Goal: Task Accomplishment & Management: Manage account settings

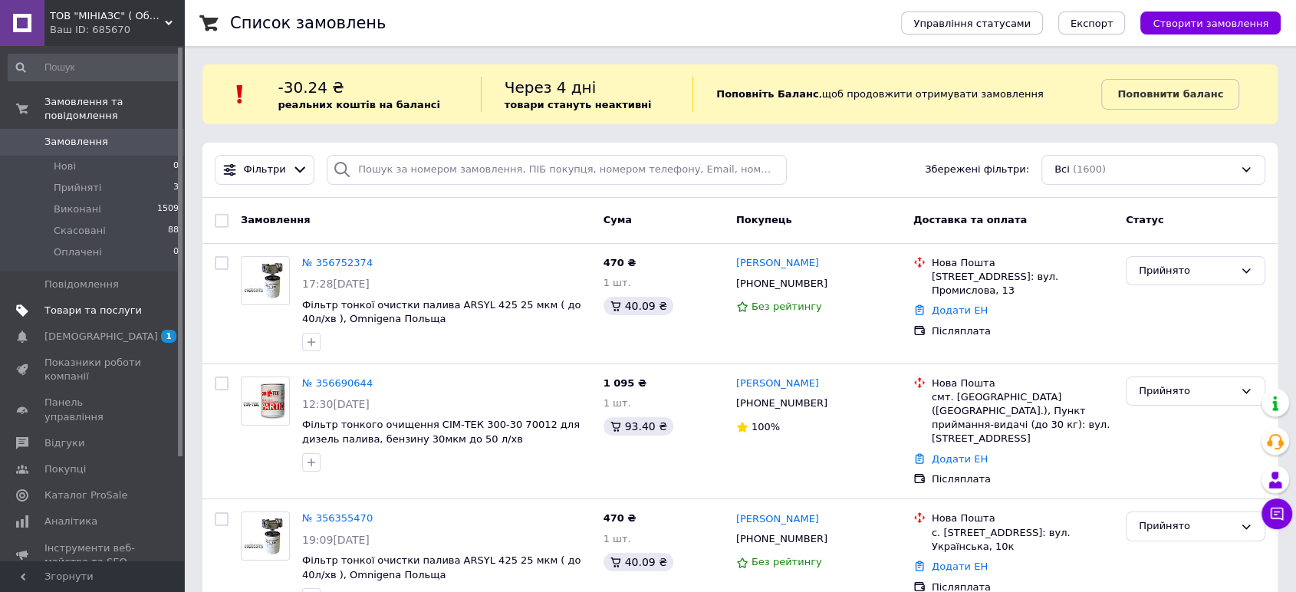
click at [85, 304] on span "Товари та послуги" at bounding box center [92, 311] width 97 height 14
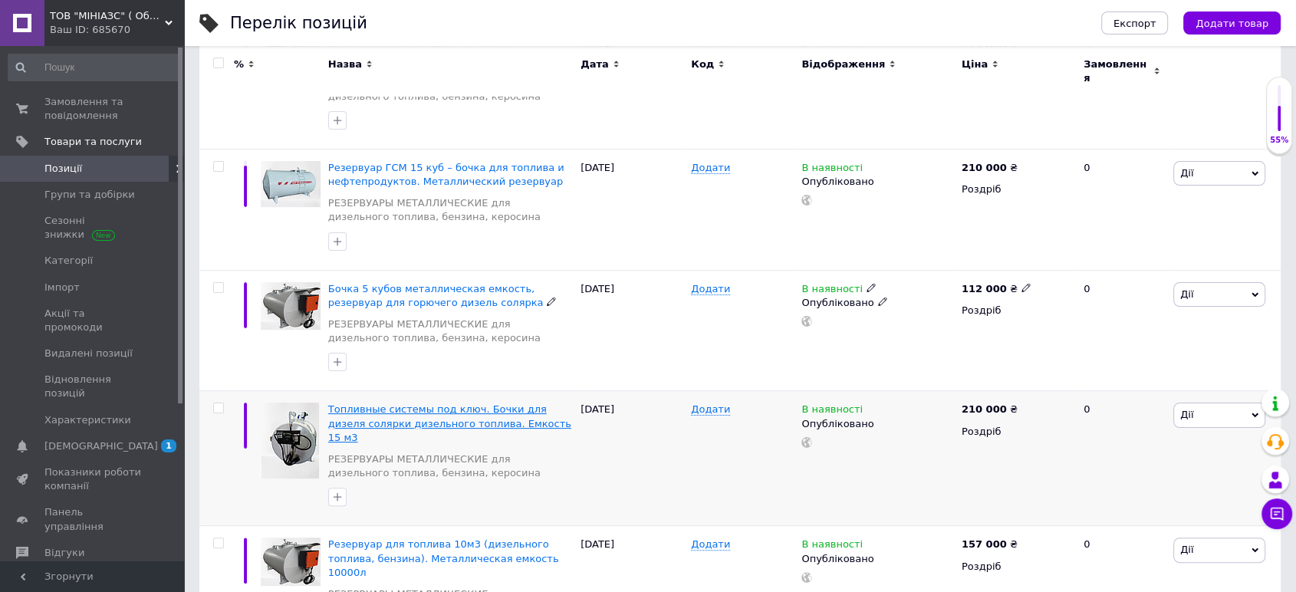
scroll to position [341, 0]
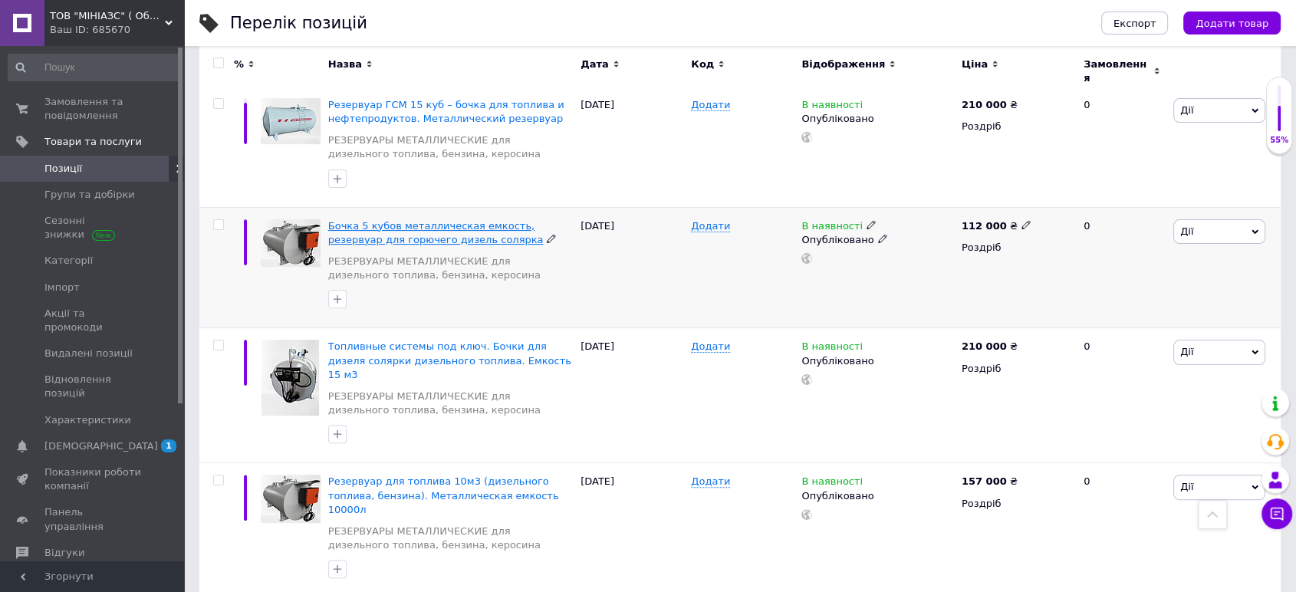
click at [411, 230] on span "Бочка 5 кубов металлическая емкость, резервуар для горючего дизель солярка" at bounding box center [436, 232] width 216 height 25
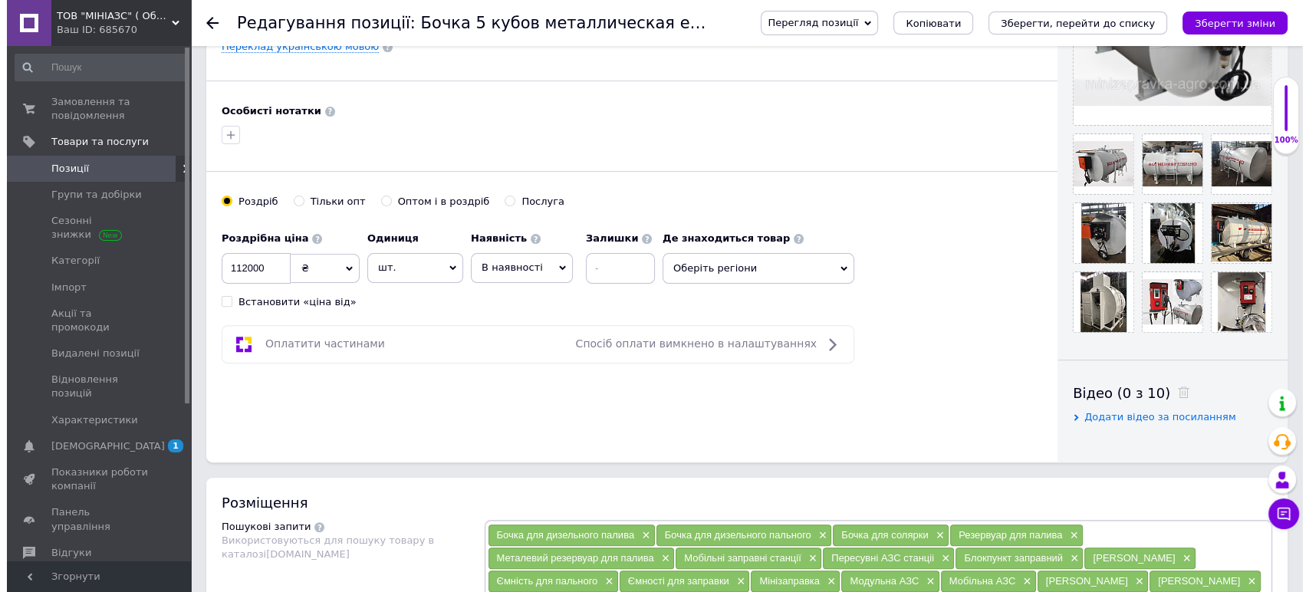
scroll to position [681, 0]
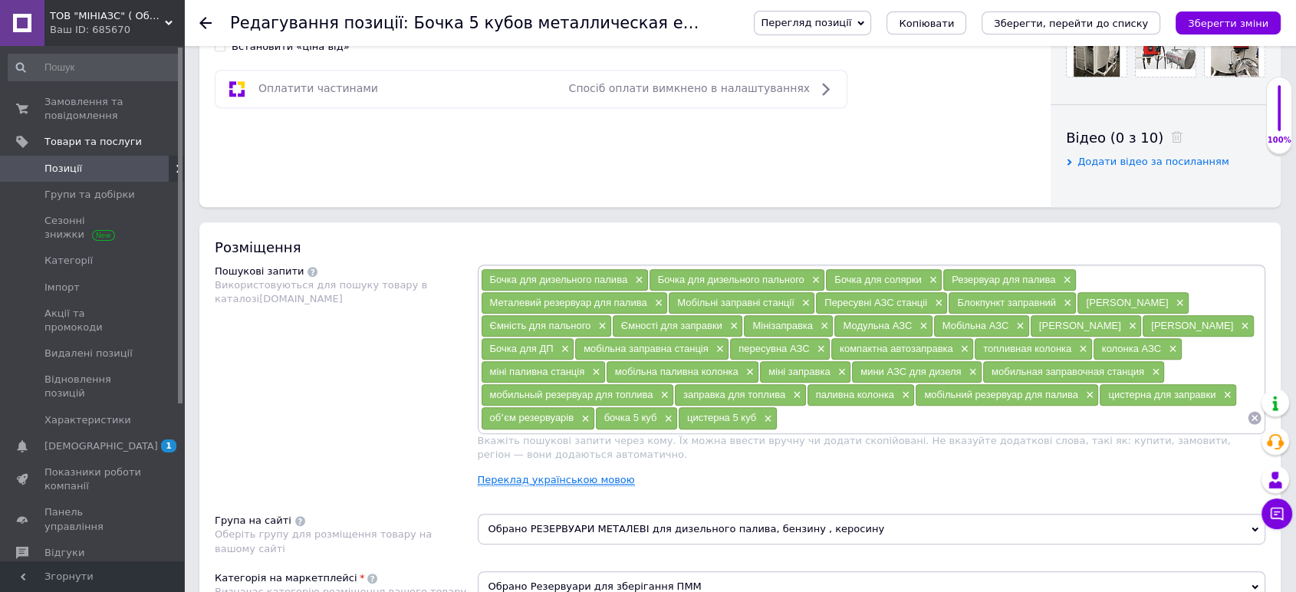
click at [566, 477] on link "Переклад українською мовою" at bounding box center [556, 480] width 157 height 12
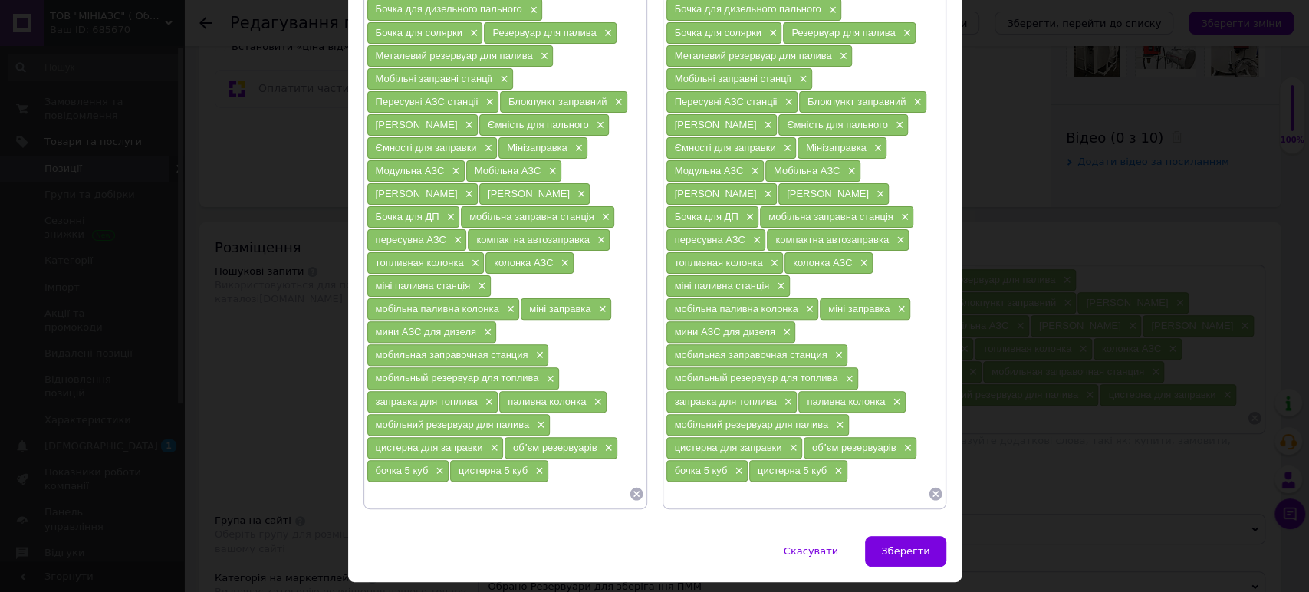
scroll to position [184, 0]
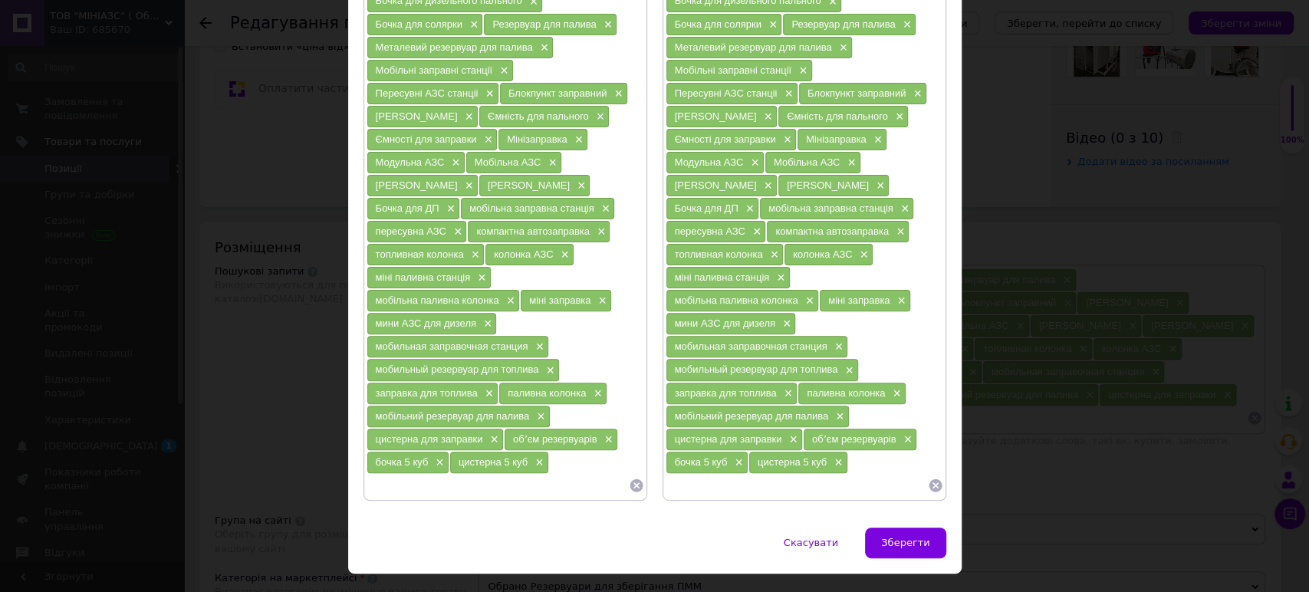
click at [702, 463] on div "Бочка для дизельного палива × Бочка для дизельного пального × Бочка для солярки…" at bounding box center [805, 231] width 284 height 538
click at [858, 474] on input at bounding box center [797, 485] width 262 height 23
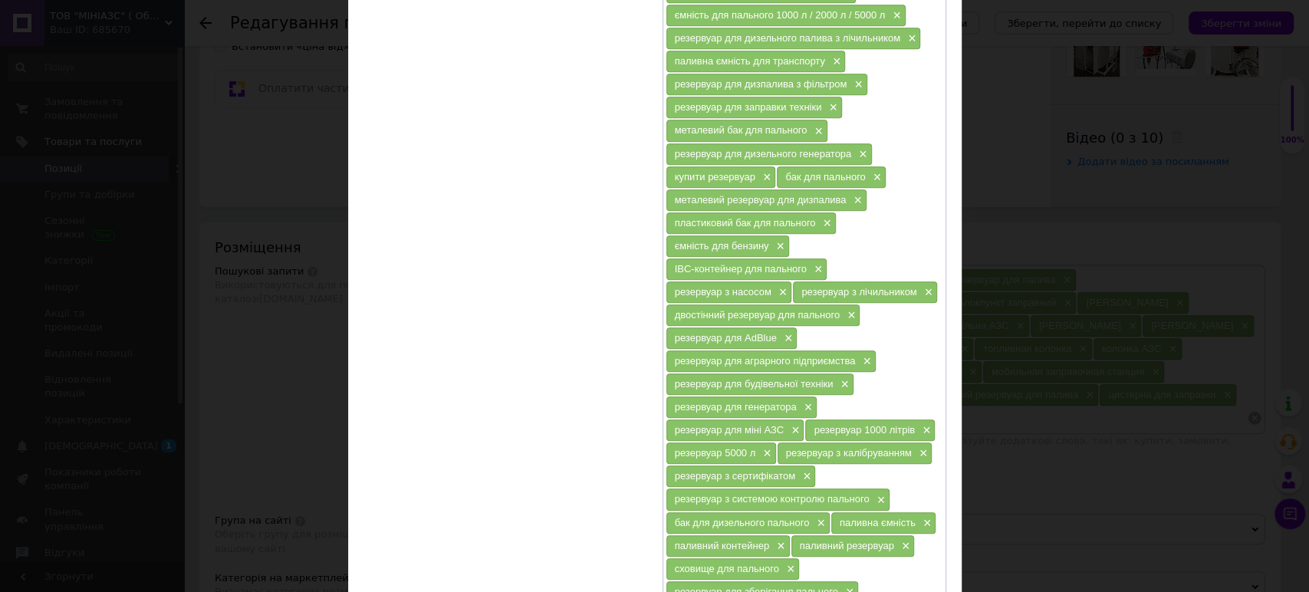
scroll to position [971, 0]
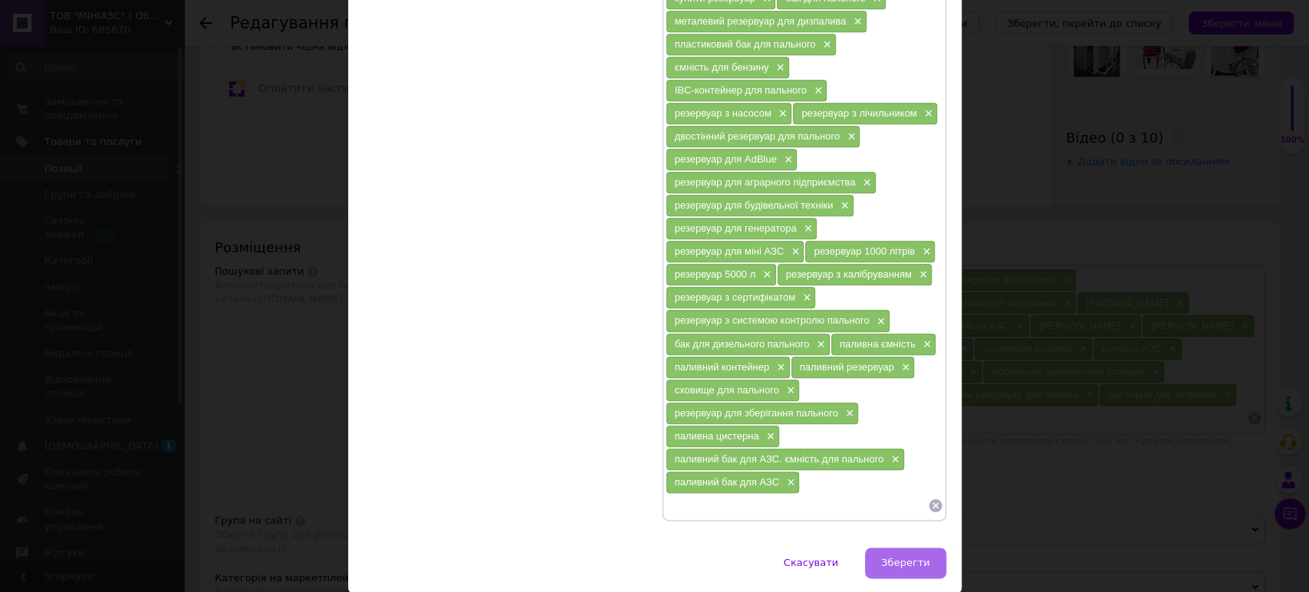
click at [924, 557] on span "Зберегти" at bounding box center [905, 563] width 48 height 12
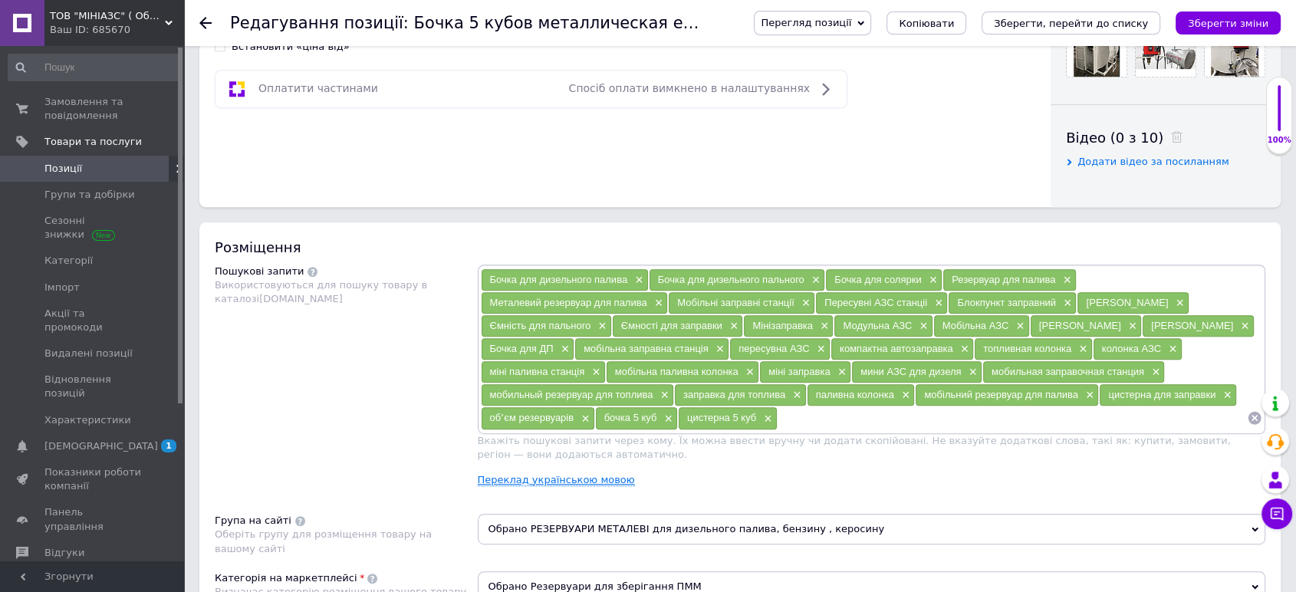
click at [595, 476] on link "Переклад українською мовою" at bounding box center [556, 480] width 157 height 12
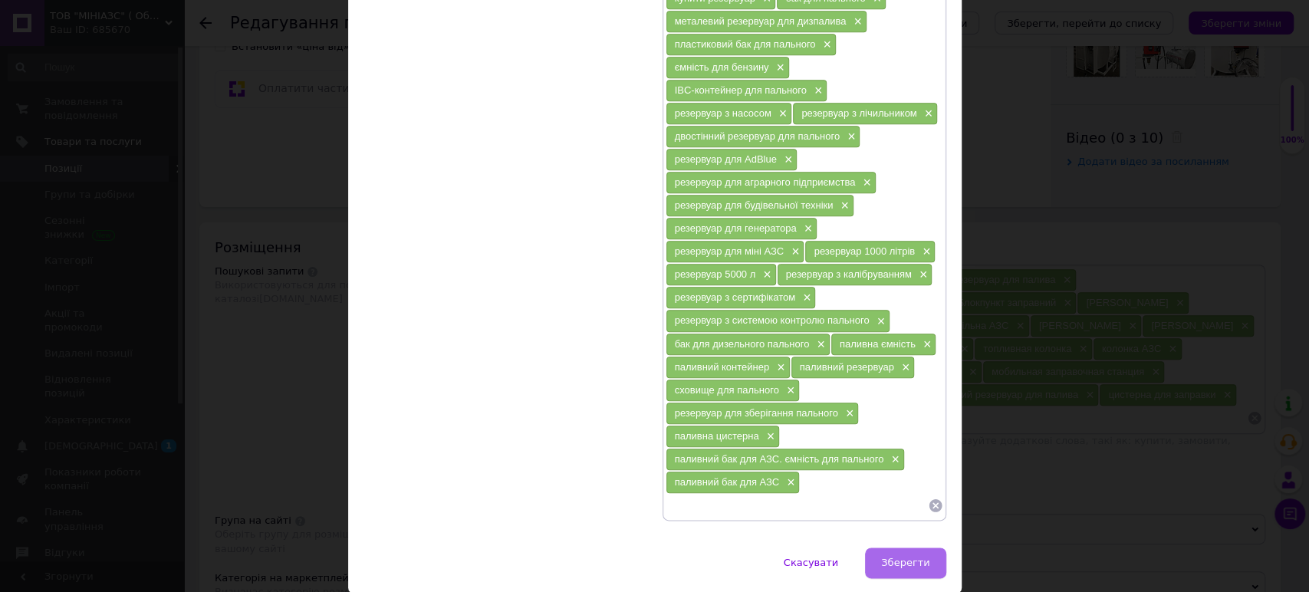
click at [895, 557] on span "Зберегти" at bounding box center [905, 563] width 48 height 12
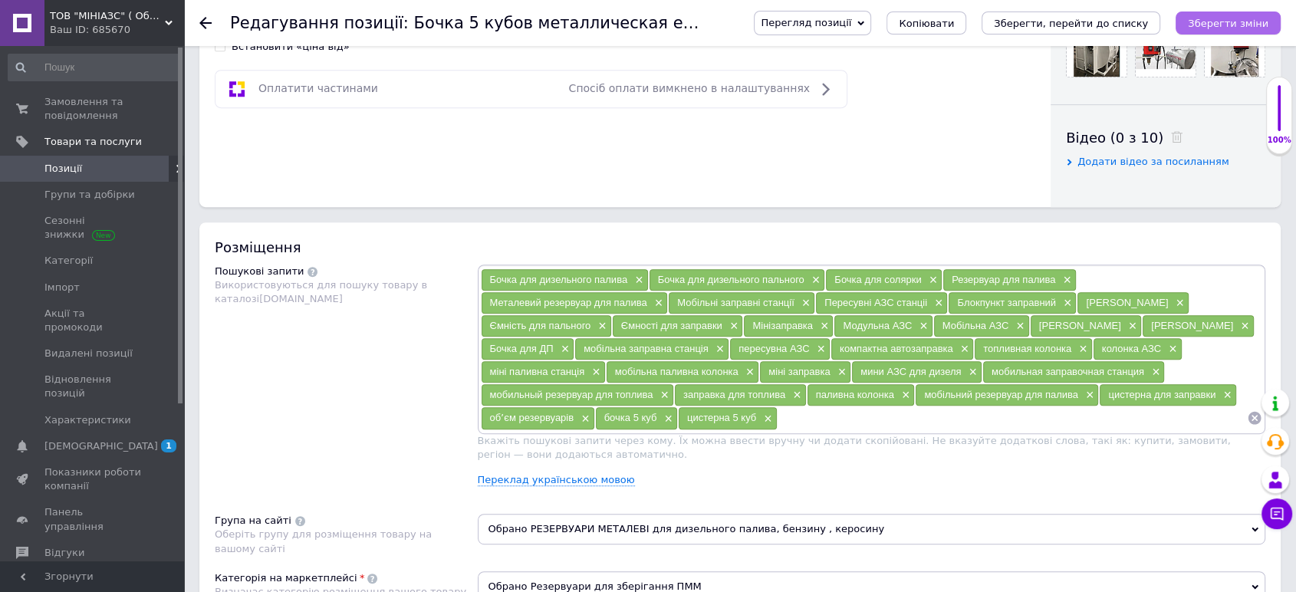
click at [1240, 25] on icon "Зберегти зміни" at bounding box center [1228, 24] width 81 height 12
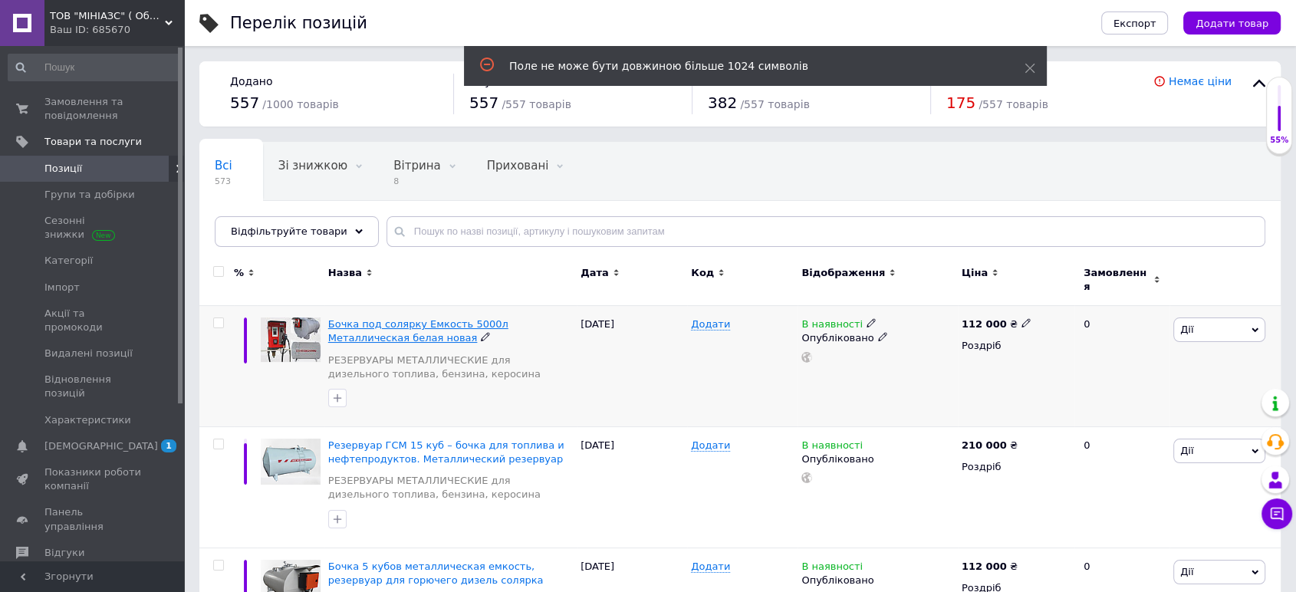
click at [433, 318] on span "Бочка под солярку Емкость 5000л Металлическая белая новая" at bounding box center [418, 330] width 180 height 25
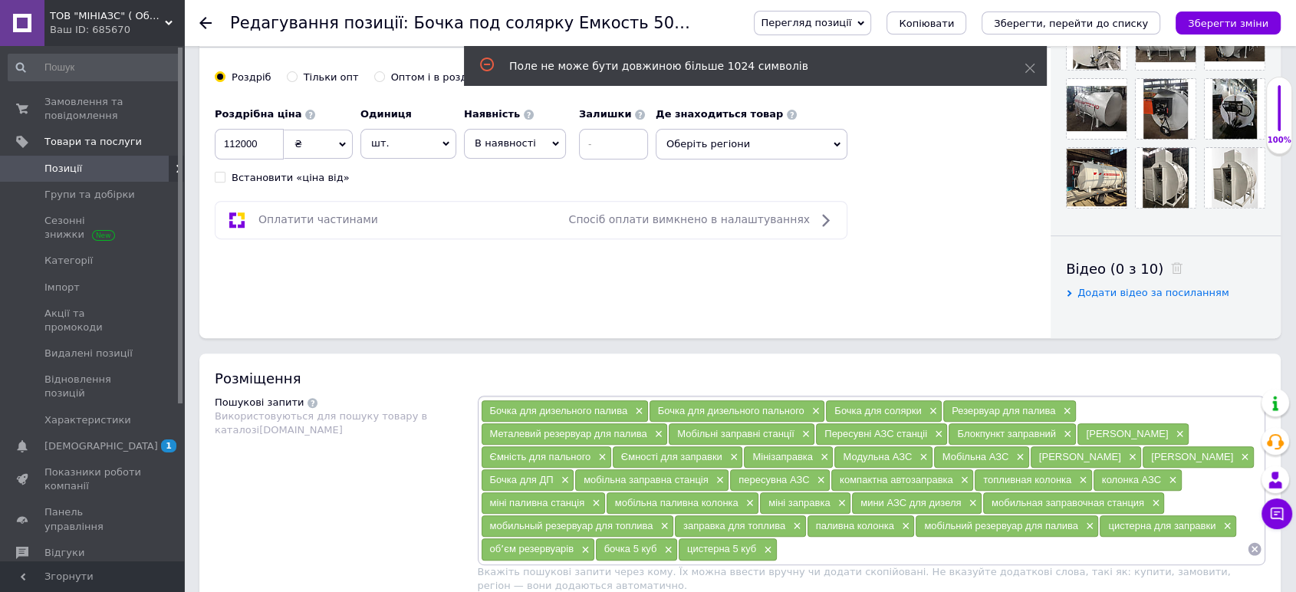
scroll to position [767, 0]
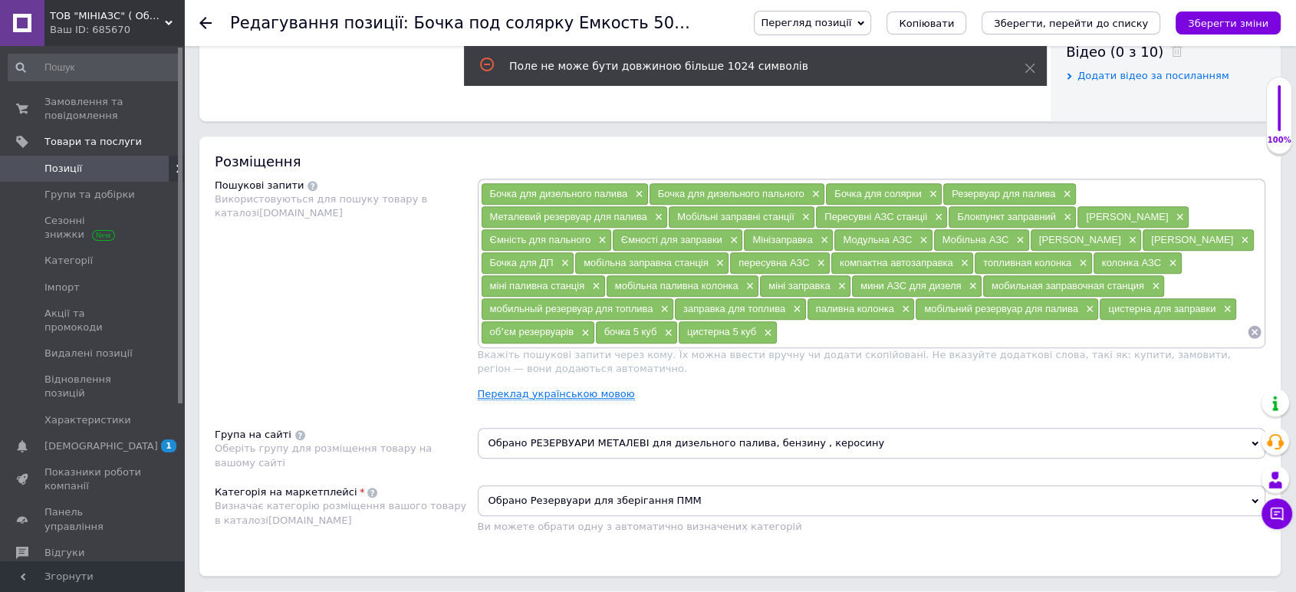
click at [512, 393] on link "Переклад українською мовою" at bounding box center [556, 394] width 157 height 12
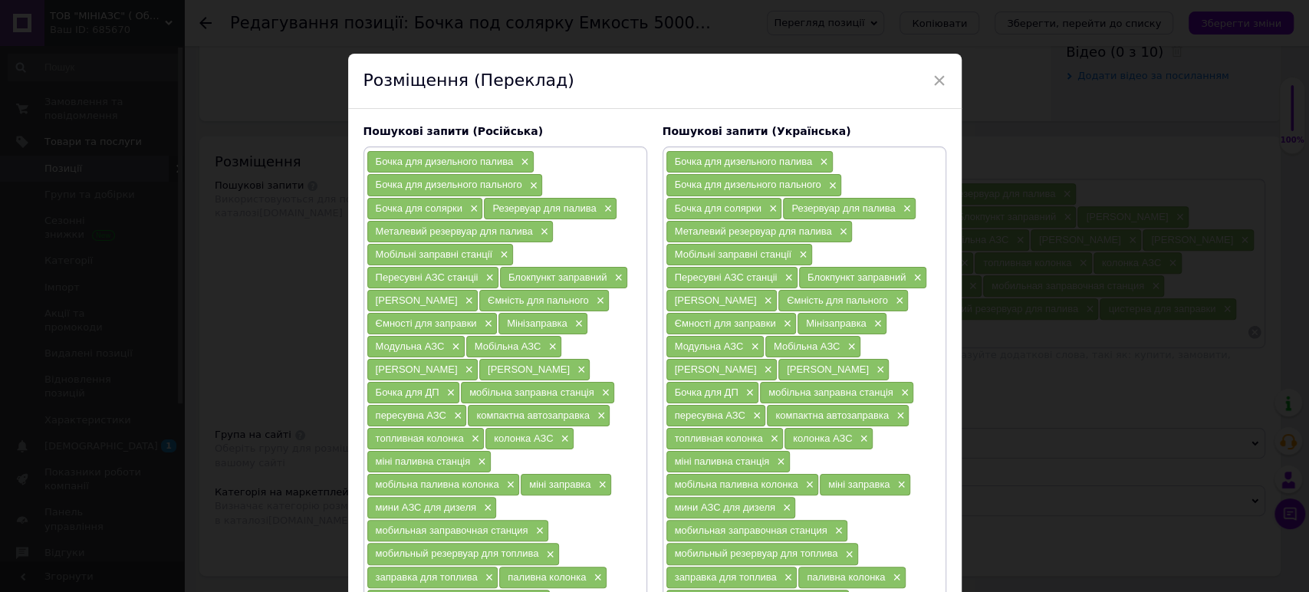
click at [935, 84] on span "×" at bounding box center [940, 81] width 14 height 26
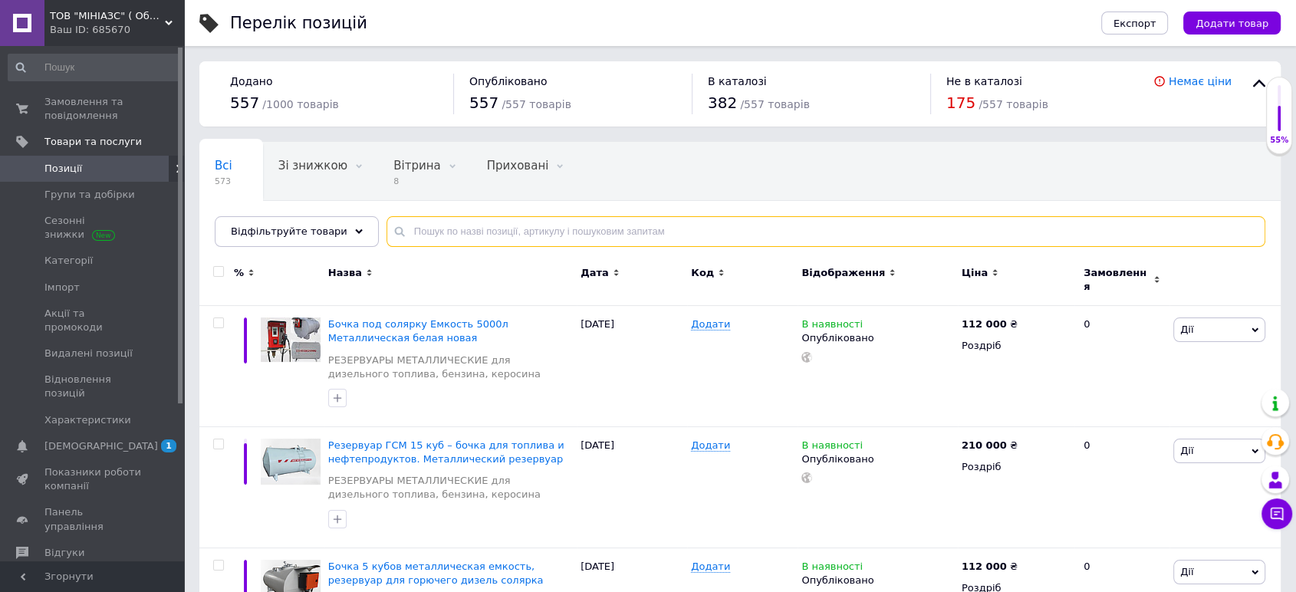
click at [434, 236] on input "text" at bounding box center [826, 231] width 879 height 31
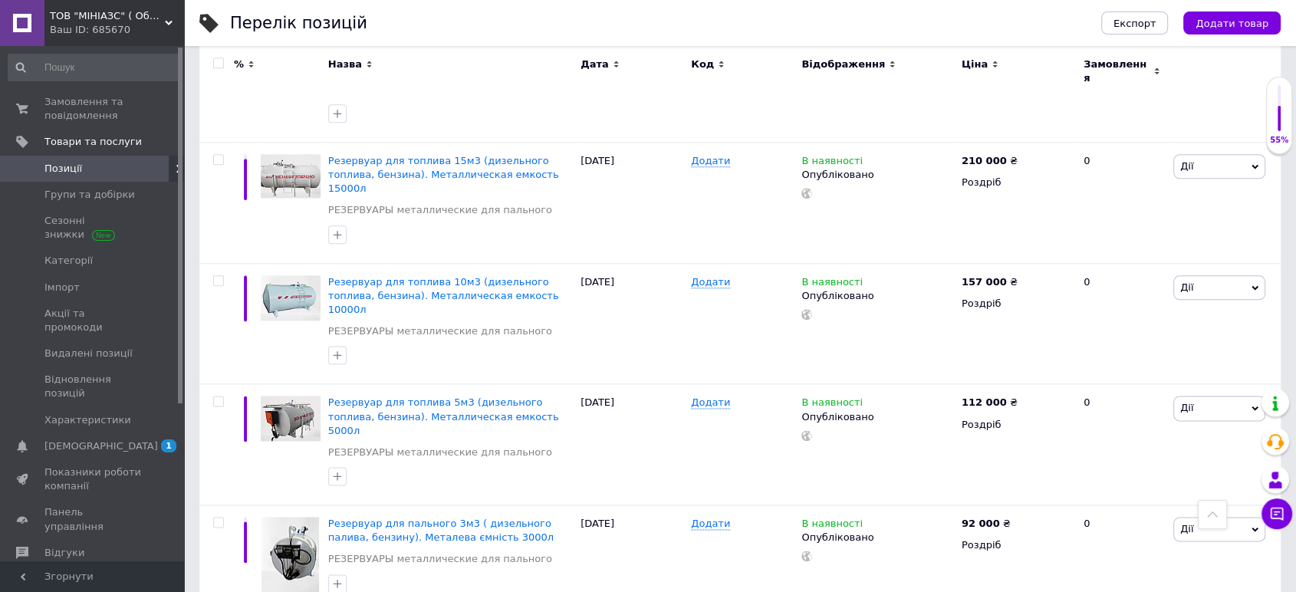
scroll to position [2068, 0]
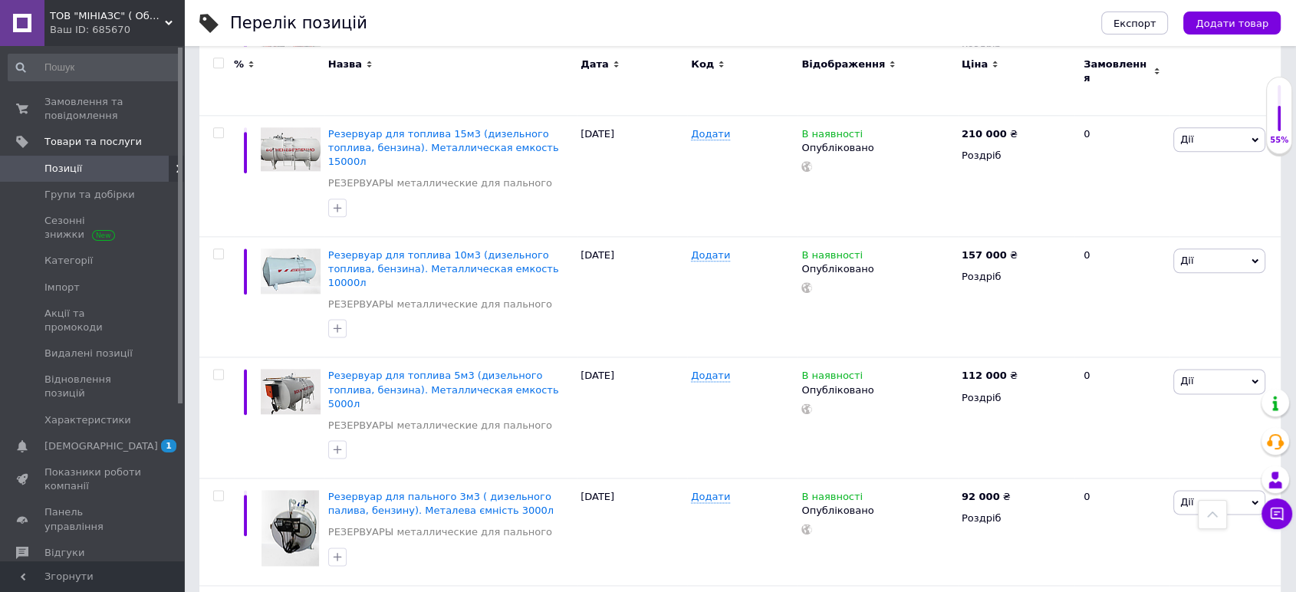
scroll to position [1897, 0]
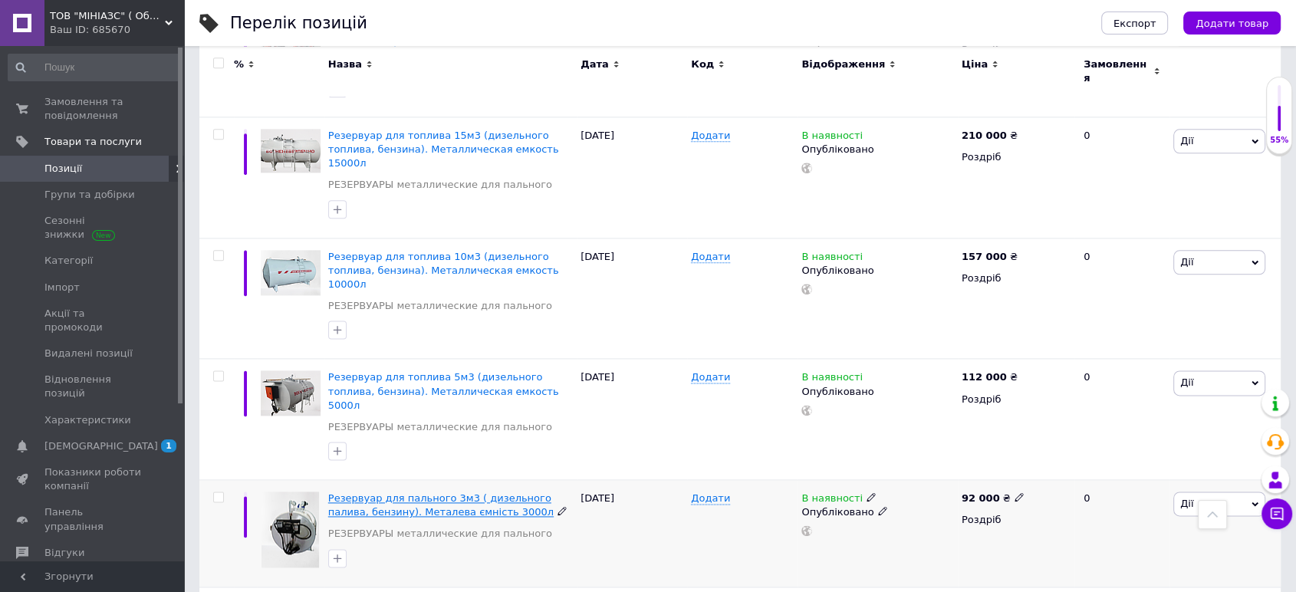
click at [475, 492] on span "Резервуар для пального 3м3 ( дизельного палива, бензину). Металева ємність 3000л" at bounding box center [441, 504] width 226 height 25
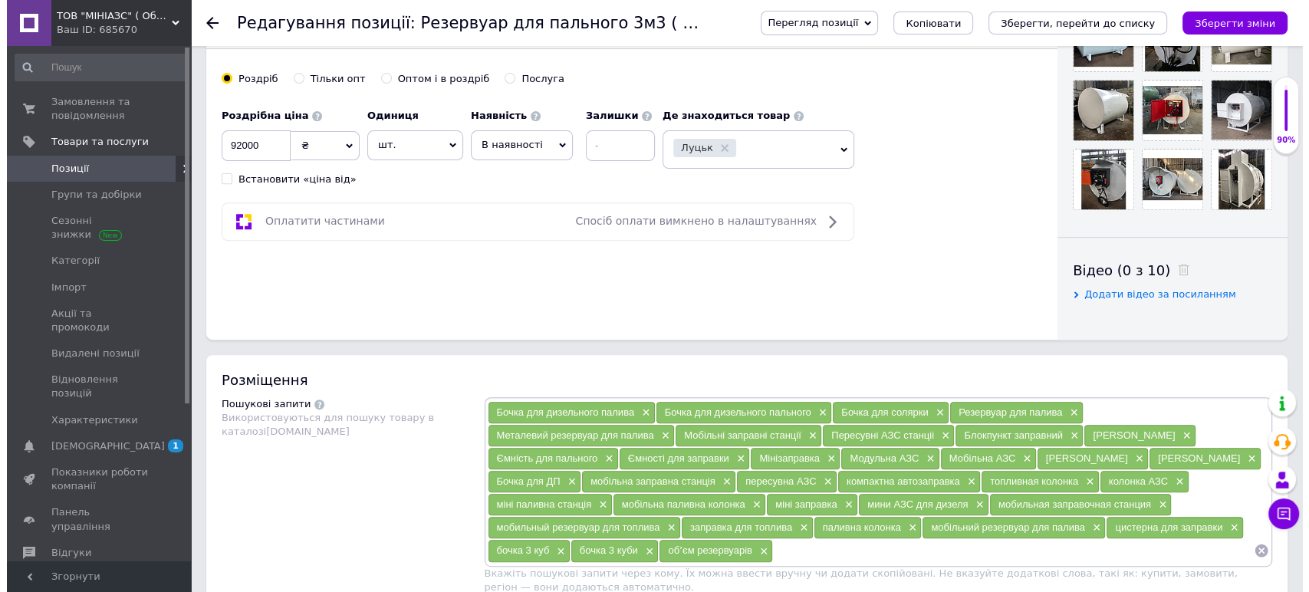
scroll to position [681, 0]
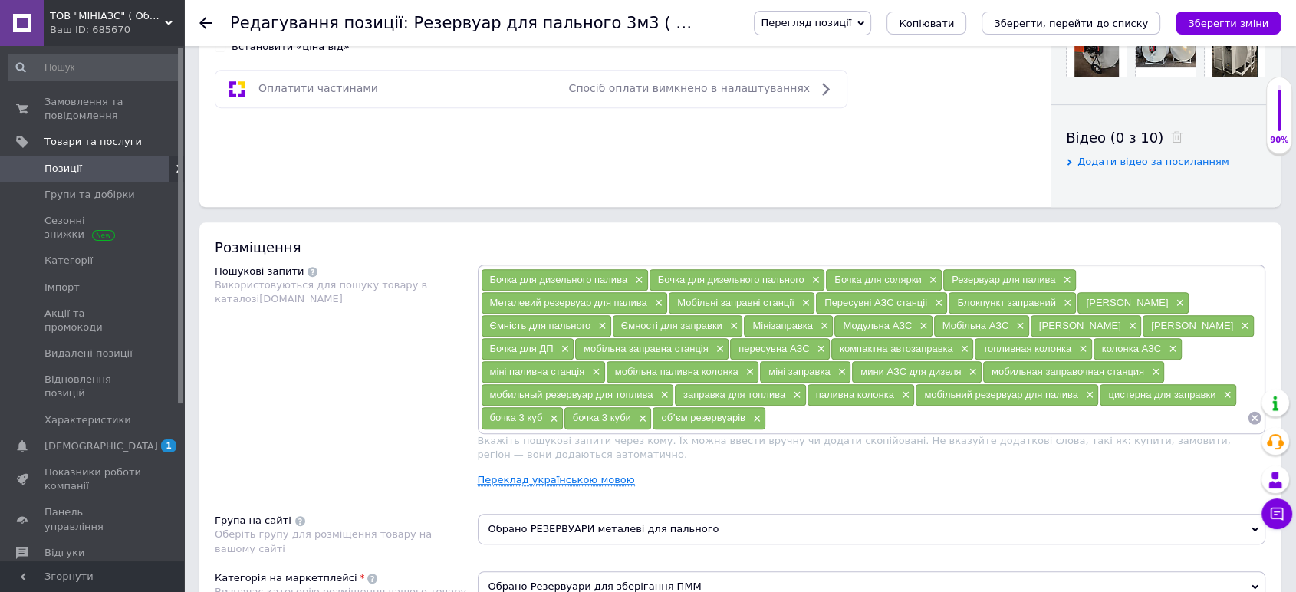
click at [558, 476] on link "Переклад українською мовою" at bounding box center [556, 480] width 157 height 12
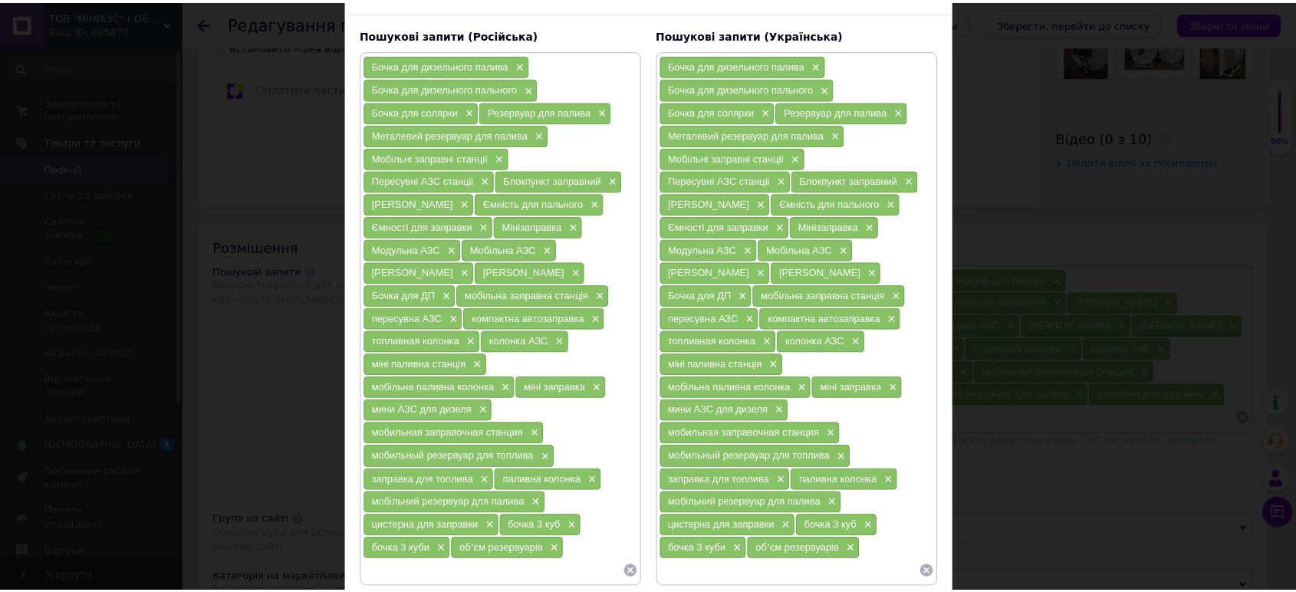
scroll to position [184, 0]
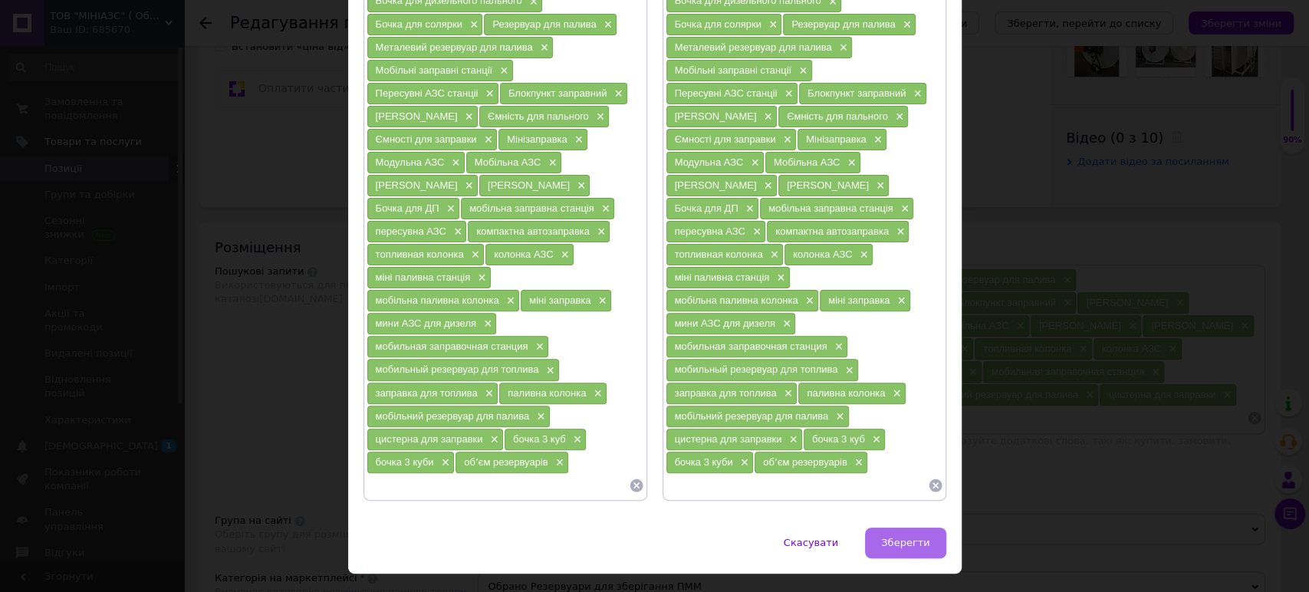
click at [916, 537] on span "Зберегти" at bounding box center [905, 543] width 48 height 12
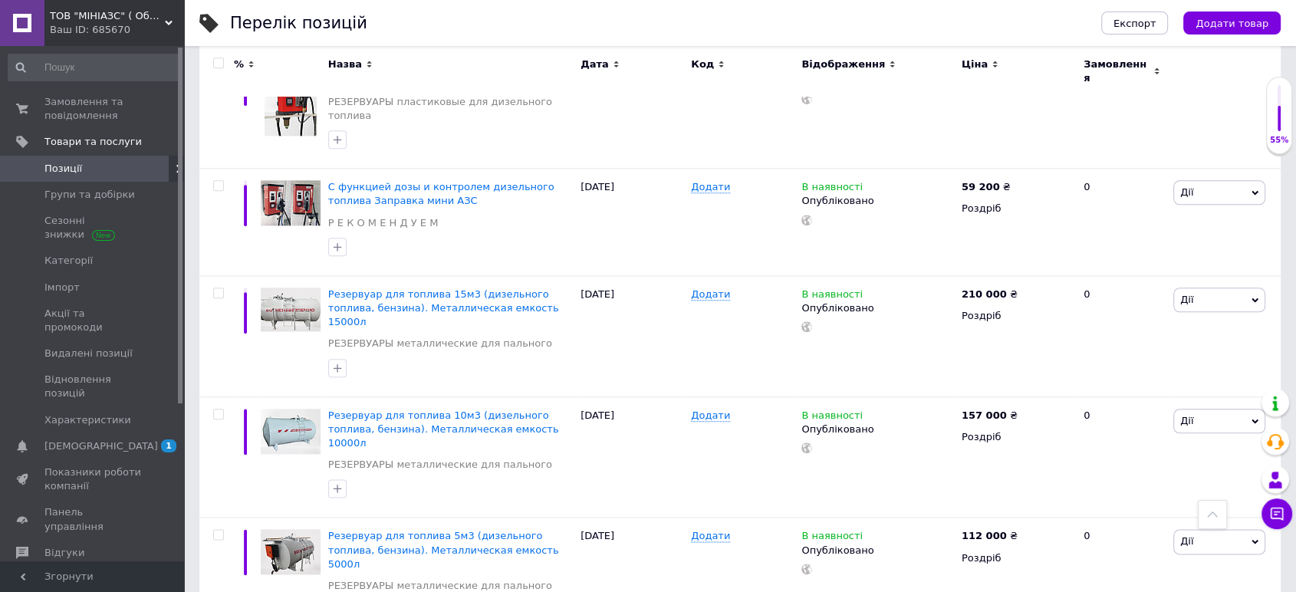
scroll to position [1727, 0]
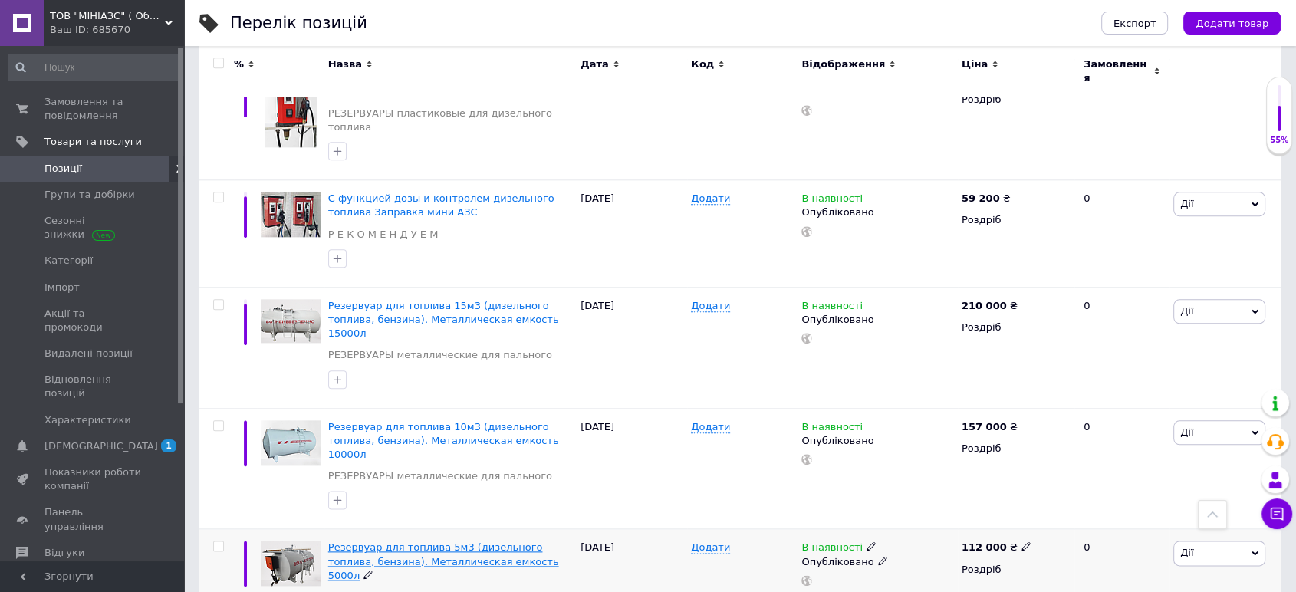
click at [489, 542] on span "Резервуар для топлива 5м3 (дизельного топлива, бензина). Металлическая емкость …" at bounding box center [443, 561] width 231 height 39
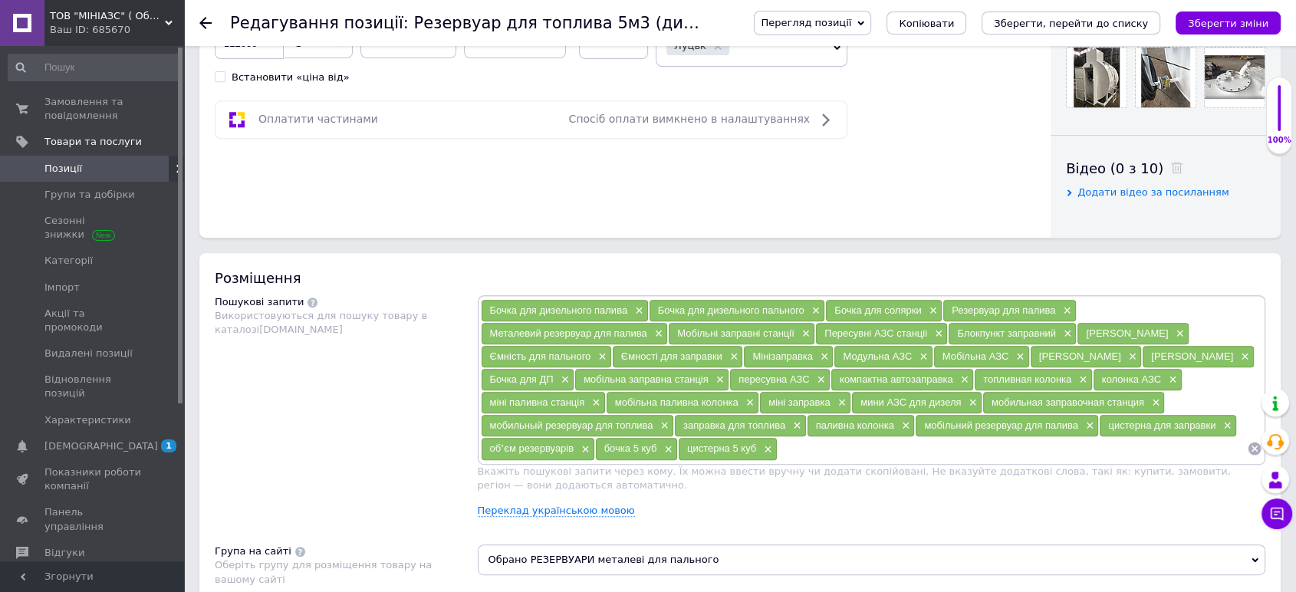
scroll to position [767, 0]
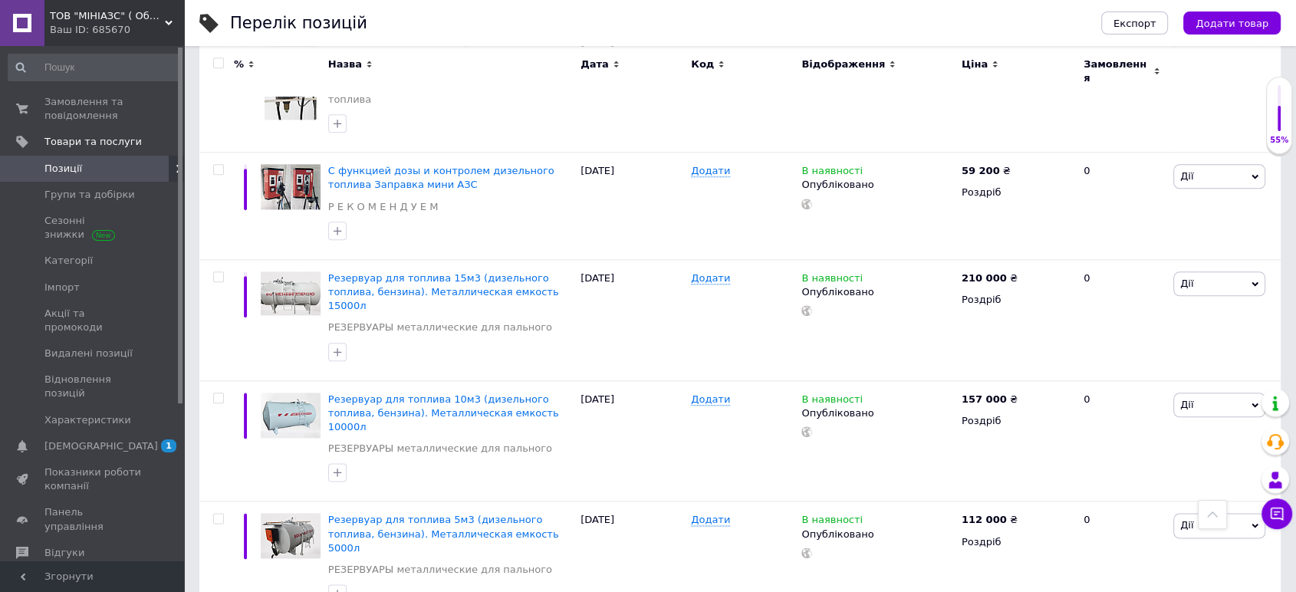
scroll to position [1727, 0]
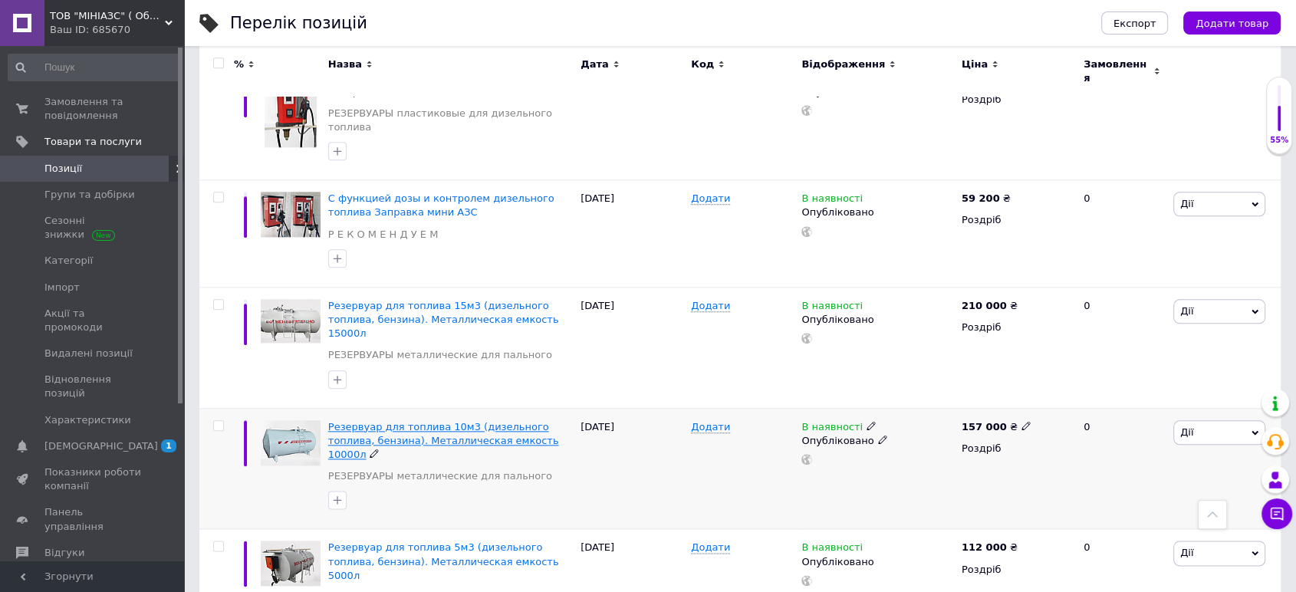
click at [490, 421] on span "Резервуар для топлива 10м3 (дизельного топлива, бензина). Металлическая емкость…" at bounding box center [443, 440] width 231 height 39
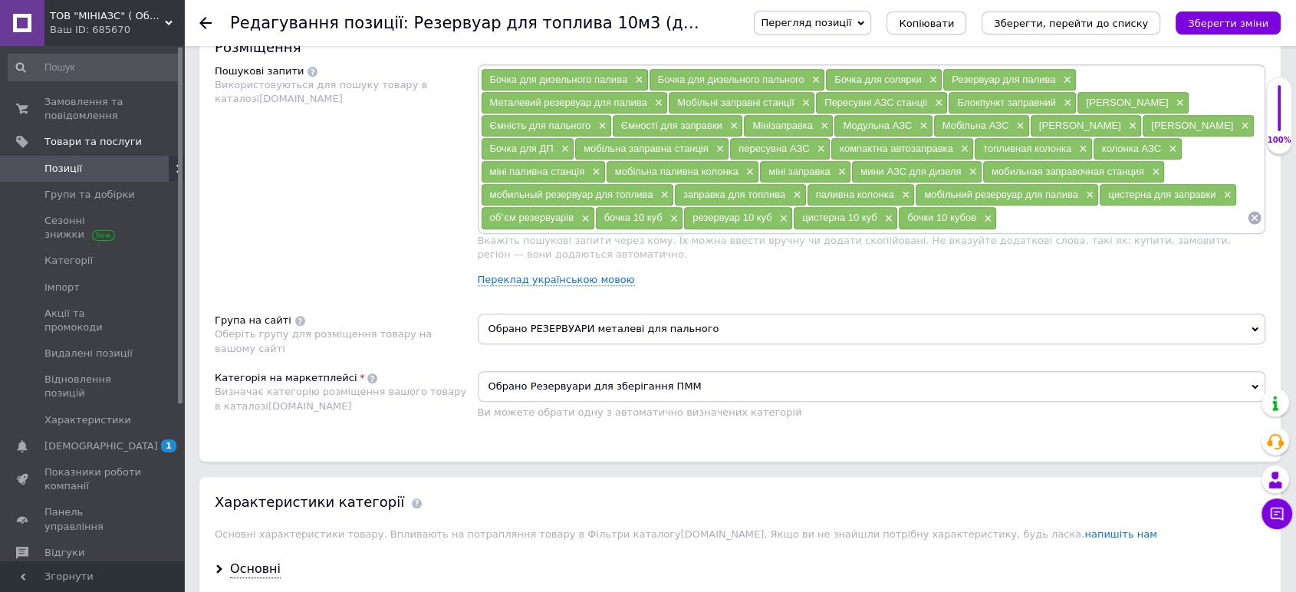
scroll to position [1023, 0]
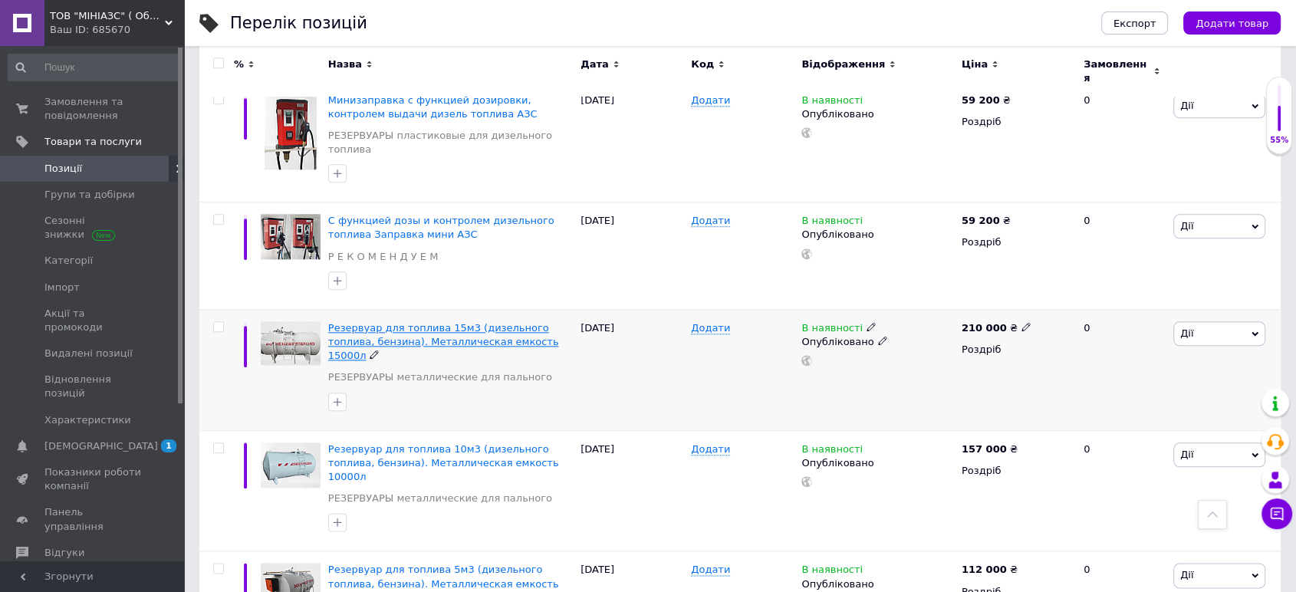
click at [433, 322] on span "Резервуар для топлива 15м3 (дизельного топлива, бензина). Металлическая емкость…" at bounding box center [443, 341] width 231 height 39
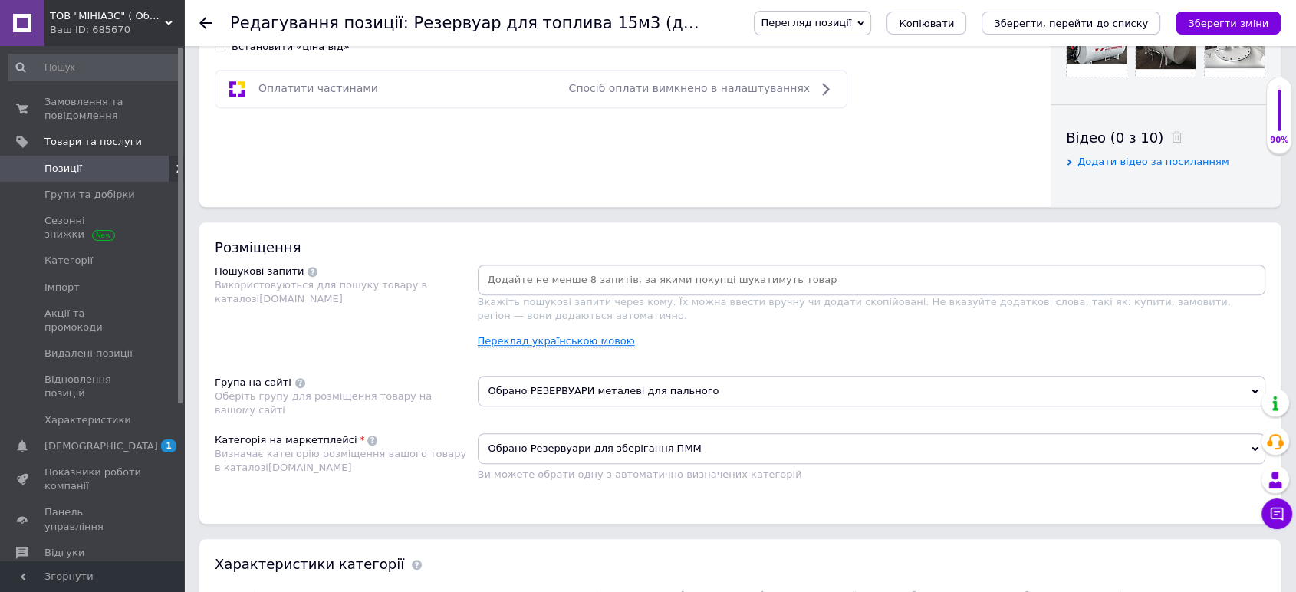
click at [525, 336] on link "Переклад українською мовою" at bounding box center [556, 341] width 157 height 12
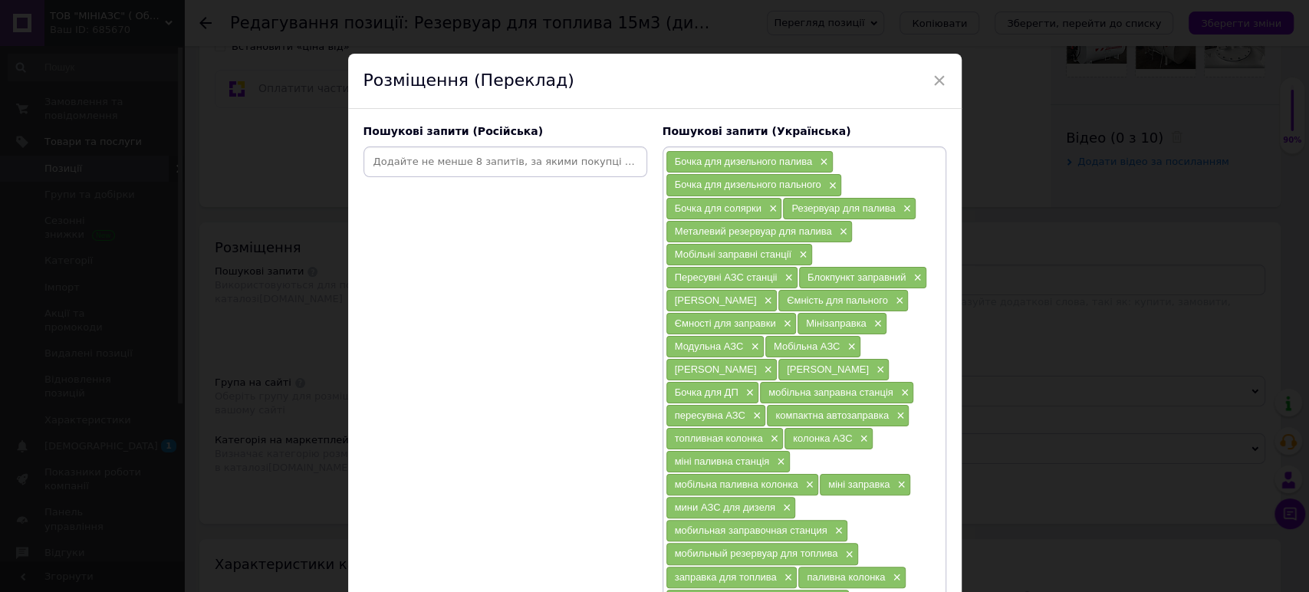
click at [393, 162] on input at bounding box center [506, 161] width 278 height 23
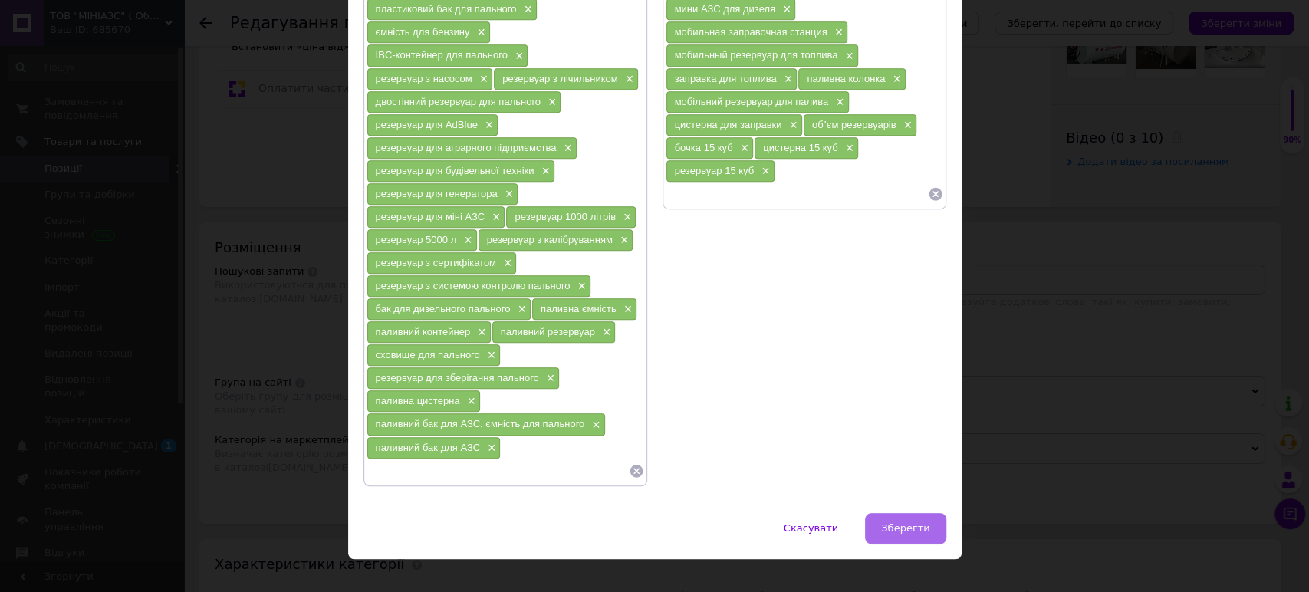
click at [921, 522] on span "Зберегти" at bounding box center [905, 528] width 48 height 12
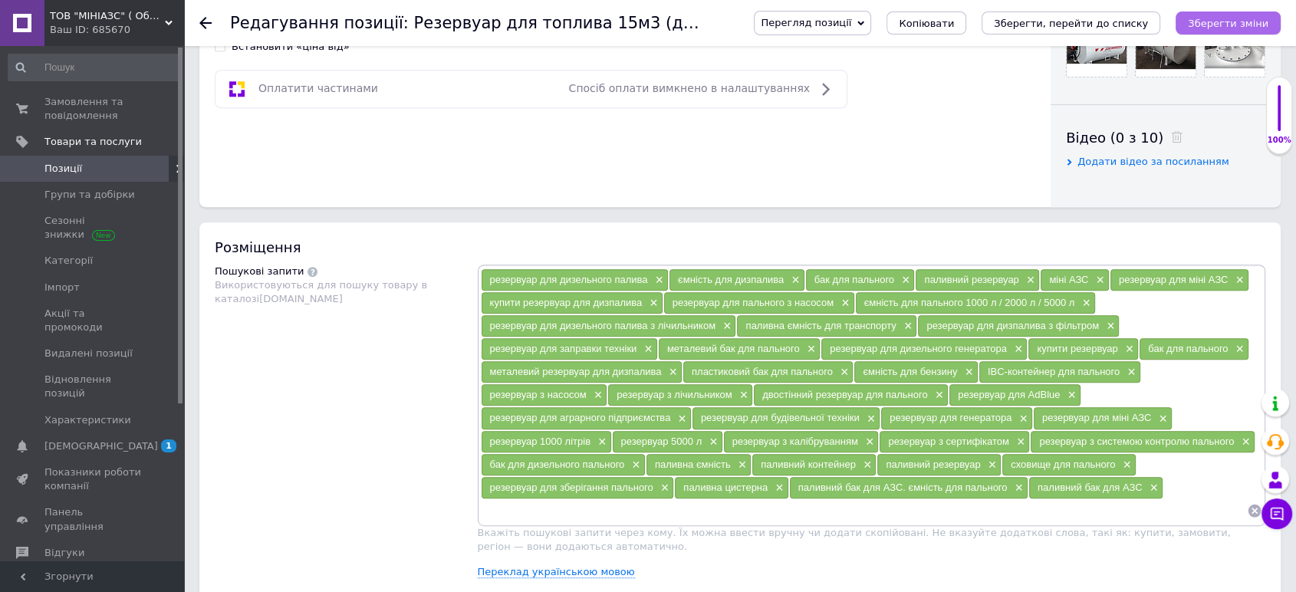
click at [1227, 23] on icon "Зберегти зміни" at bounding box center [1228, 24] width 81 height 12
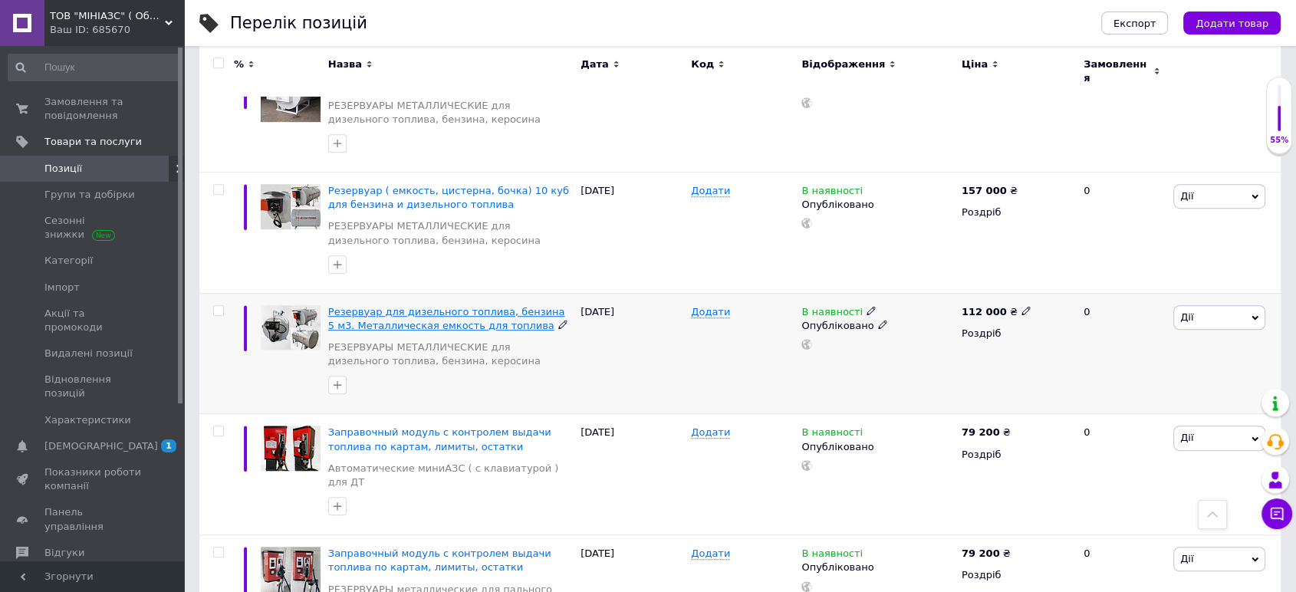
click at [417, 306] on span "Резервуар для дизельного топлива, бензина 5 м3. Металлическая емкость для топли…" at bounding box center [446, 318] width 237 height 25
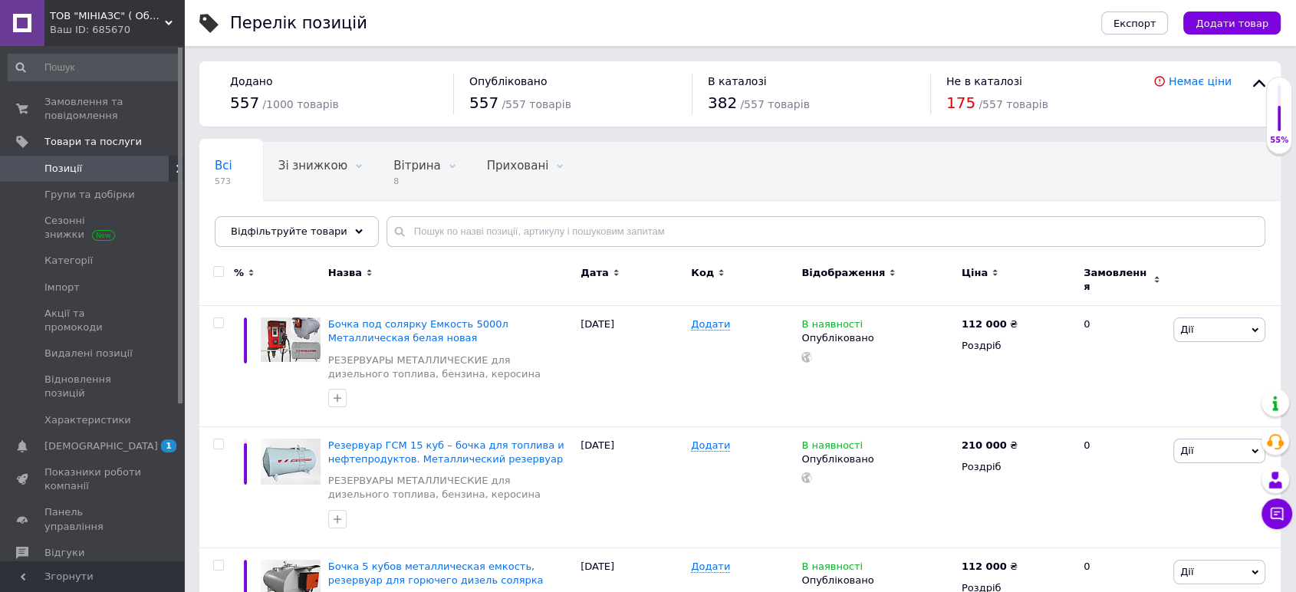
click at [117, 34] on div "Ваш ID: 685670" at bounding box center [117, 30] width 134 height 14
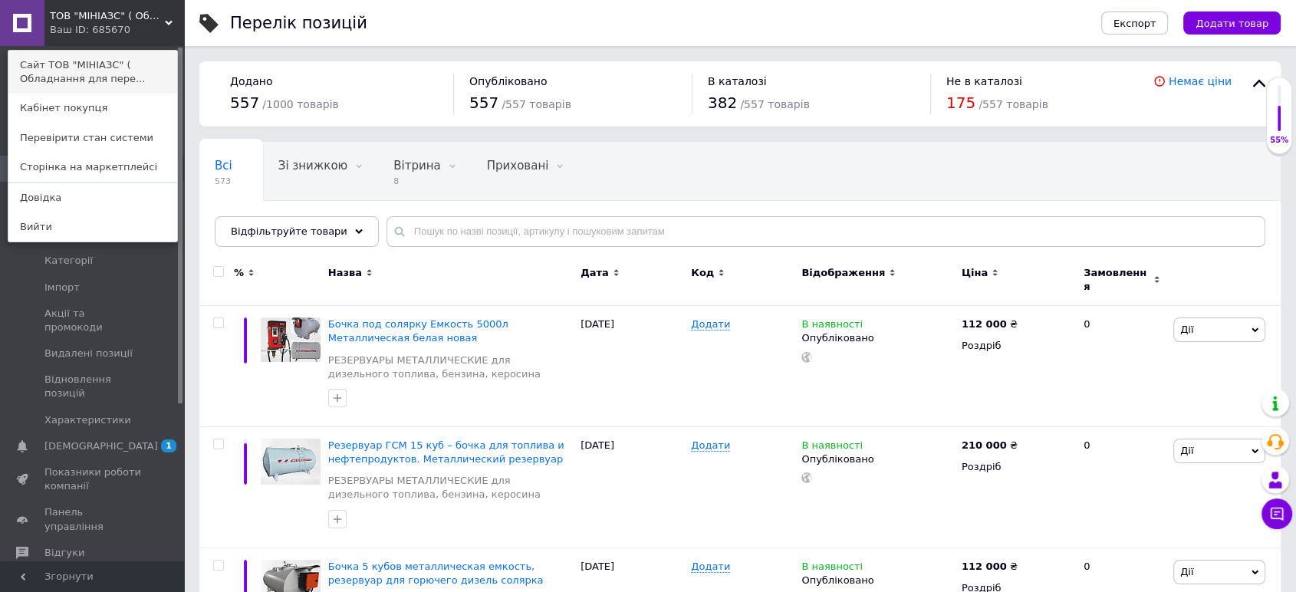
click at [121, 77] on link "Сайт ТОВ "МІНІАЗС" ( Обладнання для пере..." at bounding box center [92, 72] width 169 height 43
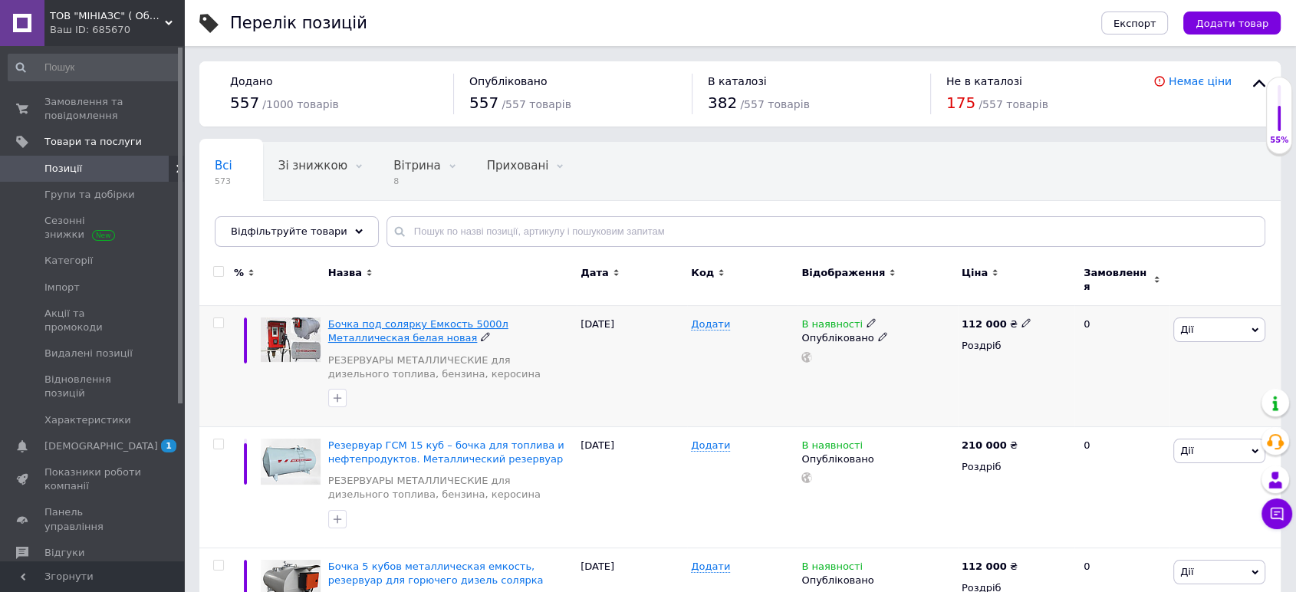
click at [483, 318] on span "Бочка под солярку Емкость 5000л Металлическая белая новая" at bounding box center [418, 330] width 180 height 25
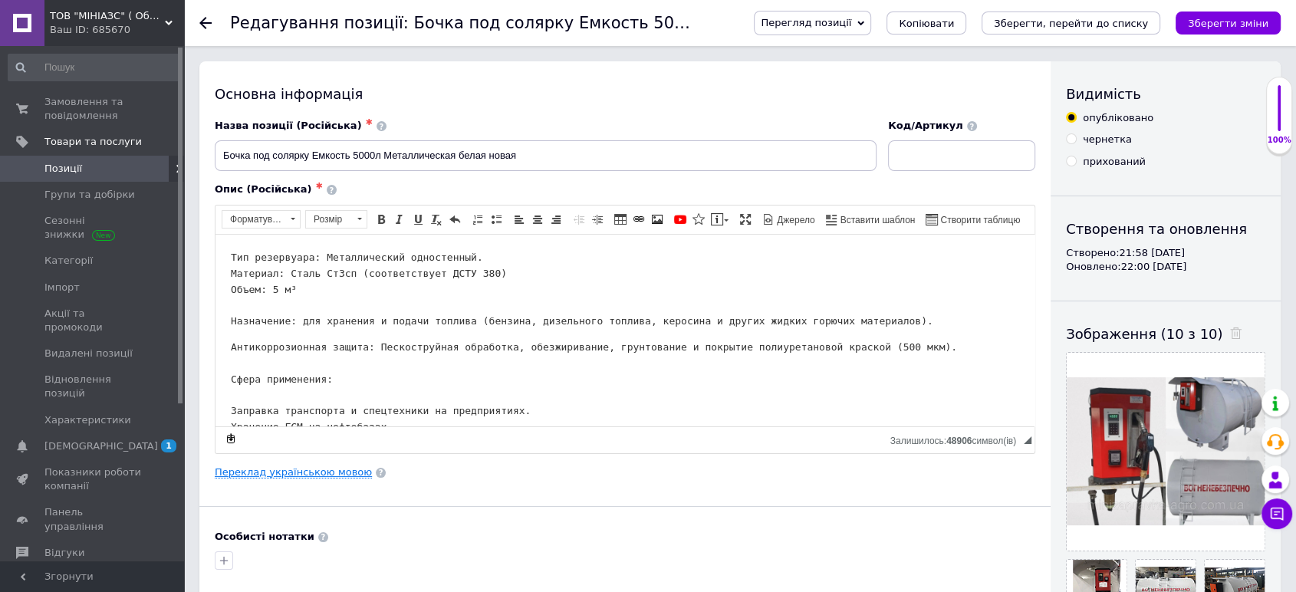
click at [252, 471] on link "Переклад українською мовою" at bounding box center [293, 472] width 157 height 12
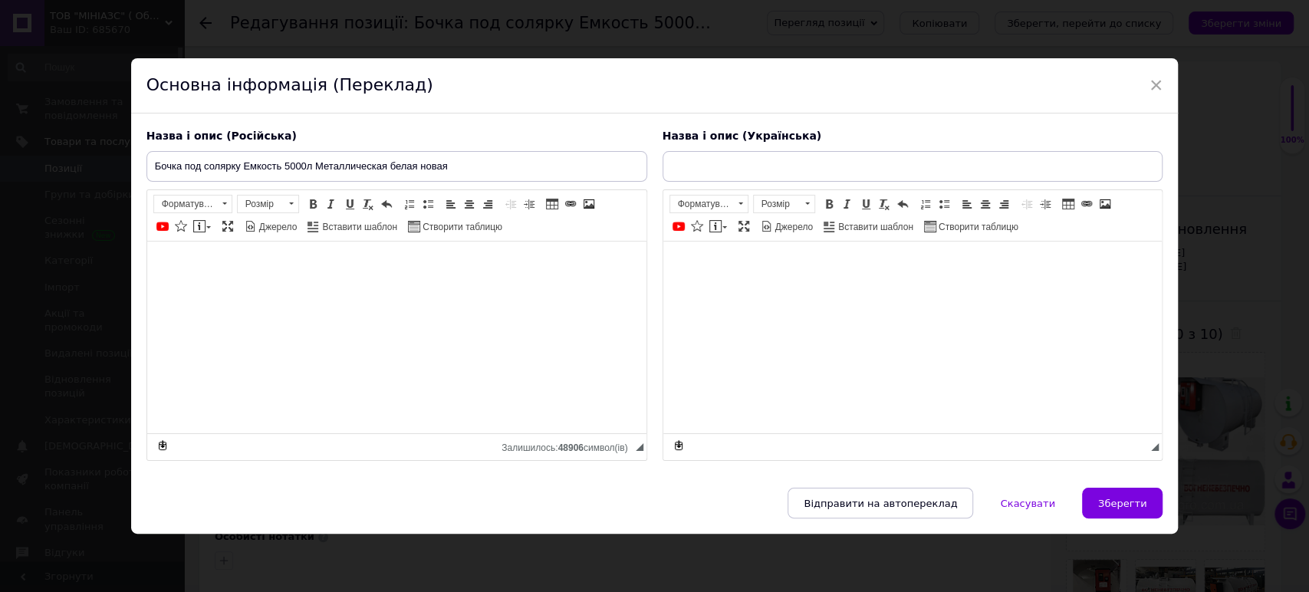
type input "Бочка під солярку Ємність 5000л Металева біла нова"
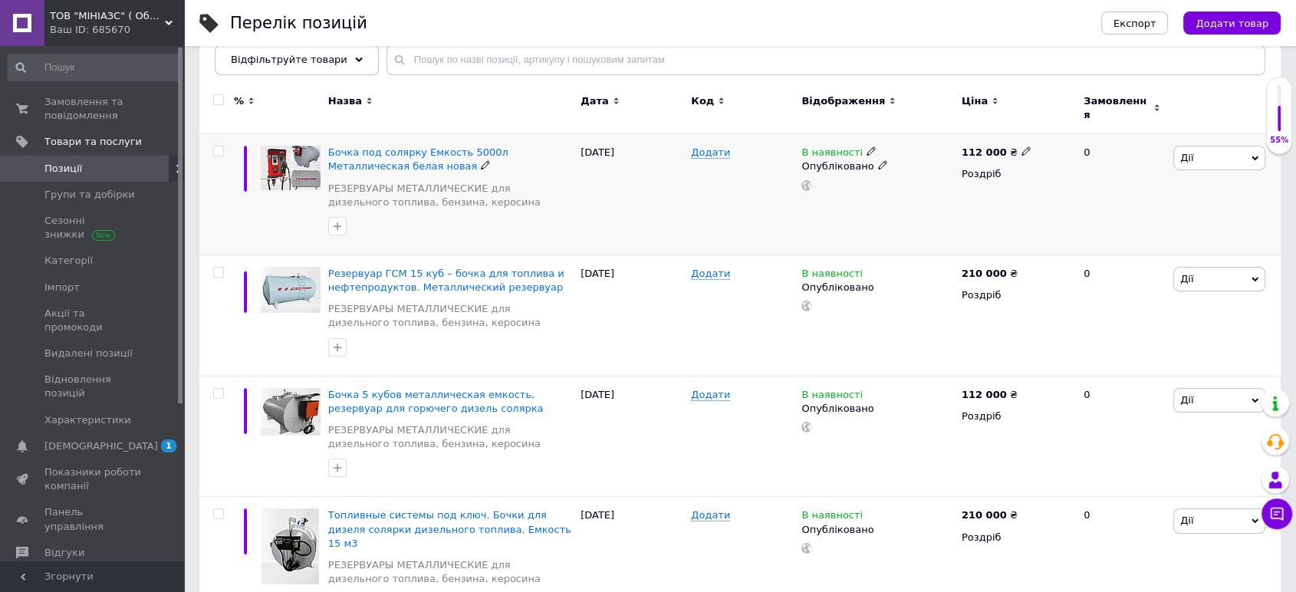
scroll to position [255, 0]
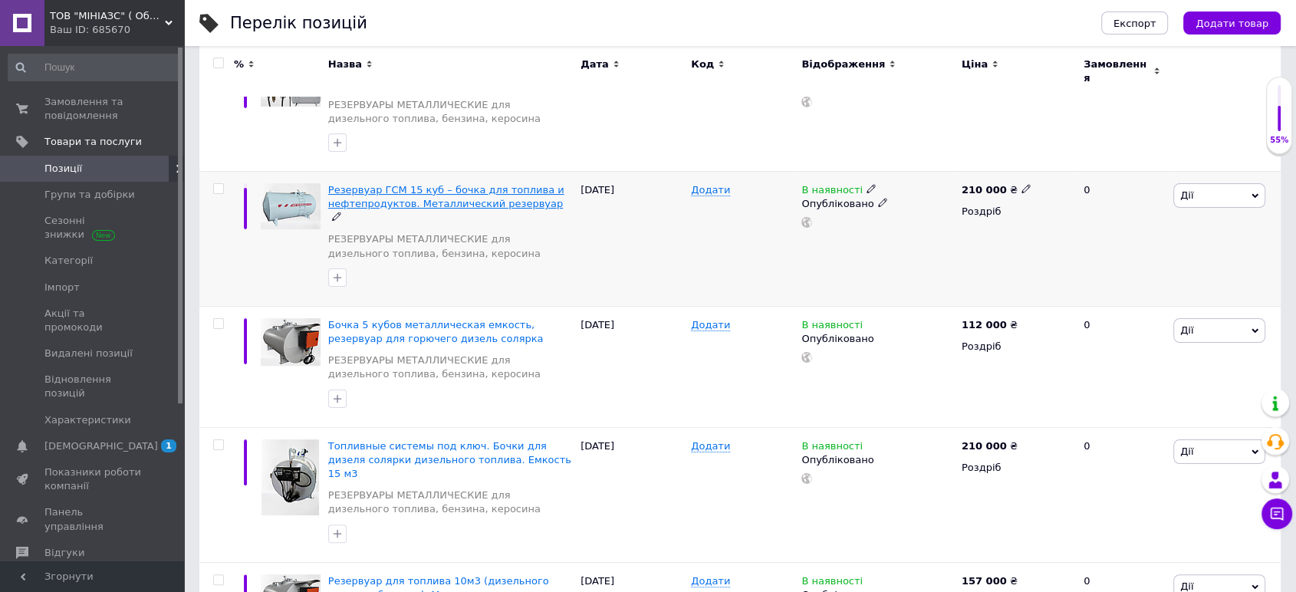
click at [522, 184] on span "Резервуар ГСМ 15 куб – бочка для топлива и нефтепродуктов. Металлический резерв…" at bounding box center [446, 196] width 236 height 25
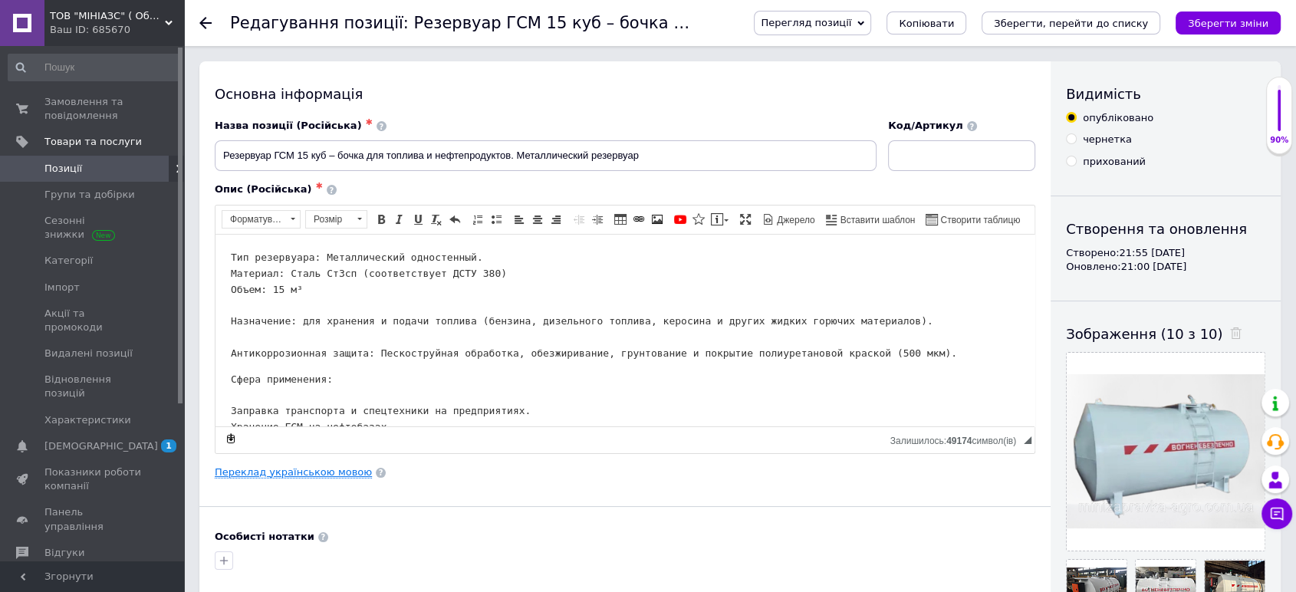
click at [301, 472] on link "Переклад українською мовою" at bounding box center [293, 472] width 157 height 12
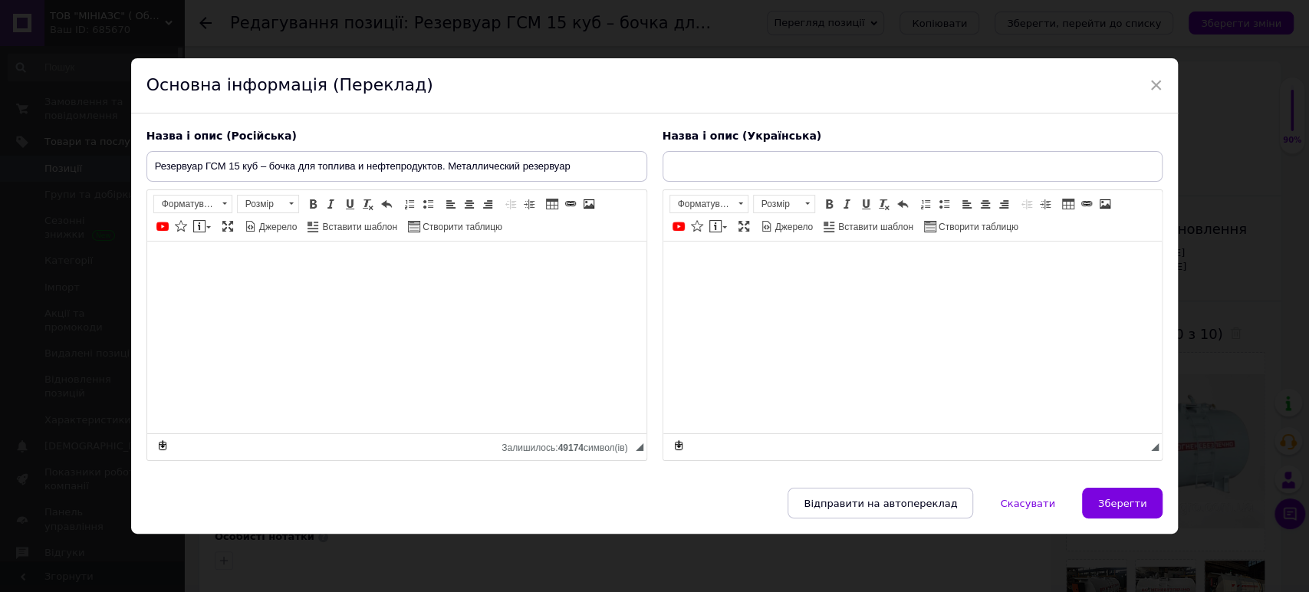
type input "Резервуар ГСМ 15 куб - бочка для палива та нафтопродуктів. Металевий резервуар"
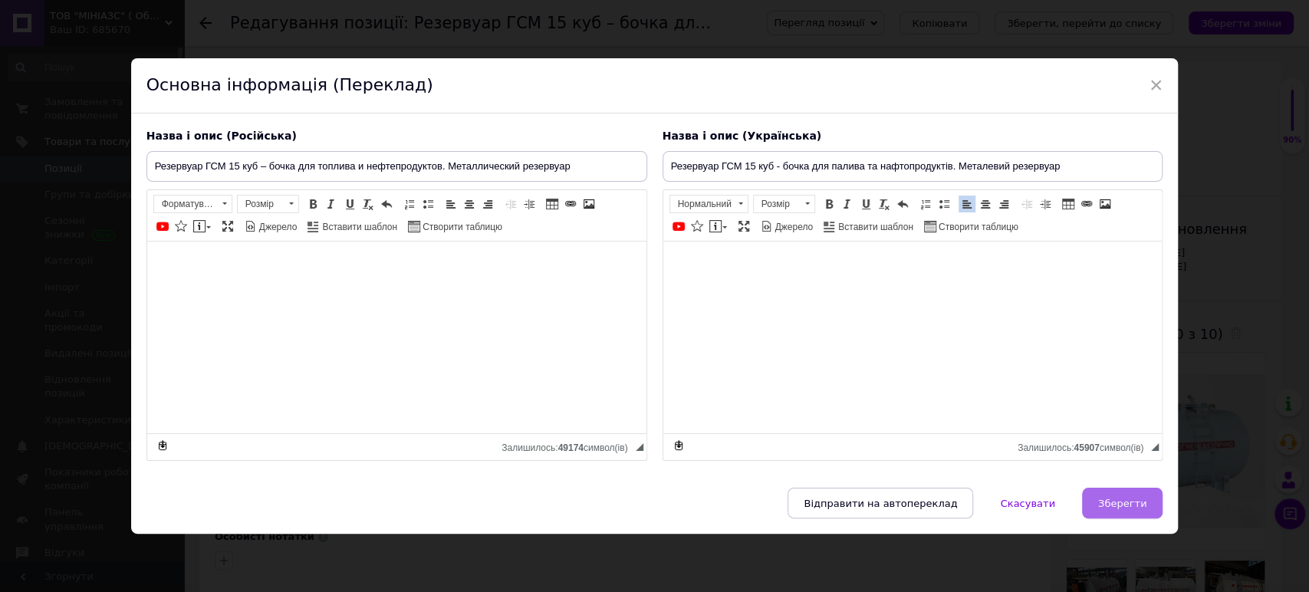
click at [1130, 513] on button "Зберегти" at bounding box center [1122, 503] width 81 height 31
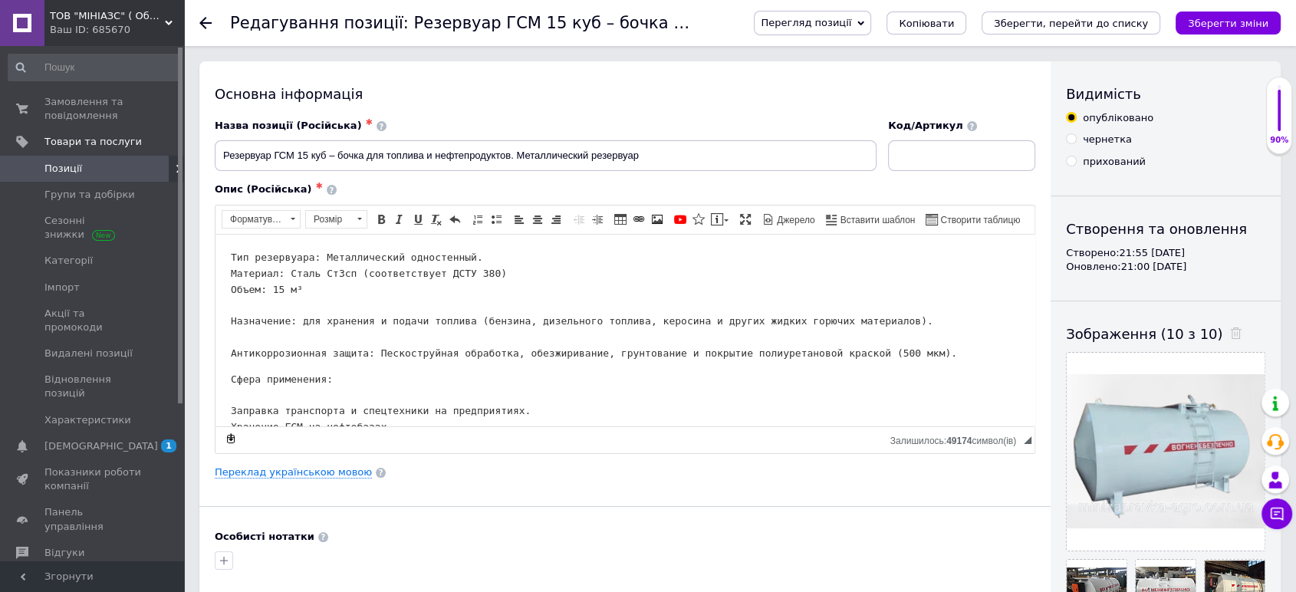
drag, startPoint x: 1230, startPoint y: 20, endPoint x: 1203, endPoint y: 18, distance: 27.7
click at [1230, 19] on icon "Зберегти зміни" at bounding box center [1228, 24] width 81 height 12
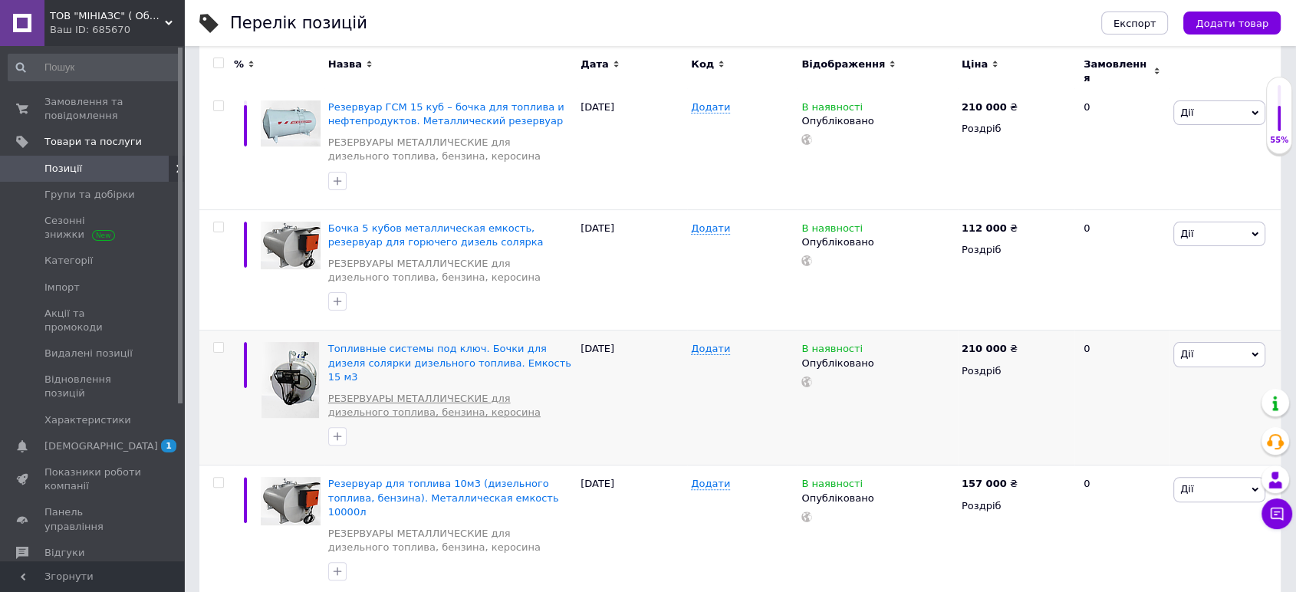
scroll to position [341, 0]
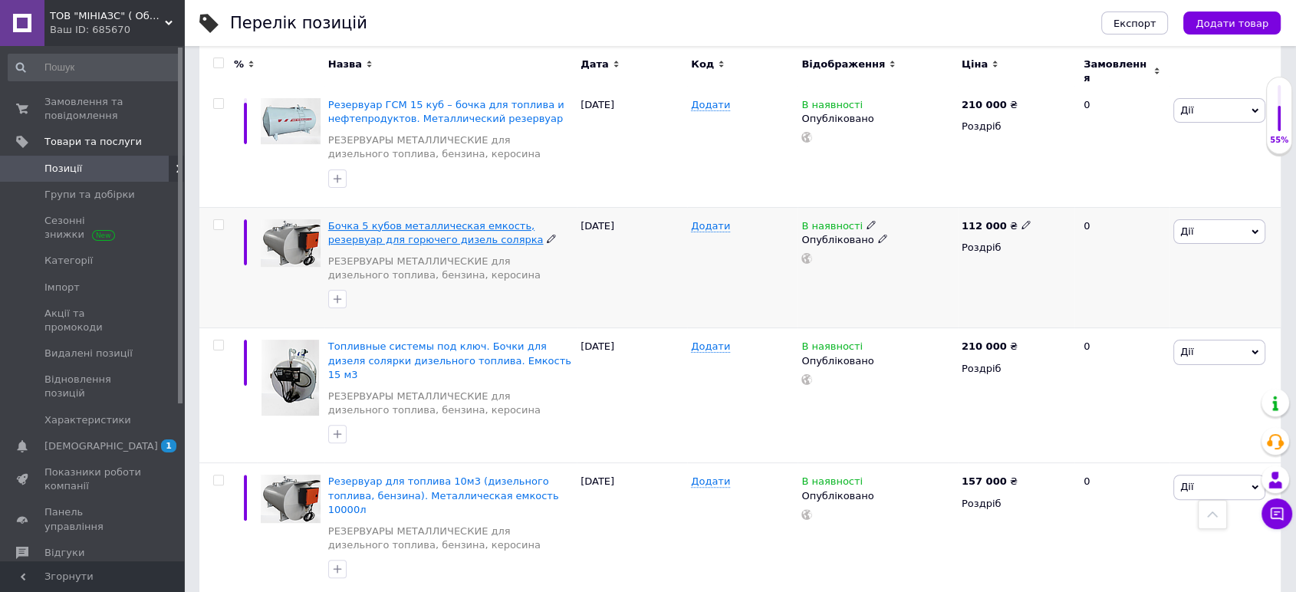
click at [439, 220] on span "Бочка 5 кубов металлическая емкость, резервуар для горючего дизель солярка" at bounding box center [436, 232] width 216 height 25
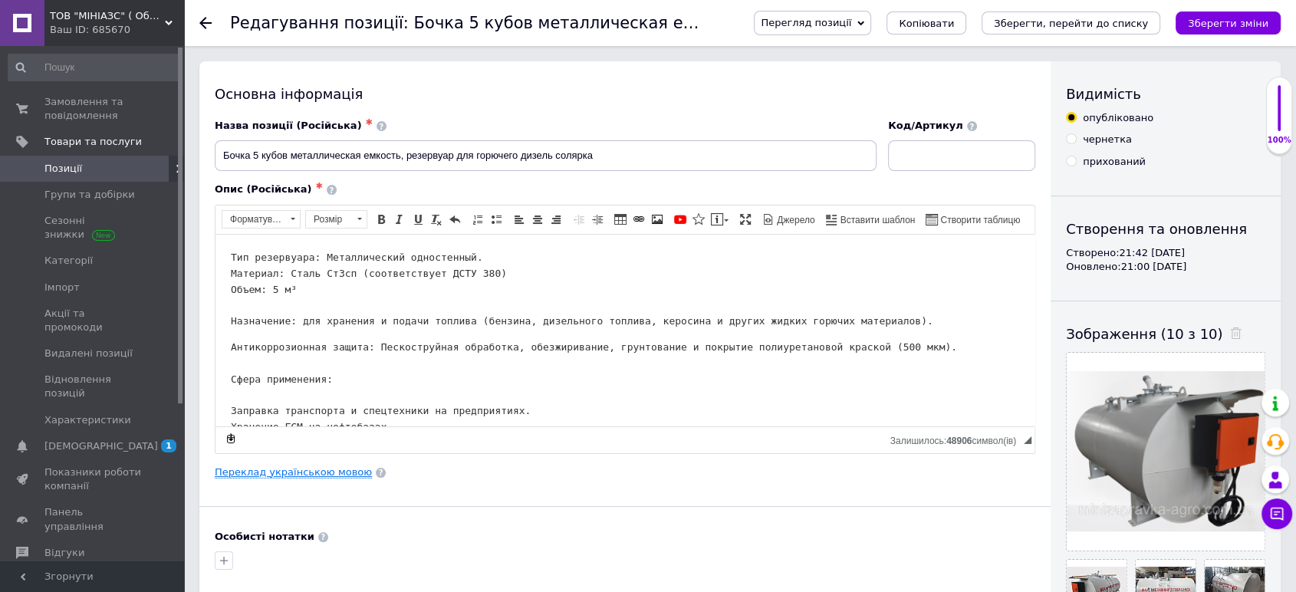
click at [271, 471] on link "Переклад українською мовою" at bounding box center [293, 472] width 157 height 12
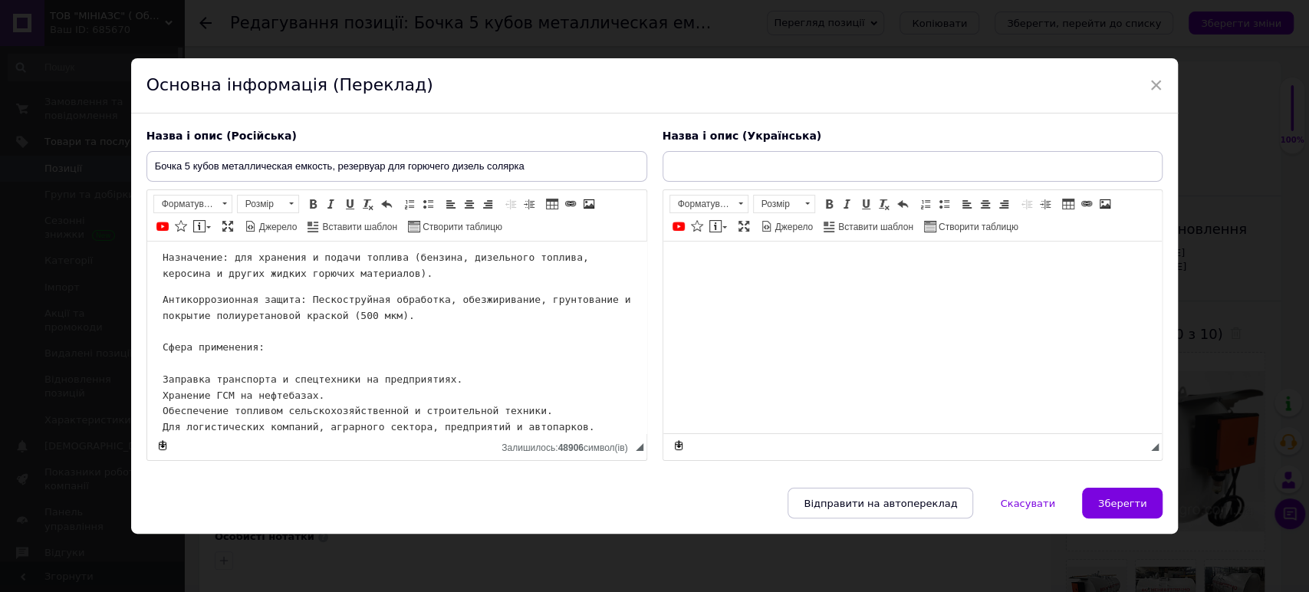
type input "Бочка 5 кубів металева ємність, резервуар для пального дизель солярка"
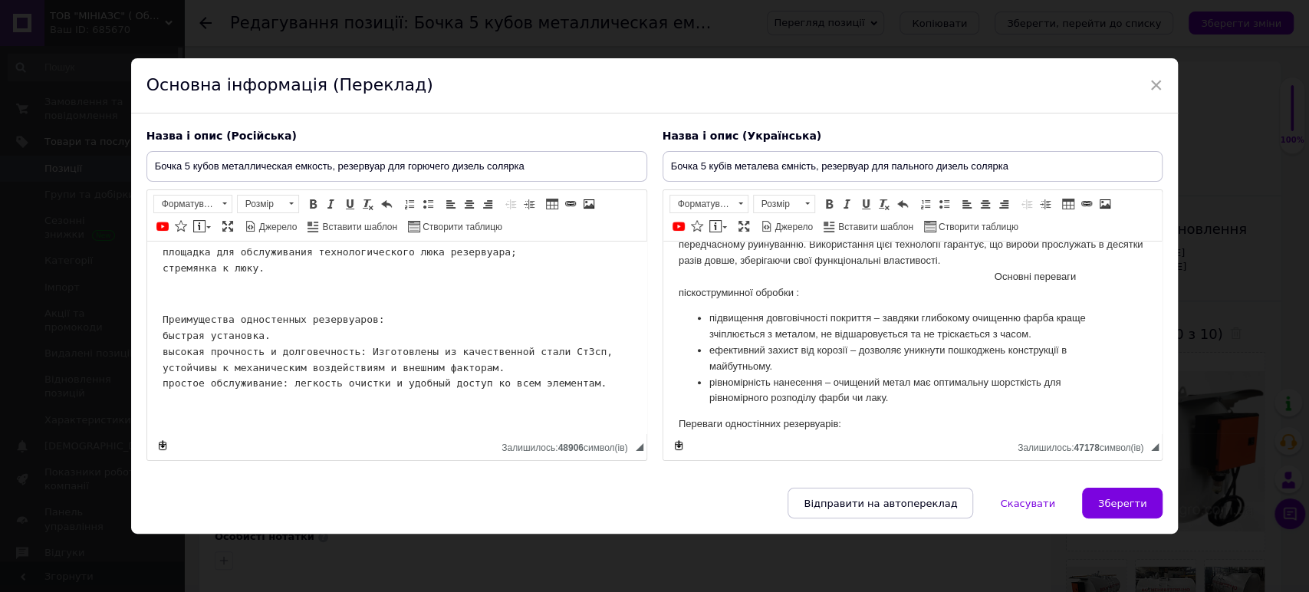
scroll to position [980, 0]
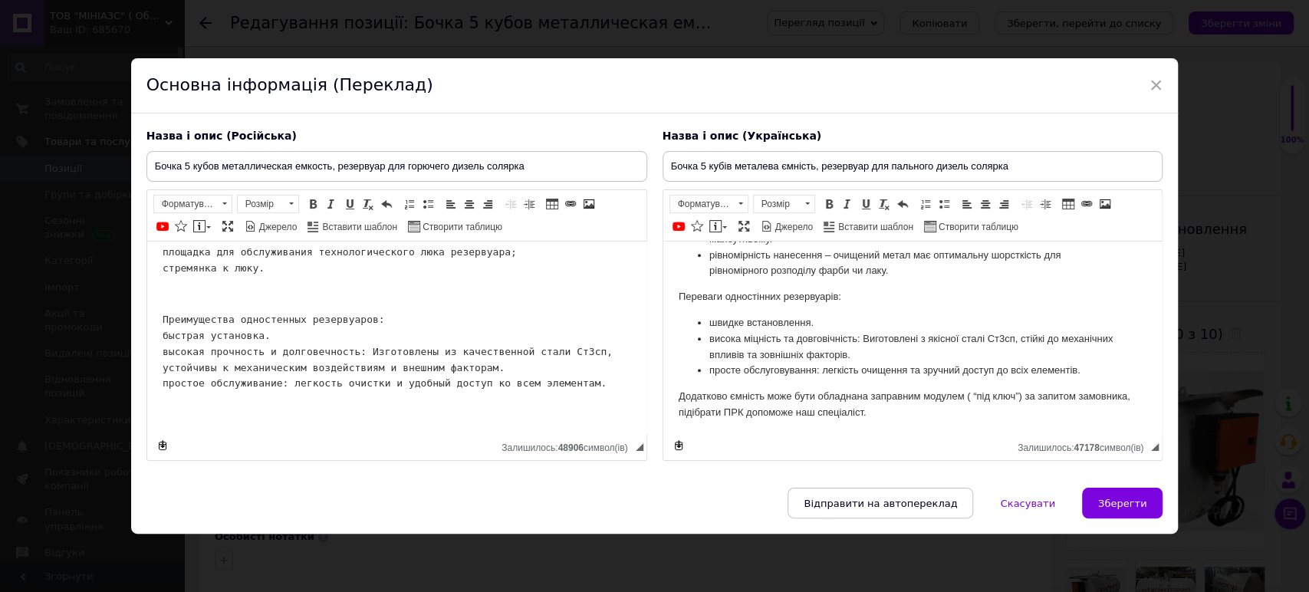
click at [875, 417] on p "Додатково ємність може бути обладнана заправним модулем ( “під ключ”) за запито…" at bounding box center [912, 405] width 469 height 32
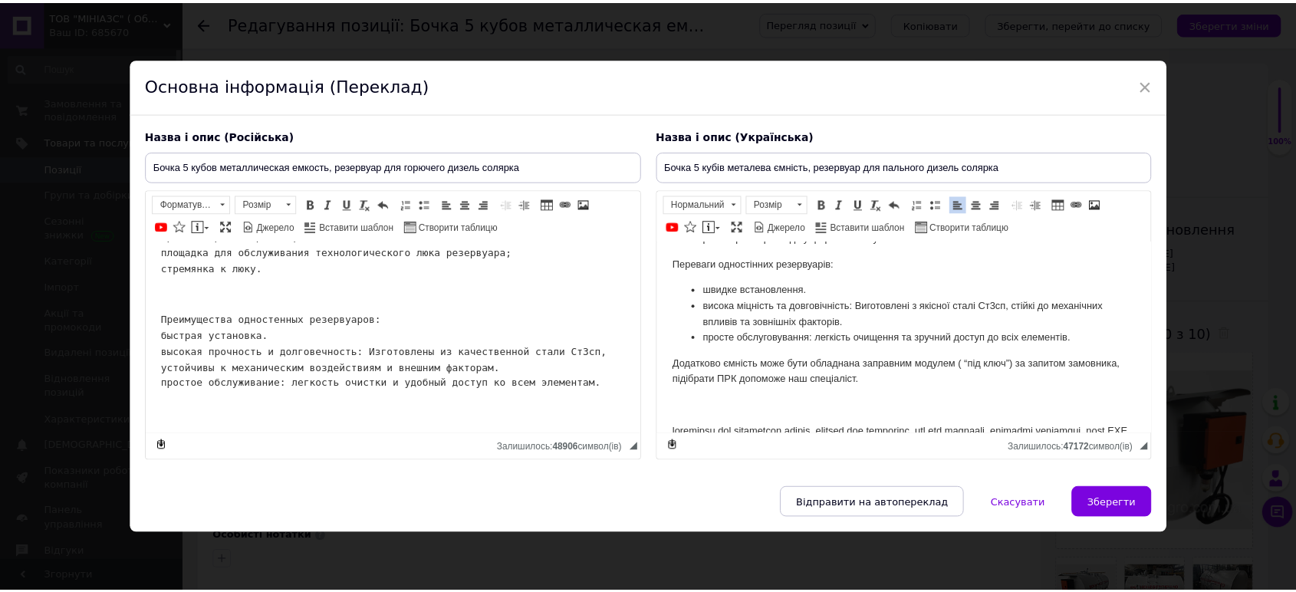
scroll to position [1220, 0]
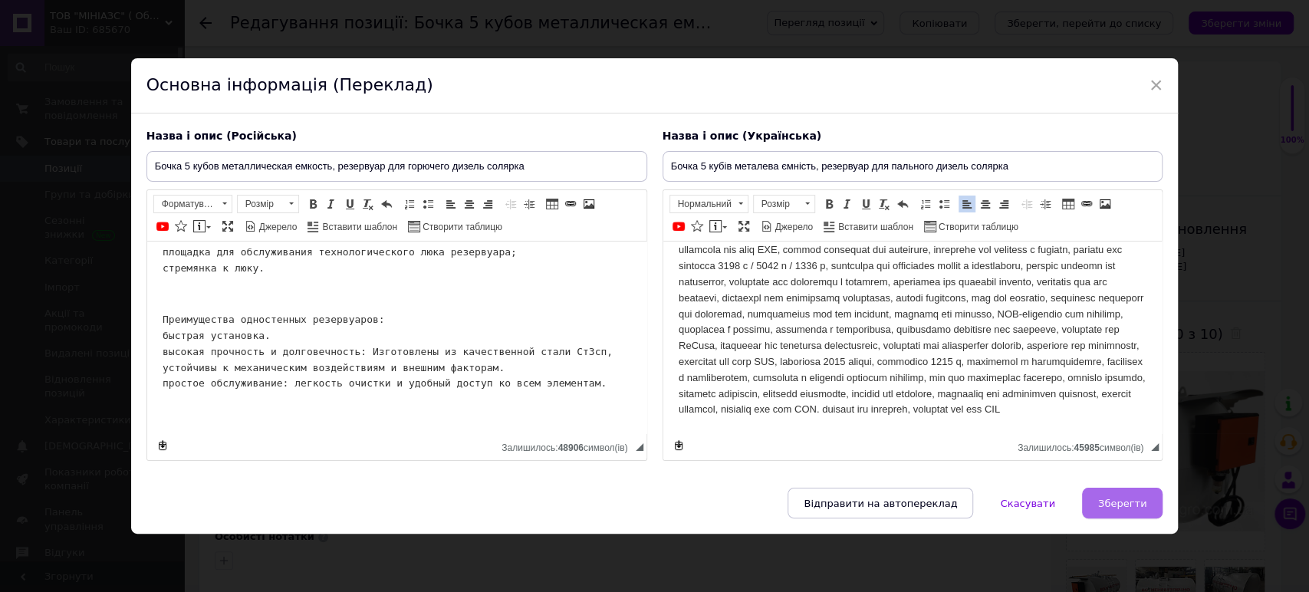
click at [1102, 509] on button "Зберегти" at bounding box center [1122, 503] width 81 height 31
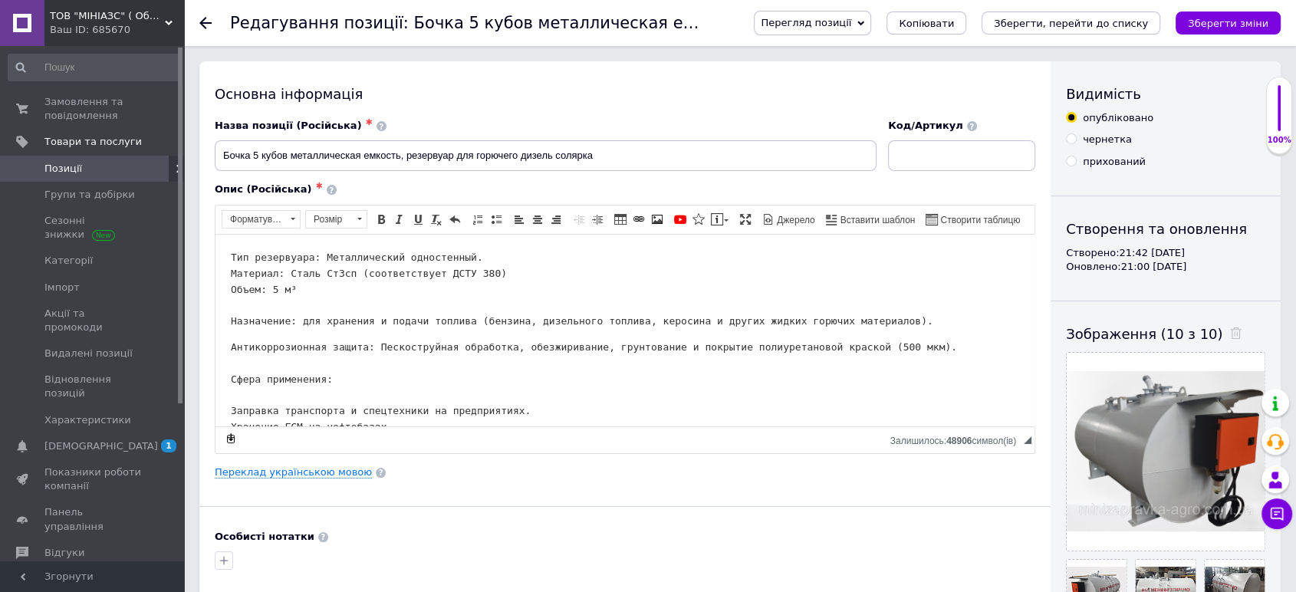
drag, startPoint x: 1250, startPoint y: 15, endPoint x: 1240, endPoint y: 18, distance: 10.4
click at [1249, 16] on button "Зберегти зміни" at bounding box center [1228, 23] width 105 height 23
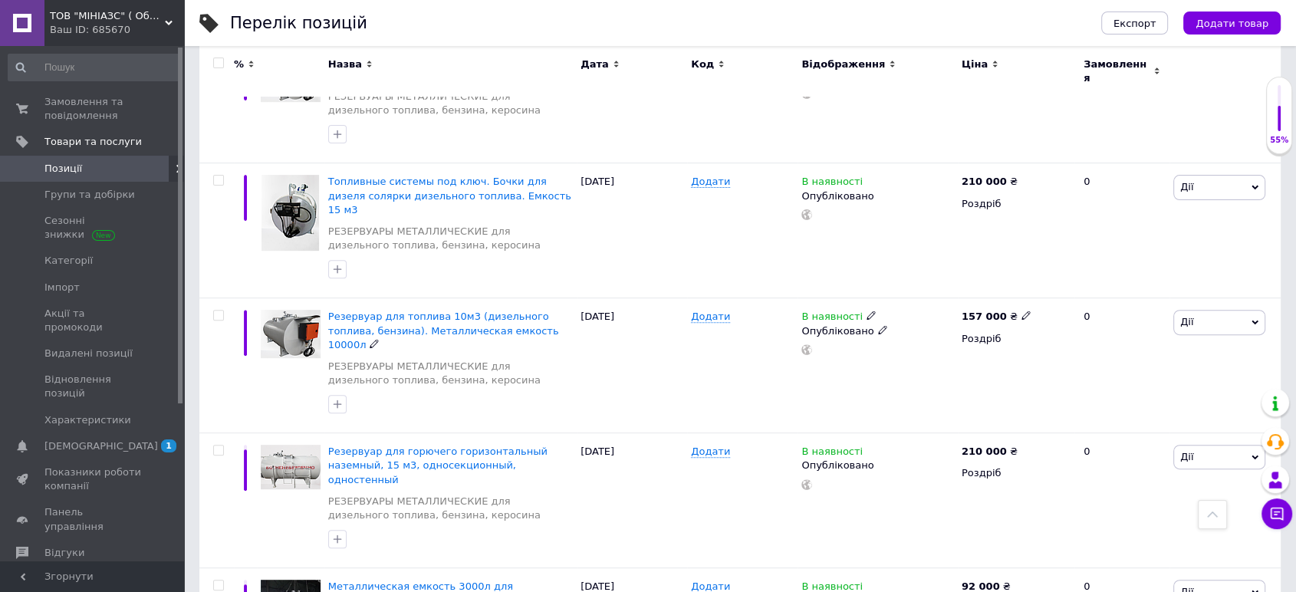
scroll to position [511, 0]
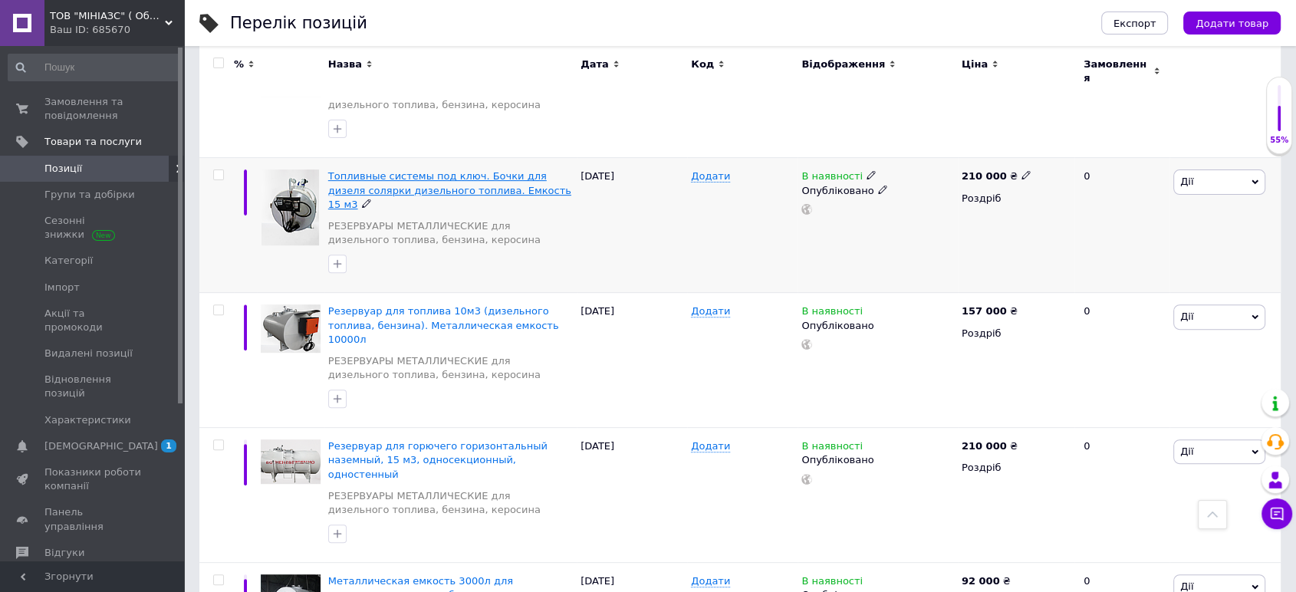
click at [477, 182] on span "Топливные системы под ключ. Бочки для дизеля солярки дизельного топлива. Емкост…" at bounding box center [449, 189] width 243 height 39
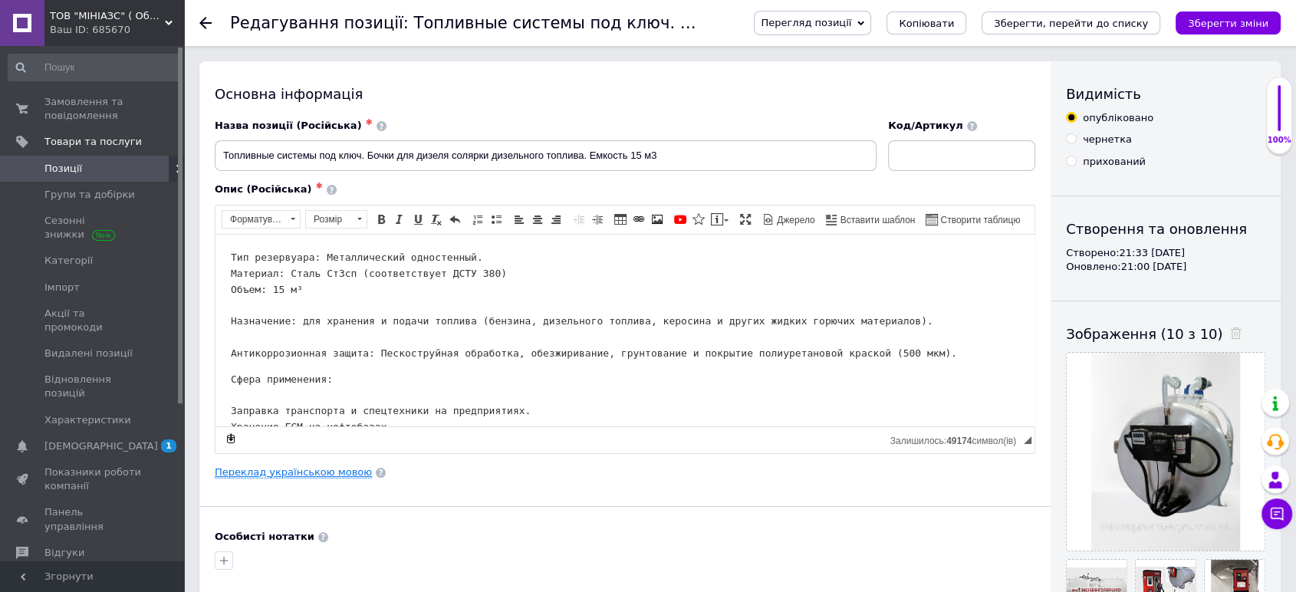
click at [270, 466] on link "Переклад українською мовою" at bounding box center [293, 472] width 157 height 12
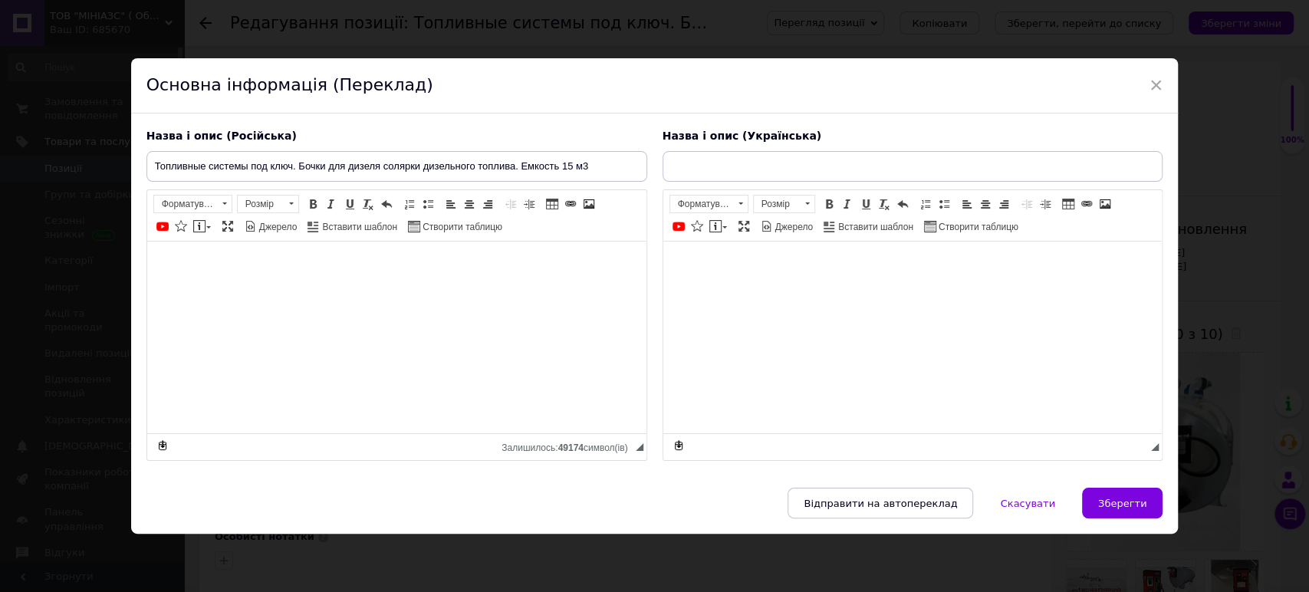
type input "Паливні системи під ключ. Бочки для дизелю солярки дизельного пального. Ємність…"
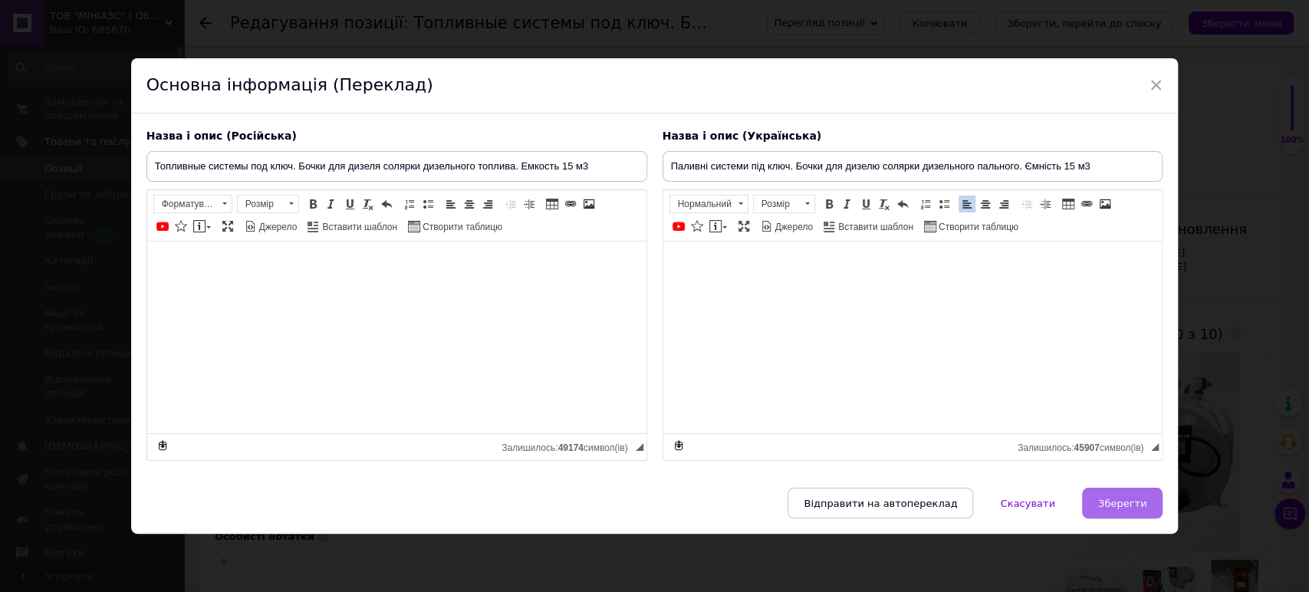
click at [1109, 502] on span "Зберегти" at bounding box center [1123, 504] width 48 height 12
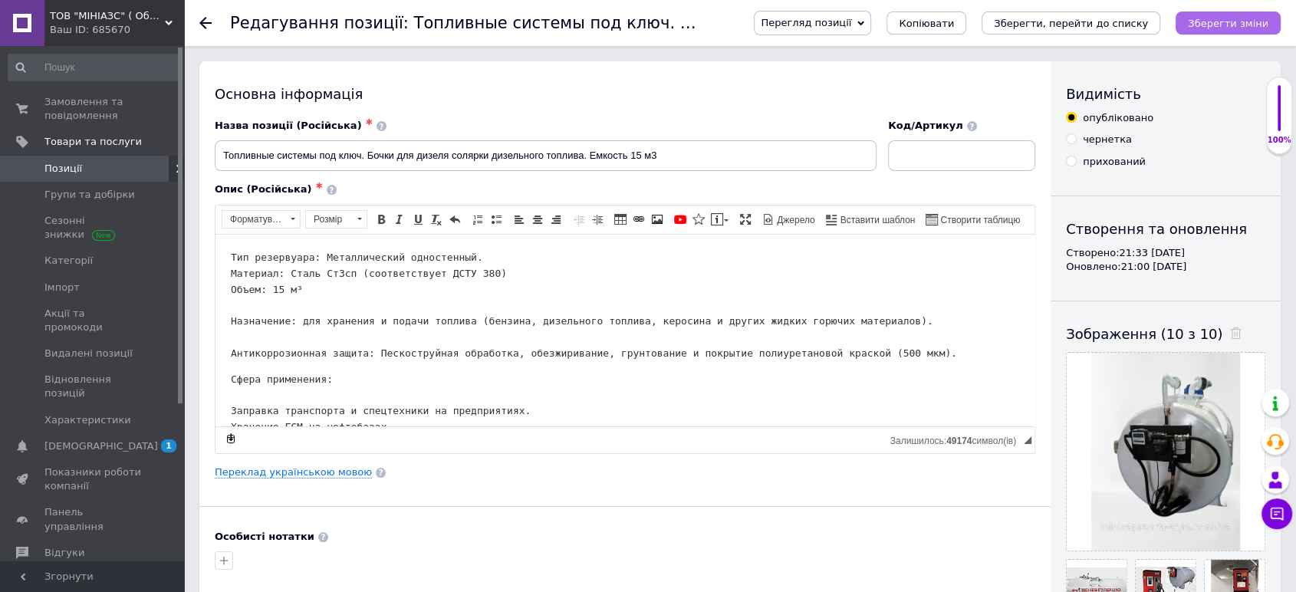
click at [1248, 23] on icon "Зберегти зміни" at bounding box center [1228, 24] width 81 height 12
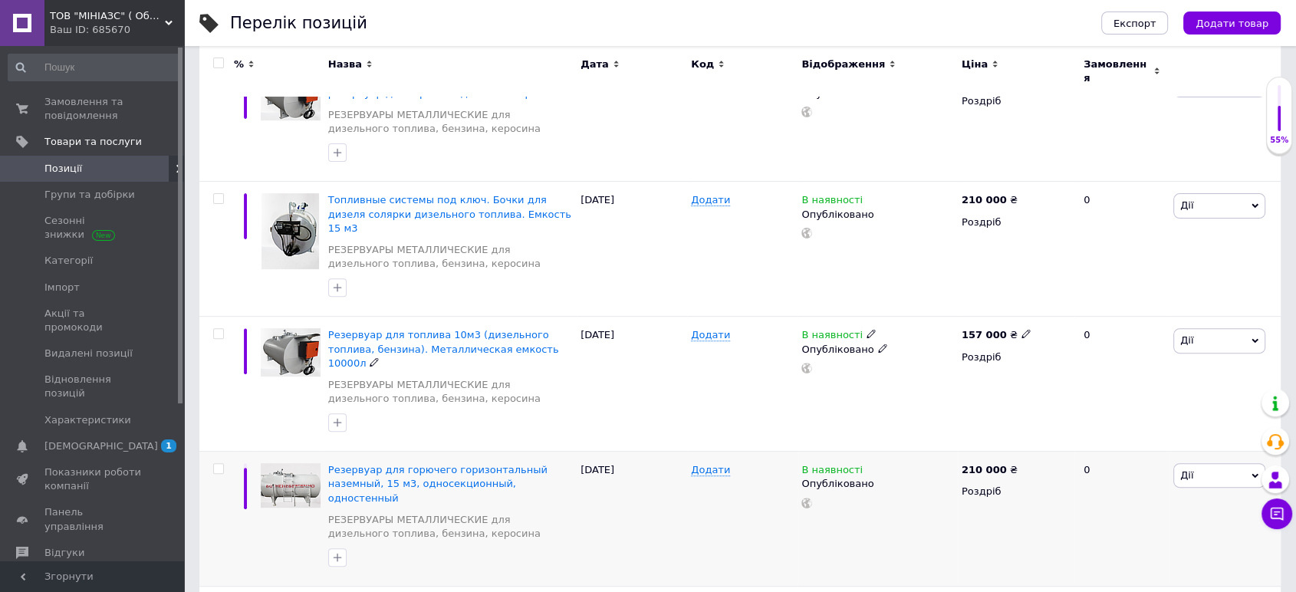
scroll to position [511, 0]
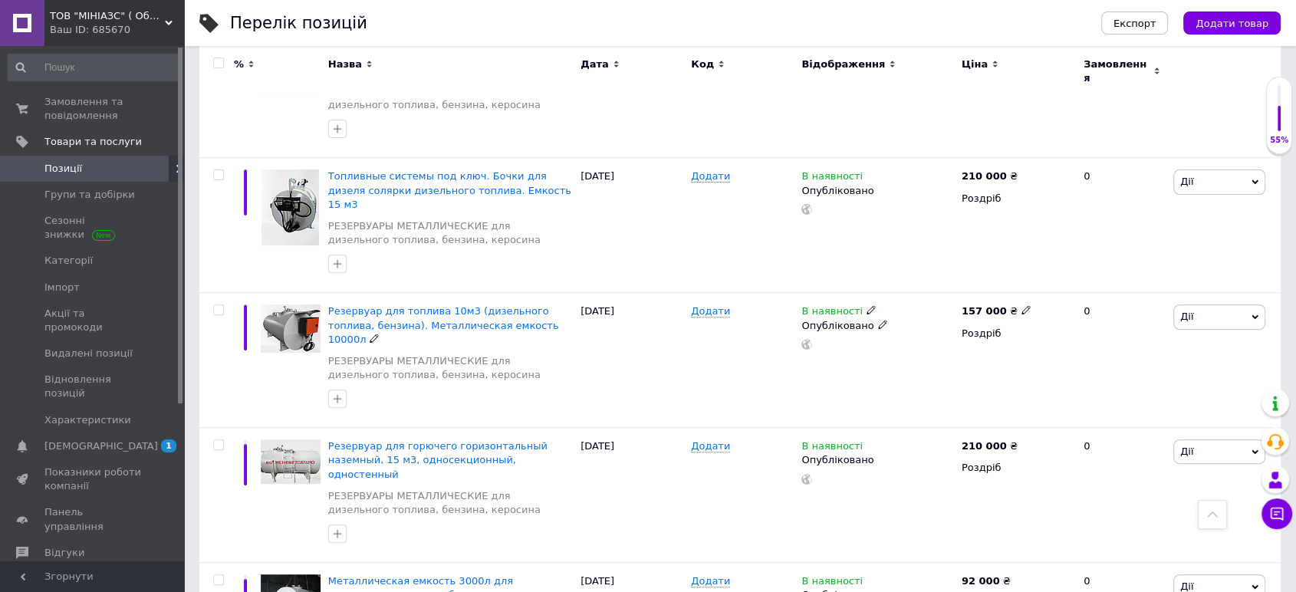
click at [465, 305] on span "Резервуар для топлива 10м3 (дизельного топлива, бензина). Металлическая емкость…" at bounding box center [443, 324] width 231 height 39
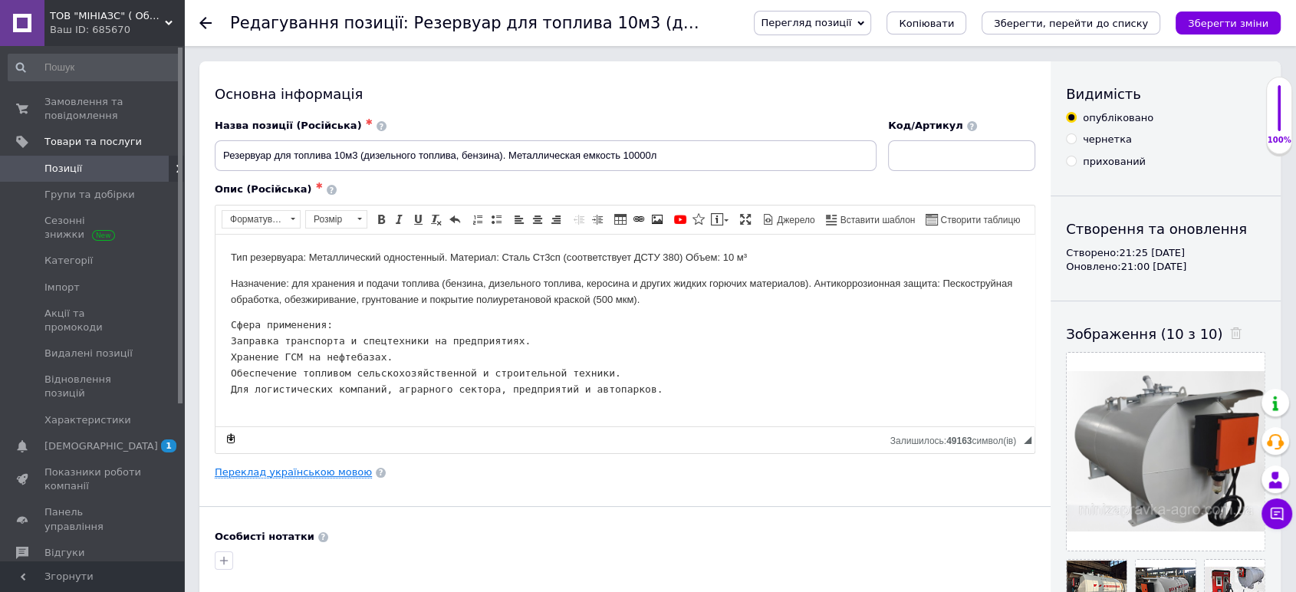
click at [301, 471] on link "Переклад українською мовою" at bounding box center [293, 472] width 157 height 12
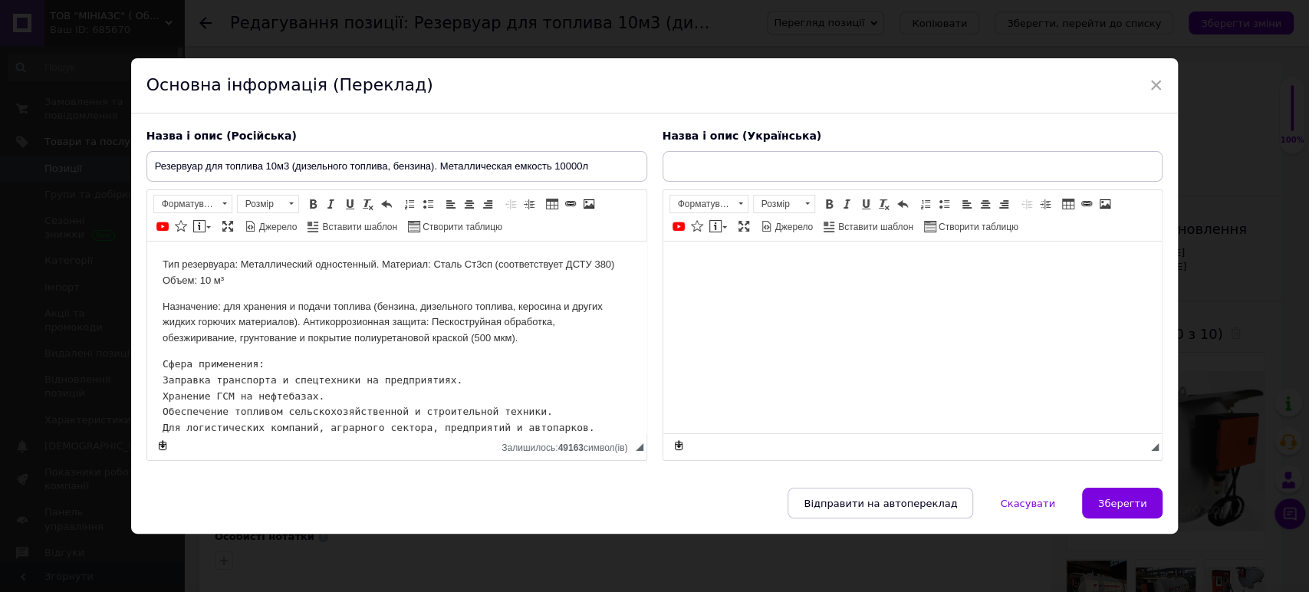
type input "Новий горизонтальний сталевий резервуар об'ємом 10 куб. (10000 л.) для нафтопро…"
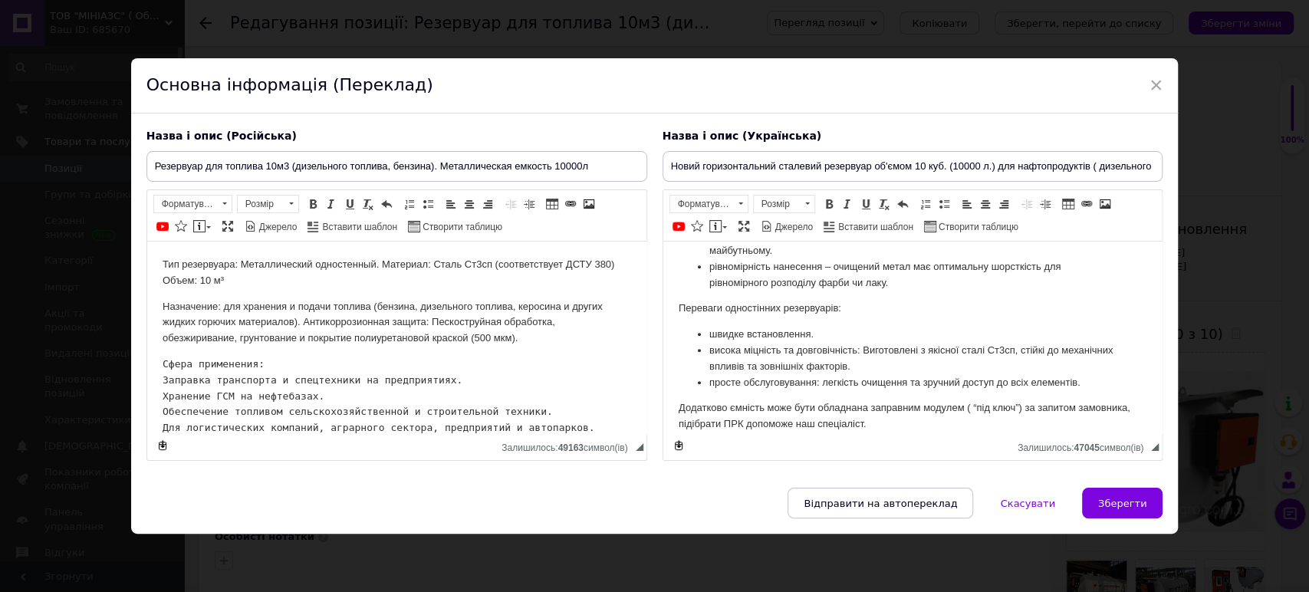
scroll to position [1056, 0]
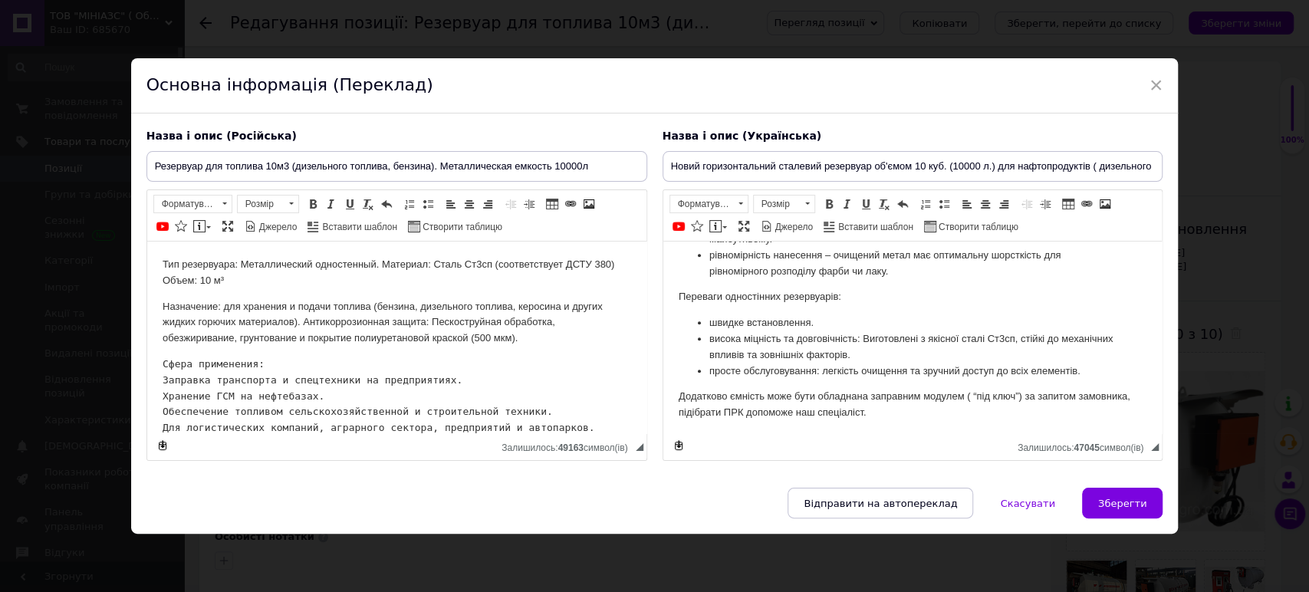
click at [892, 410] on p "Додатково ємність може бути обладнана заправним модулем ( “під ключ”) за запито…" at bounding box center [912, 405] width 469 height 32
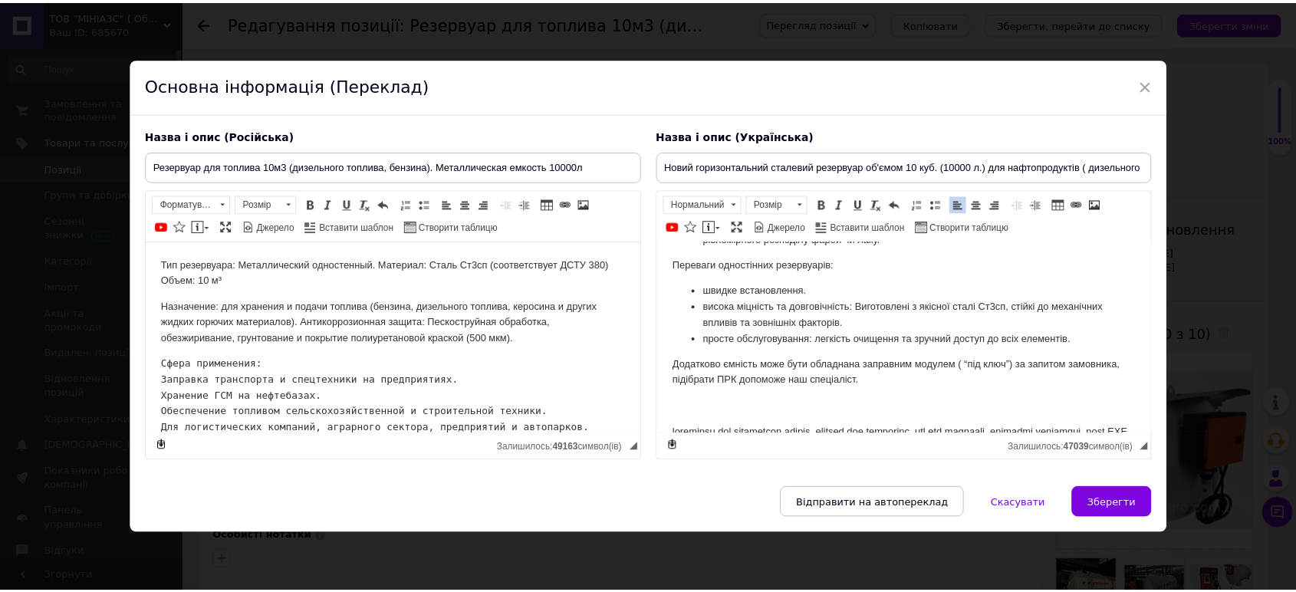
scroll to position [1296, 0]
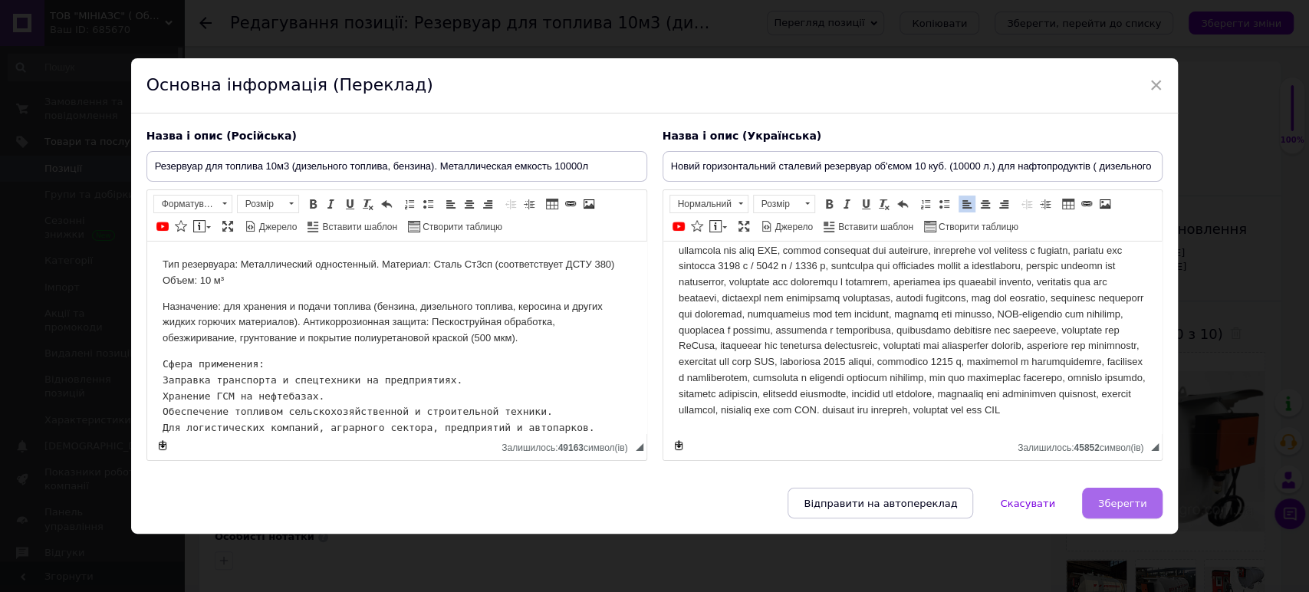
click at [1123, 494] on button "Зберегти" at bounding box center [1122, 503] width 81 height 31
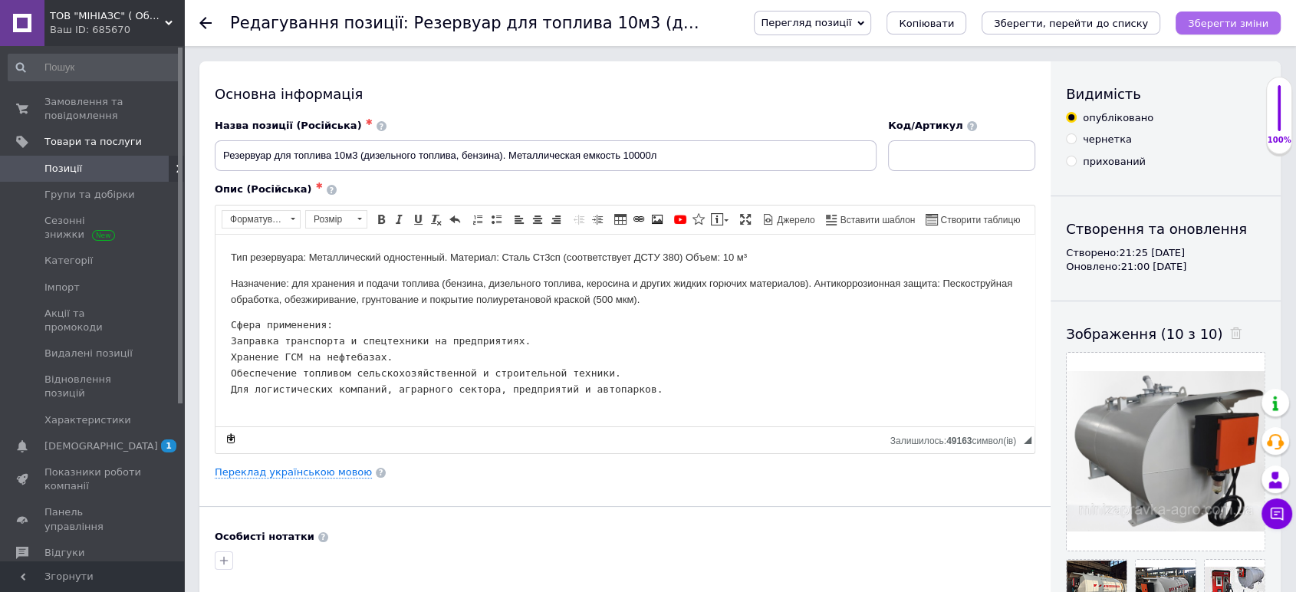
click at [1214, 28] on icon "Зберегти зміни" at bounding box center [1228, 24] width 81 height 12
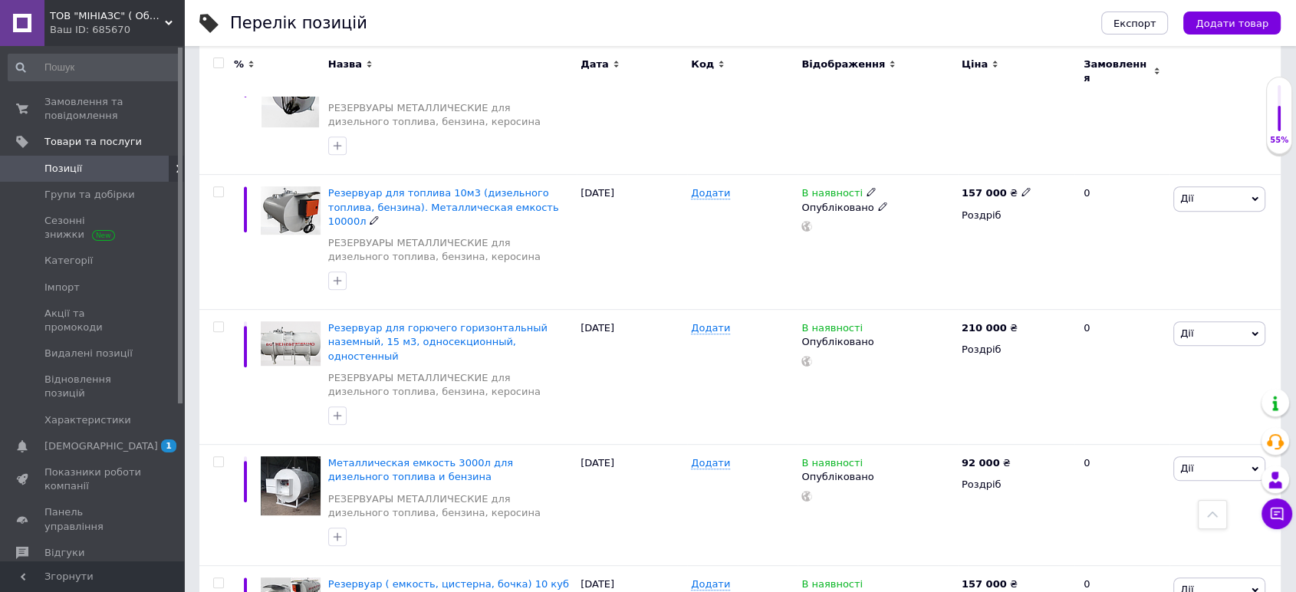
scroll to position [681, 0]
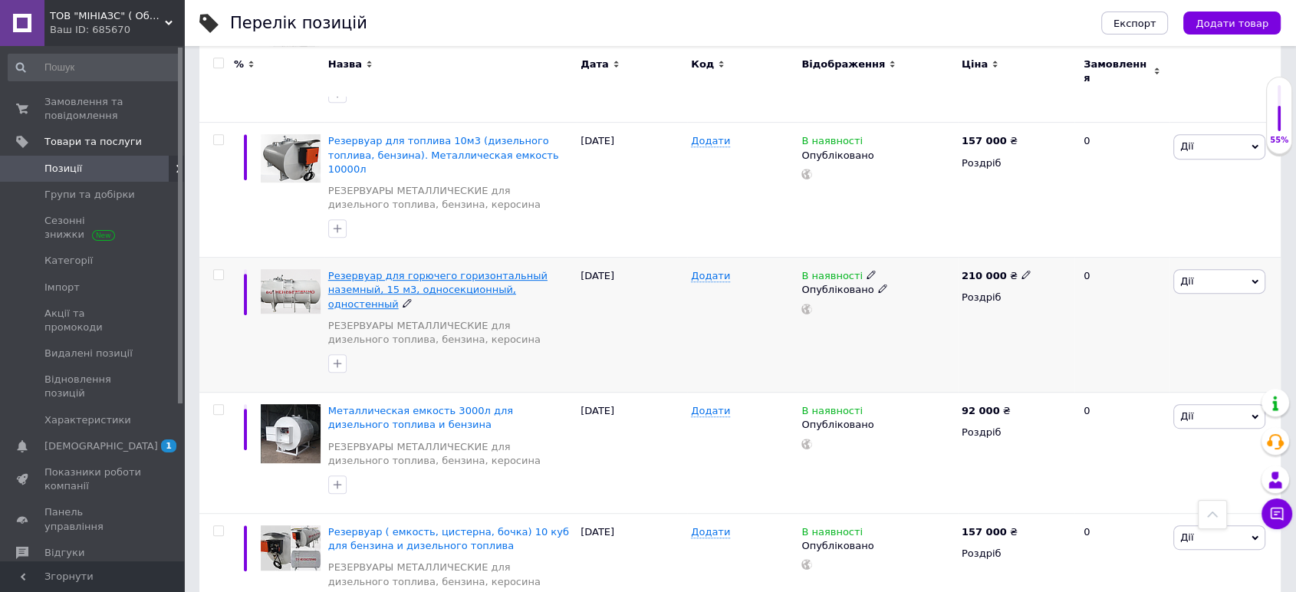
click at [471, 270] on span "Резервуар для горючего горизонтальный наземный, 15 м3, односекционный, одностен…" at bounding box center [437, 289] width 219 height 39
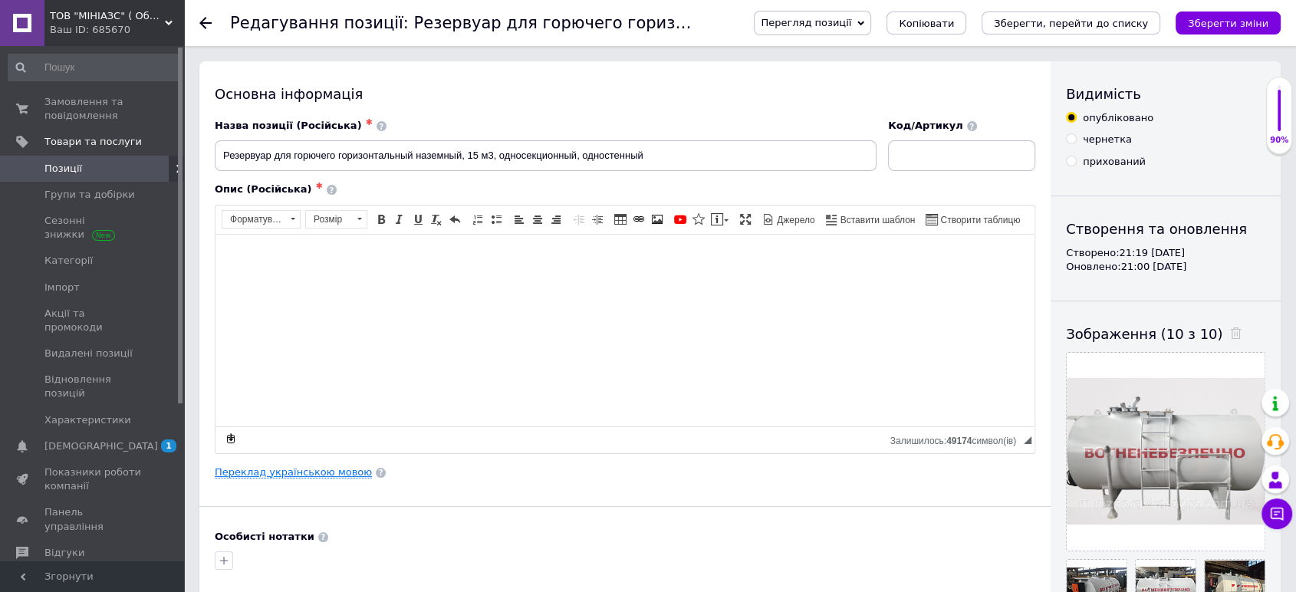
click at [282, 477] on link "Переклад українською мовою" at bounding box center [293, 472] width 157 height 12
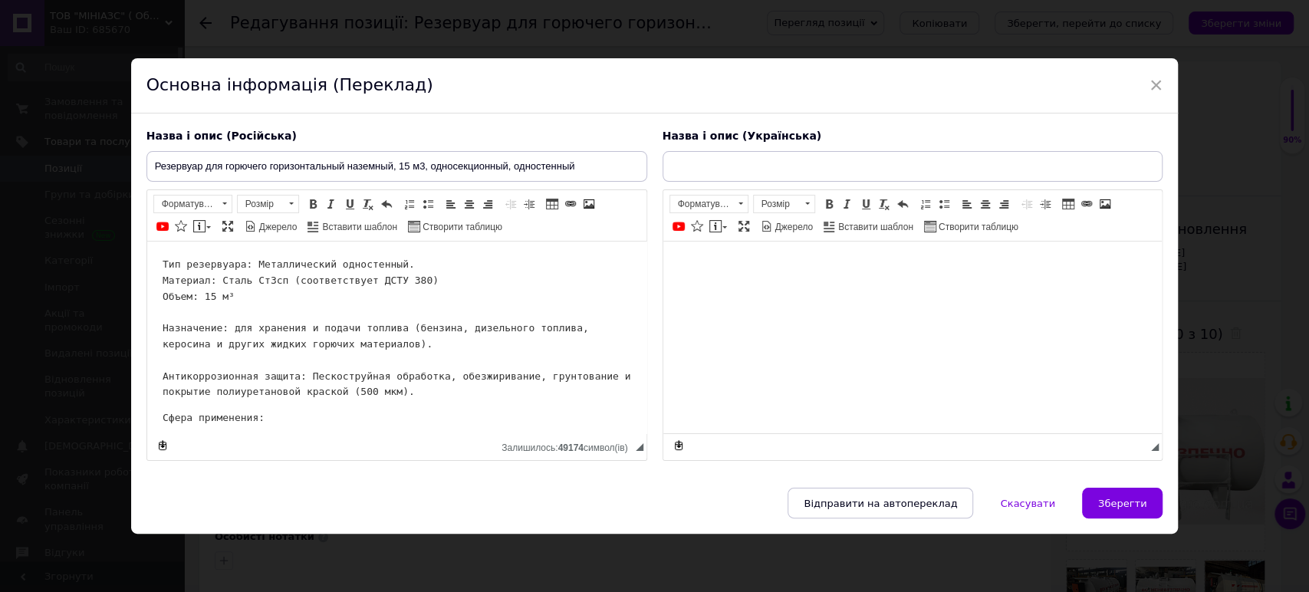
type input "Резервуар для пального горизонтальний наземний, 15 м3, односекційний, одностінн…"
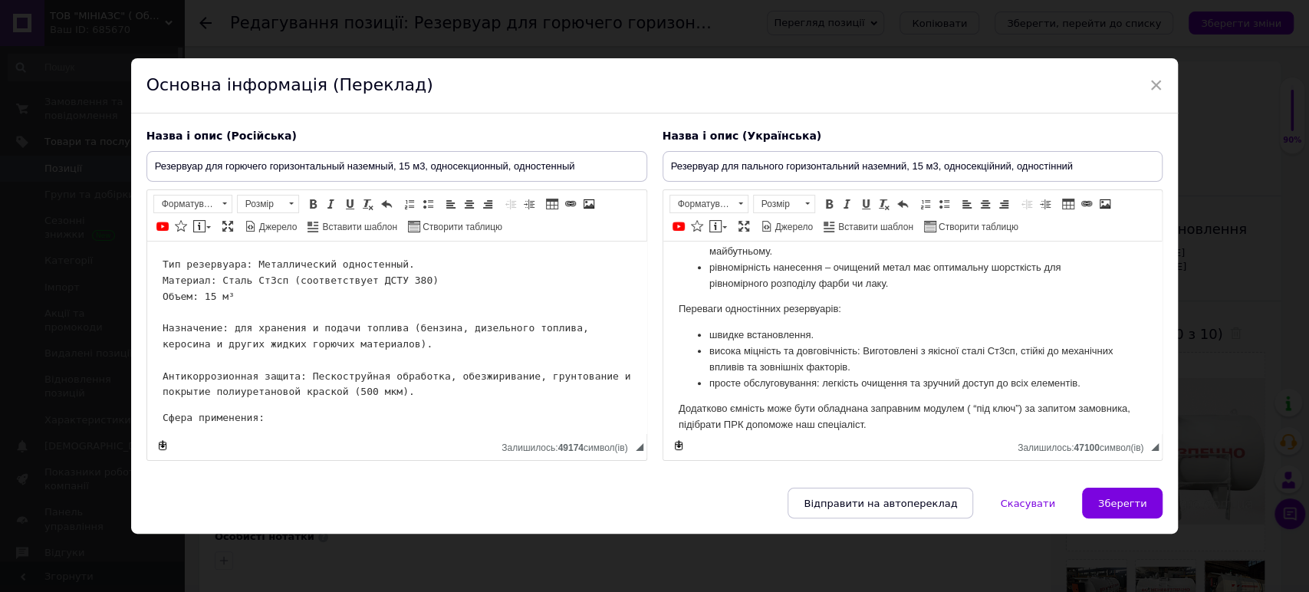
scroll to position [1056, 0]
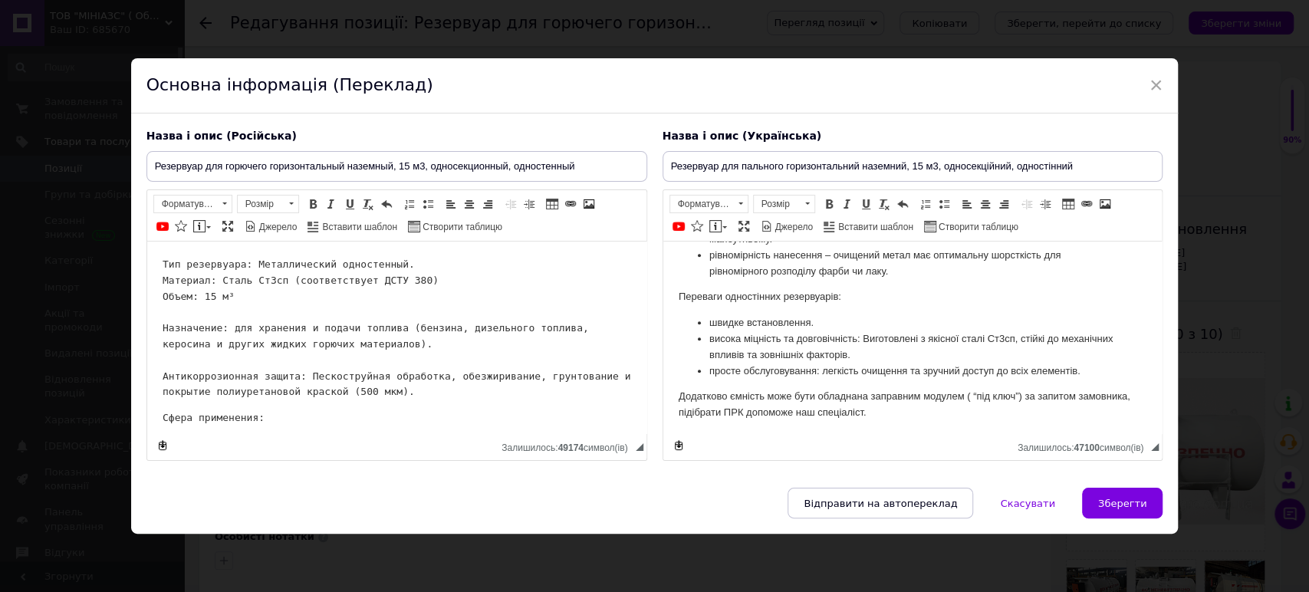
click at [901, 410] on p "Додатково ємність може бути обладнана заправним модулем ( “під ключ”) за запито…" at bounding box center [912, 405] width 469 height 32
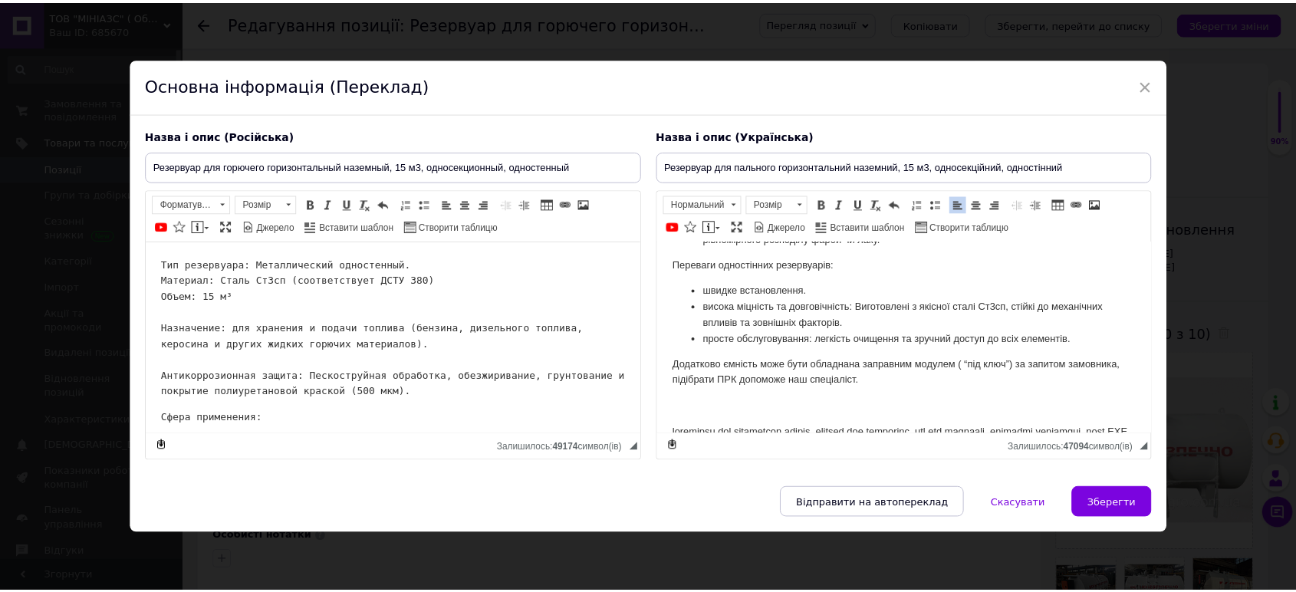
scroll to position [1296, 0]
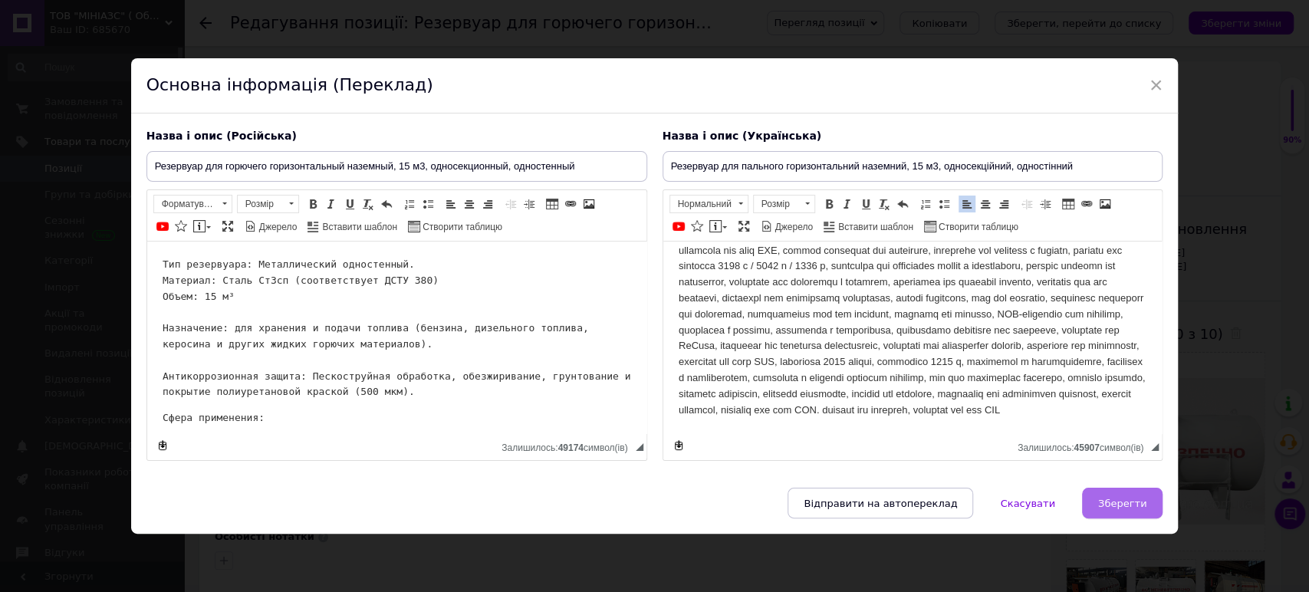
click at [1120, 506] on span "Зберегти" at bounding box center [1123, 504] width 48 height 12
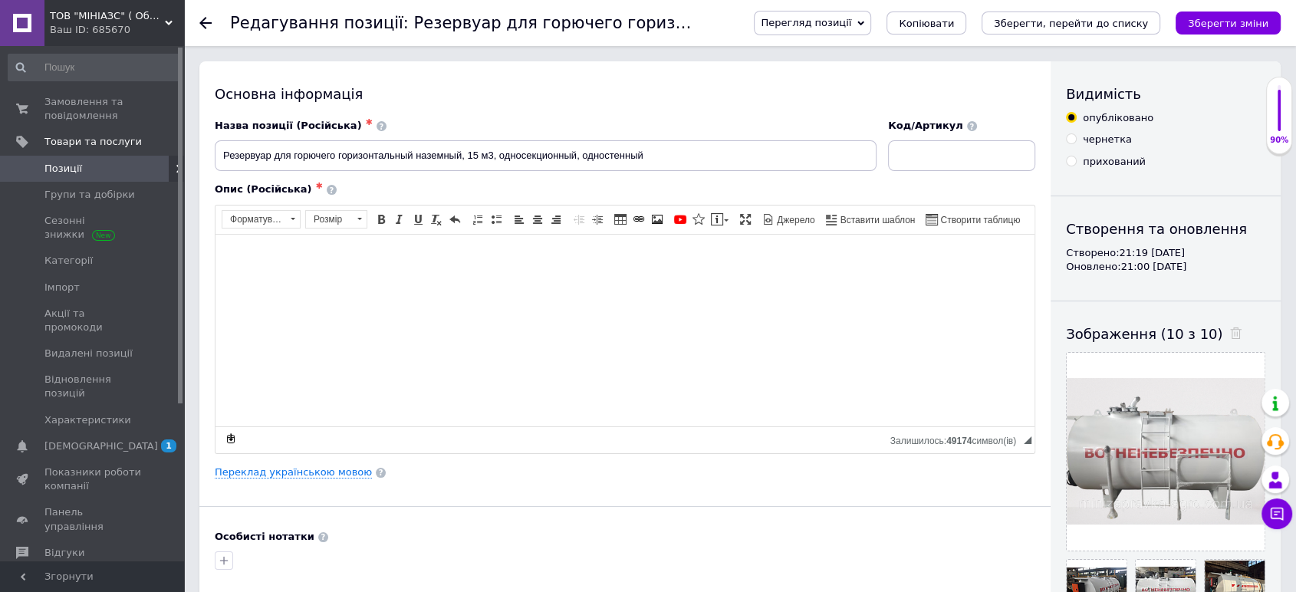
click at [1228, 28] on icon "Зберегти зміни" at bounding box center [1228, 24] width 81 height 12
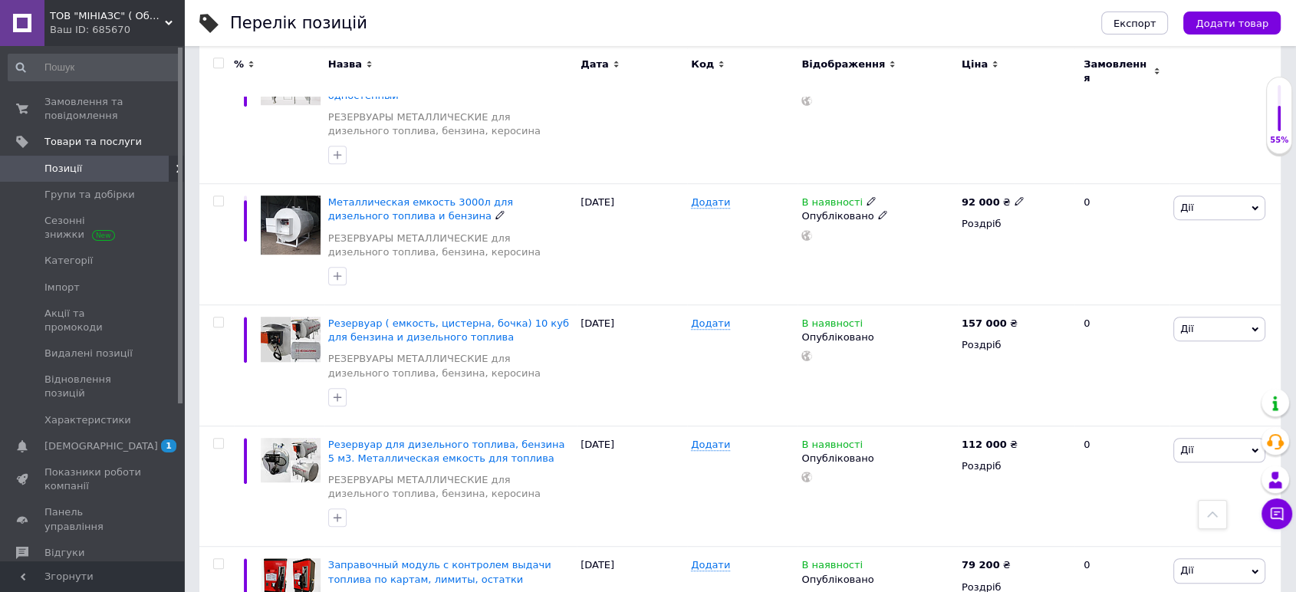
scroll to position [937, 0]
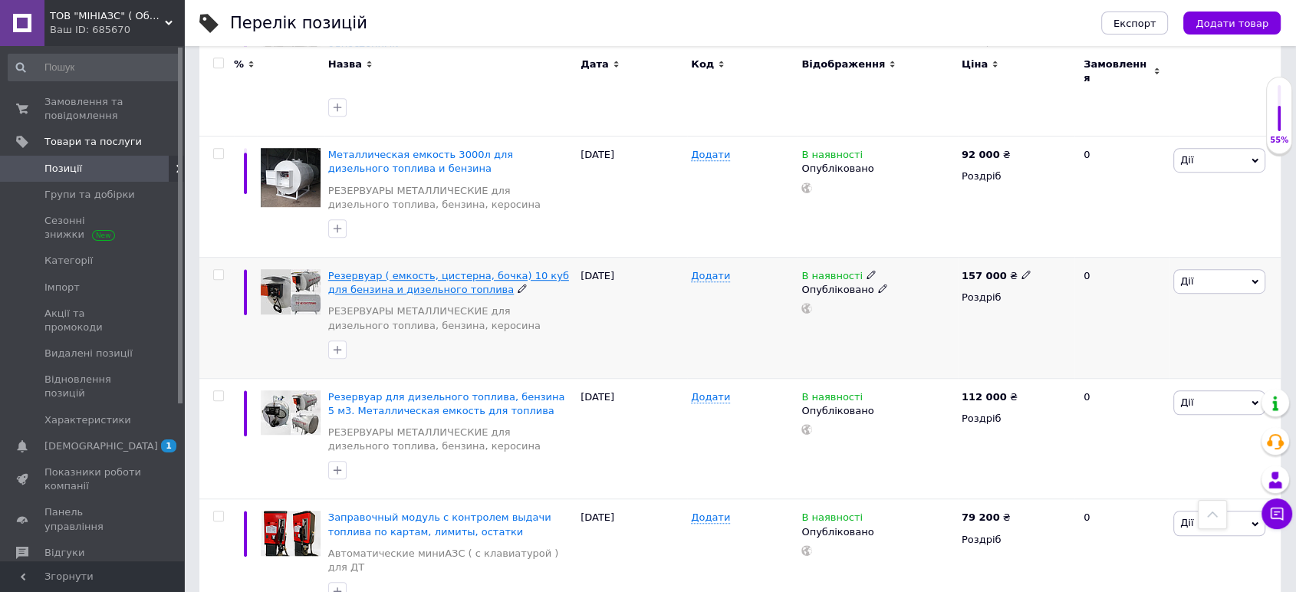
click at [489, 270] on span "Резервуар ( емкость, цистерна, бочка) 10 куб для бензина и дизельного топлива" at bounding box center [448, 282] width 241 height 25
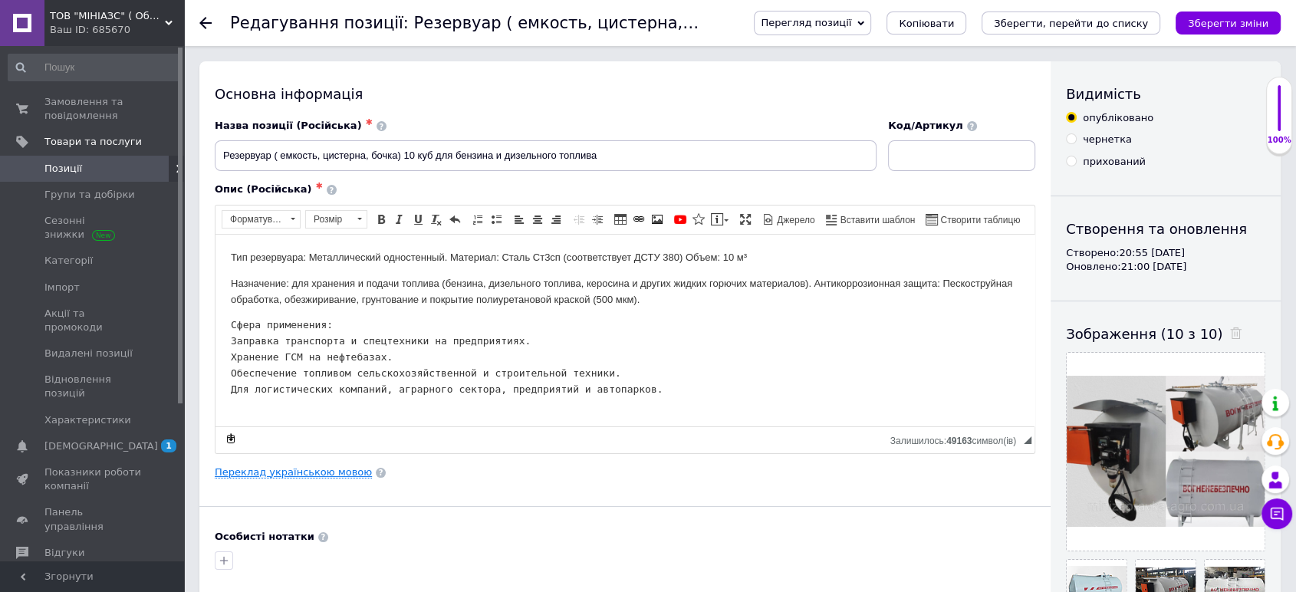
click at [303, 471] on link "Переклад українською мовою" at bounding box center [293, 472] width 157 height 12
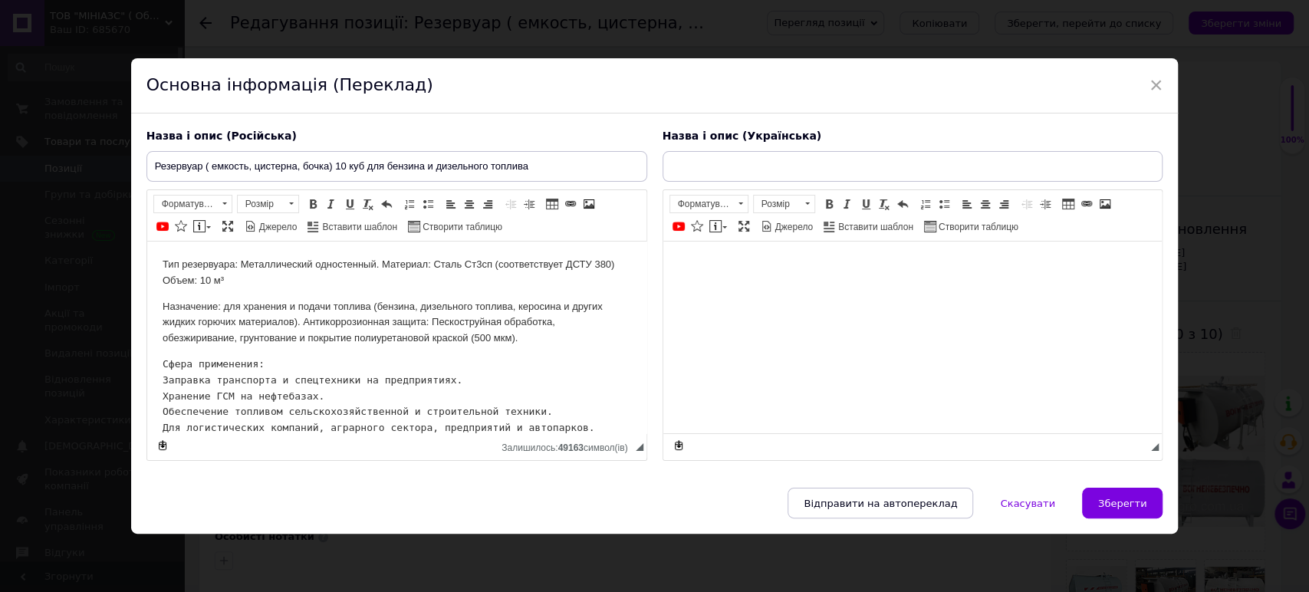
type input "Резервуар ( ємність, цистерна, бочка ) 10 куб за бензину і дизельного пального"
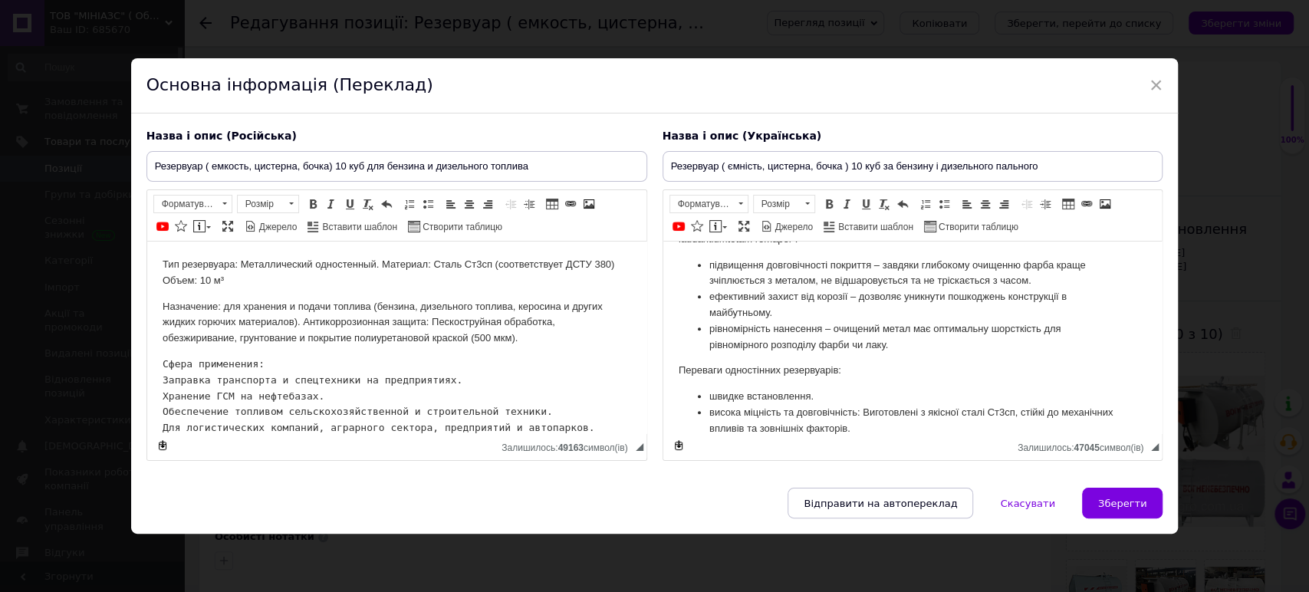
scroll to position [1056, 0]
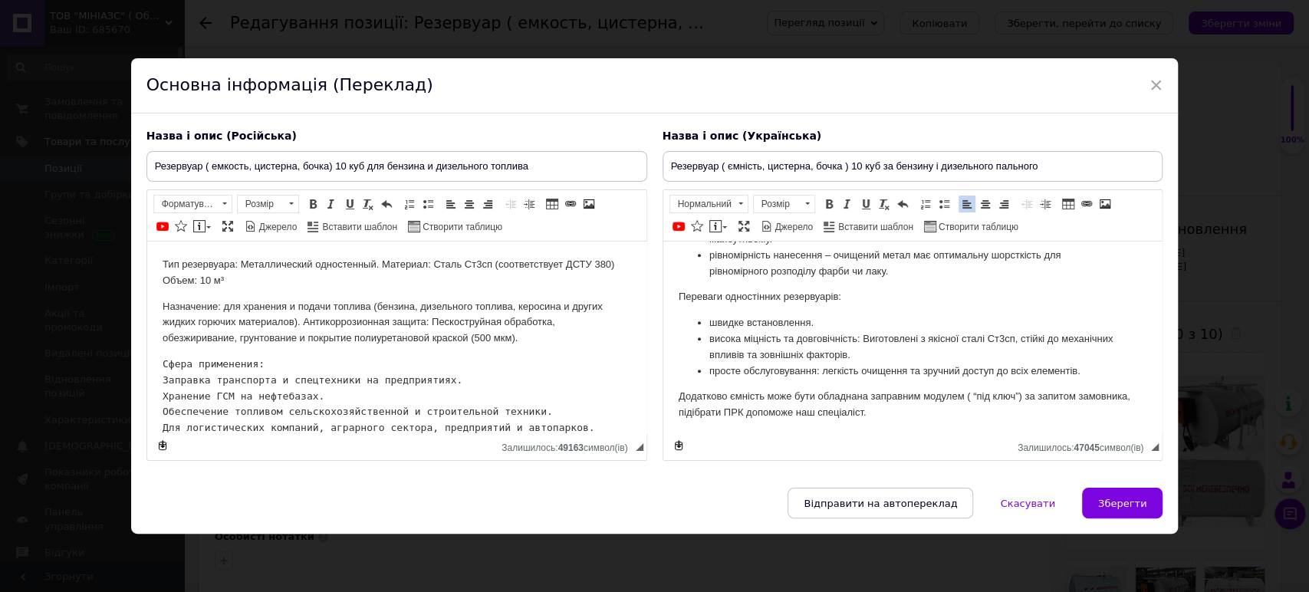
click at [879, 413] on p "Додатково ємність може бути обладнана заправним модулем ( “під ключ”) за запито…" at bounding box center [912, 405] width 469 height 32
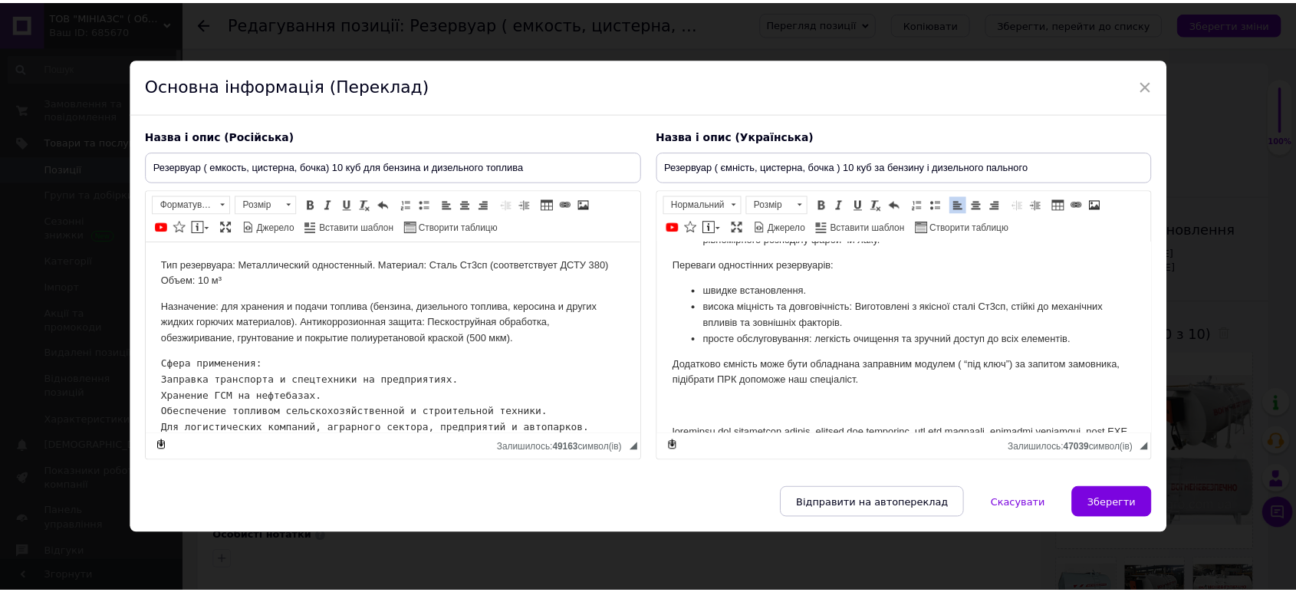
scroll to position [1296, 0]
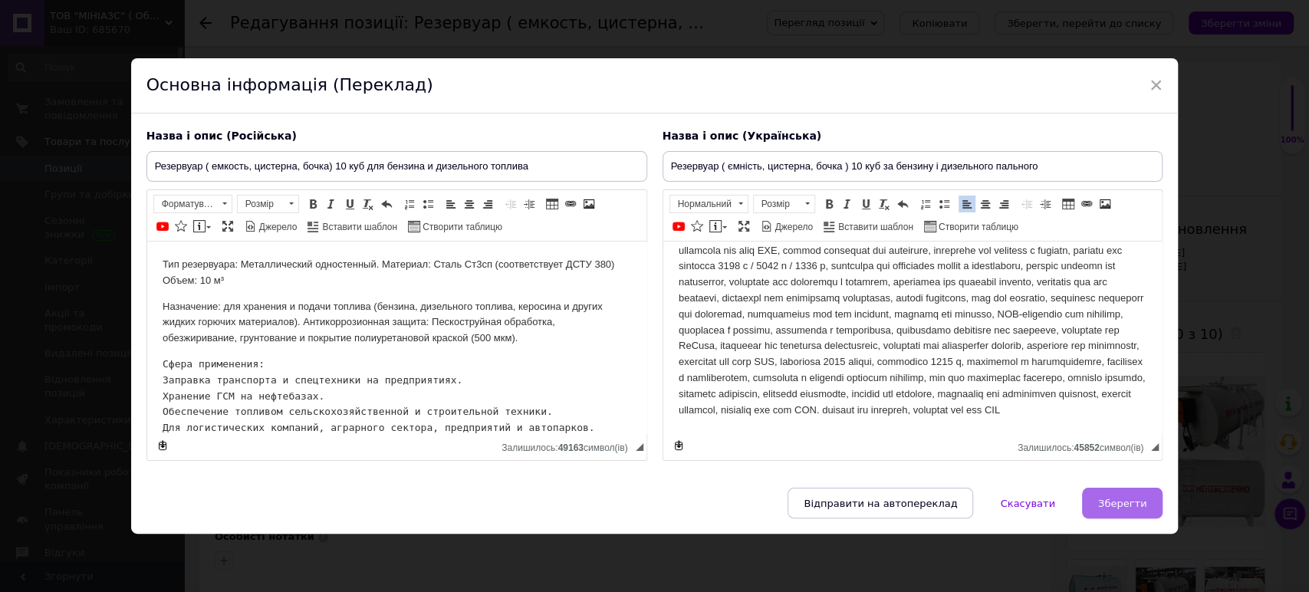
click at [1132, 498] on span "Зберегти" at bounding box center [1123, 504] width 48 height 12
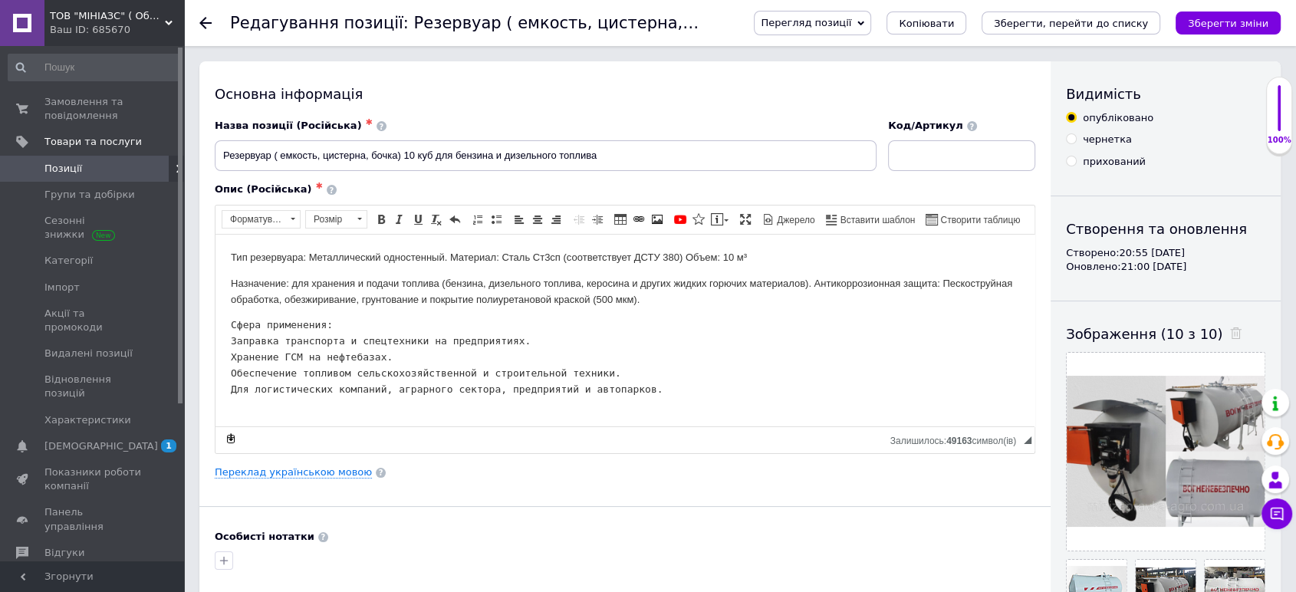
click at [1233, 18] on icon "Зберегти зміни" at bounding box center [1228, 24] width 81 height 12
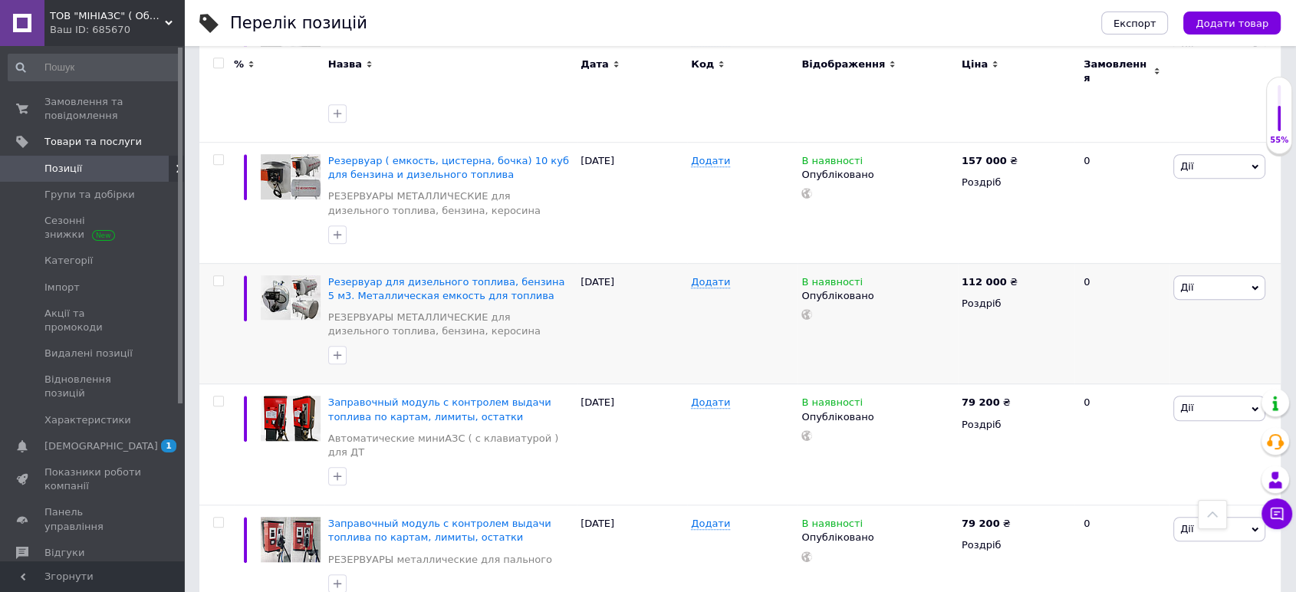
scroll to position [1023, 0]
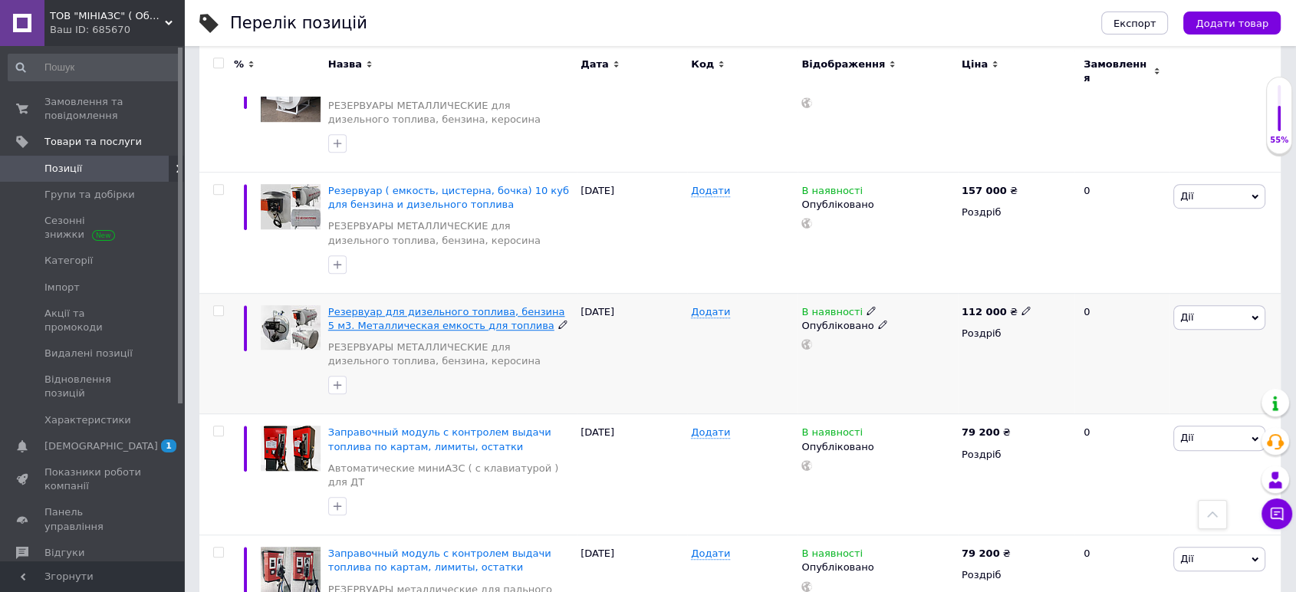
click at [449, 306] on span "Резервуар для дизельного топлива, бензина 5 м3. Металлическая емкость для топли…" at bounding box center [446, 318] width 237 height 25
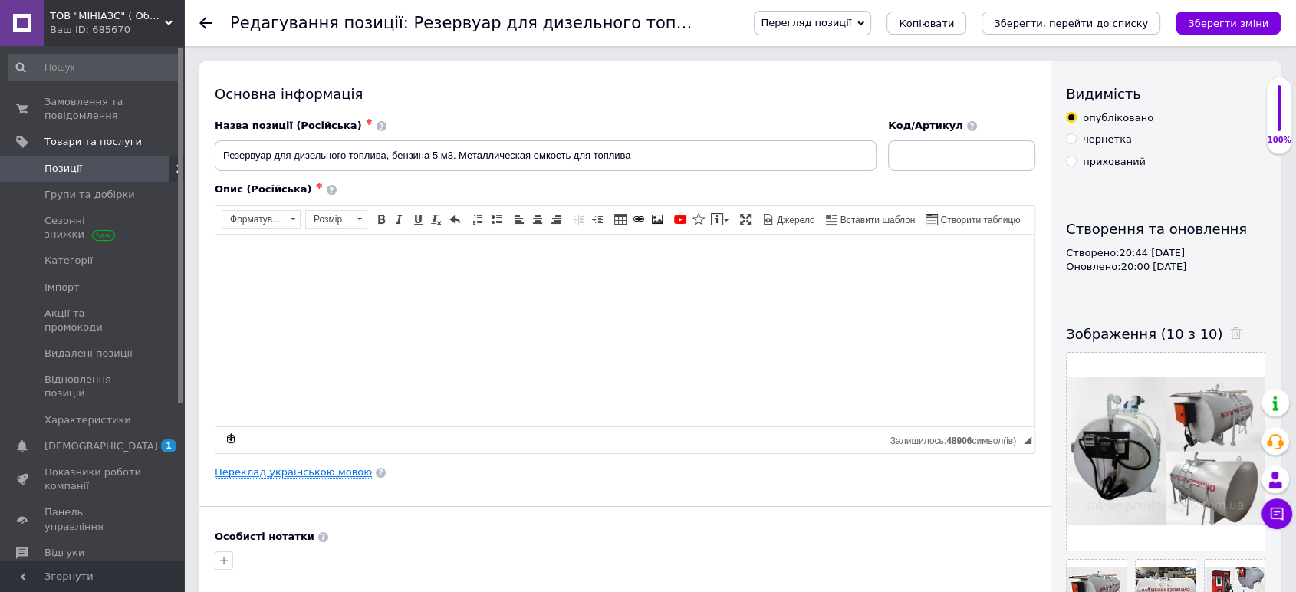
click at [321, 471] on link "Переклад українською мовою" at bounding box center [293, 472] width 157 height 12
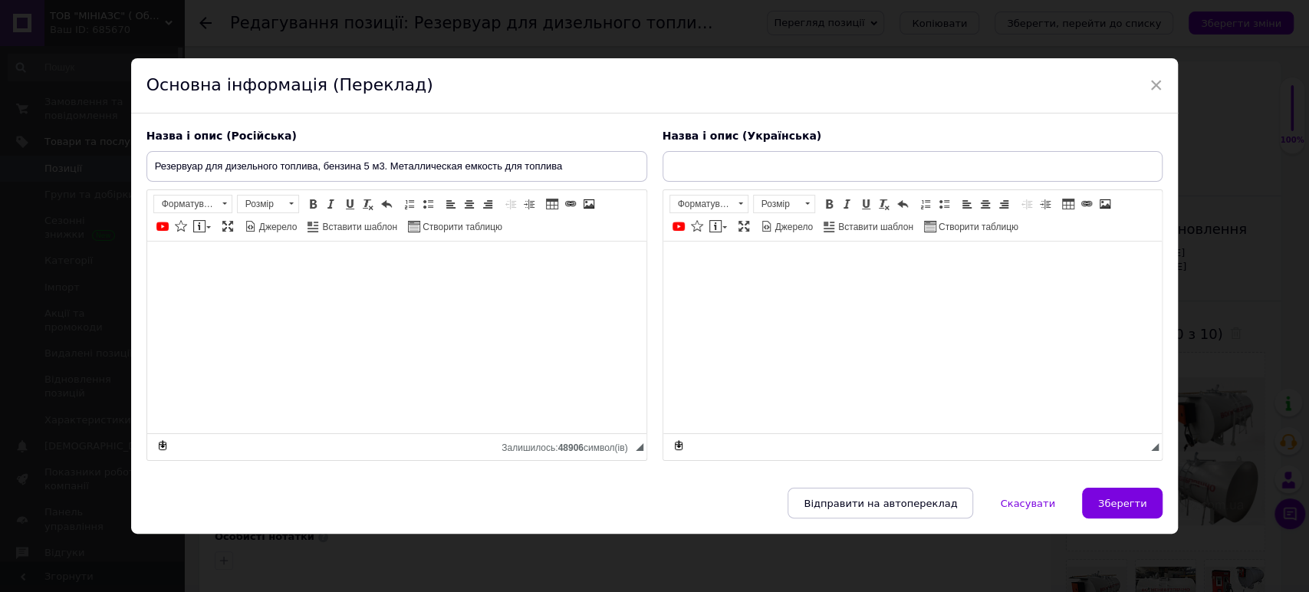
type input "Резервуар для дизельного палива, бензину 5 м3 . Металева ємність для пального"
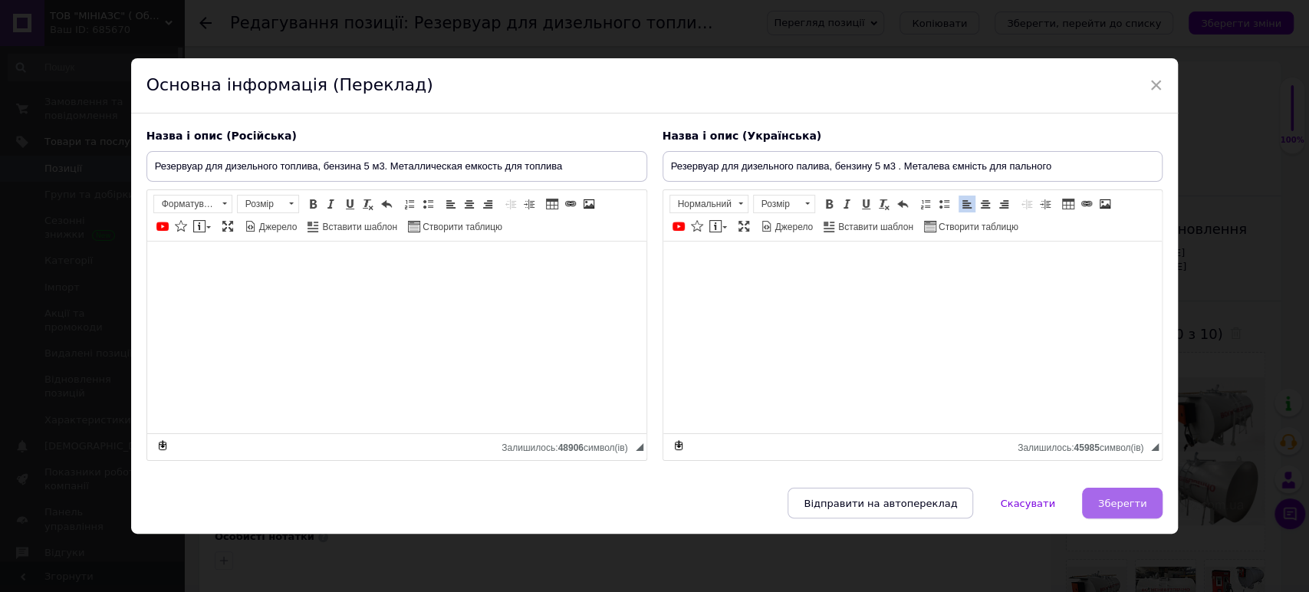
click at [1101, 495] on button "Зберегти" at bounding box center [1122, 503] width 81 height 31
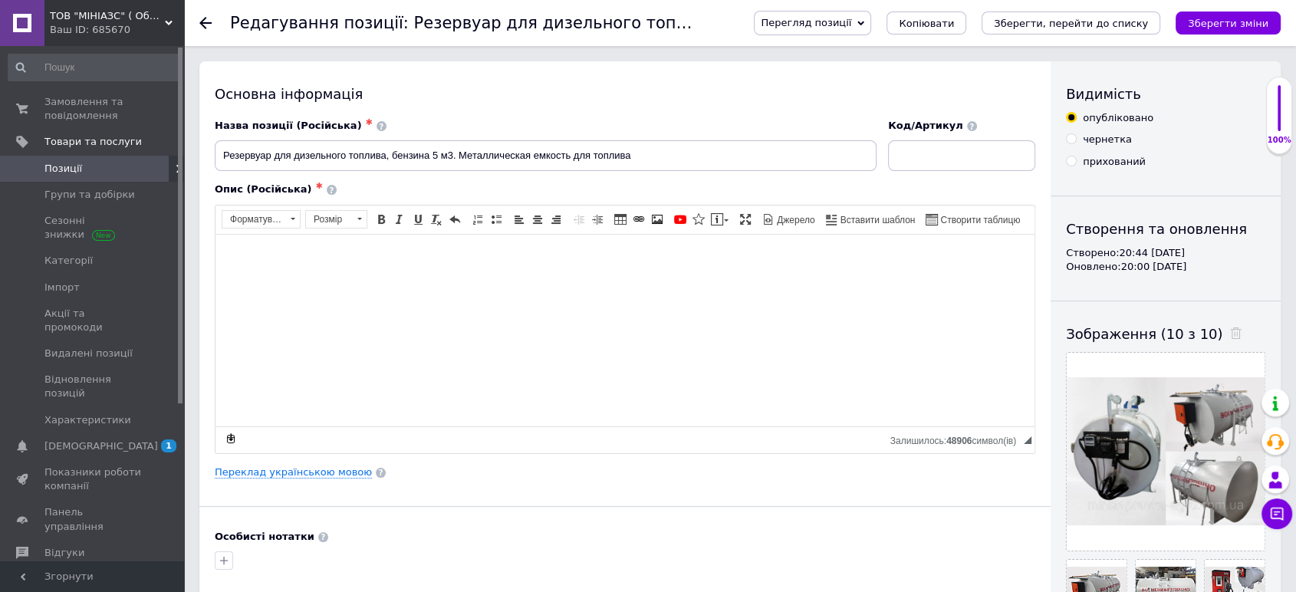
drag, startPoint x: 1232, startPoint y: 21, endPoint x: 1197, endPoint y: 25, distance: 34.7
click at [1229, 23] on icon "Зберегти зміни" at bounding box center [1228, 24] width 81 height 12
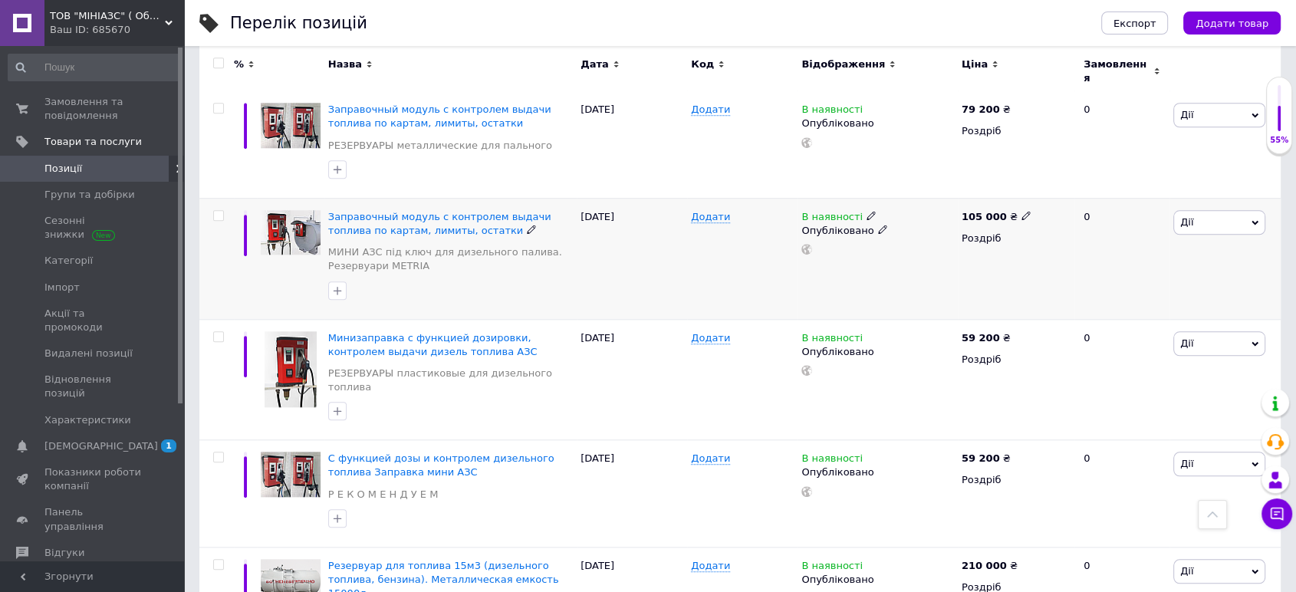
scroll to position [1534, 0]
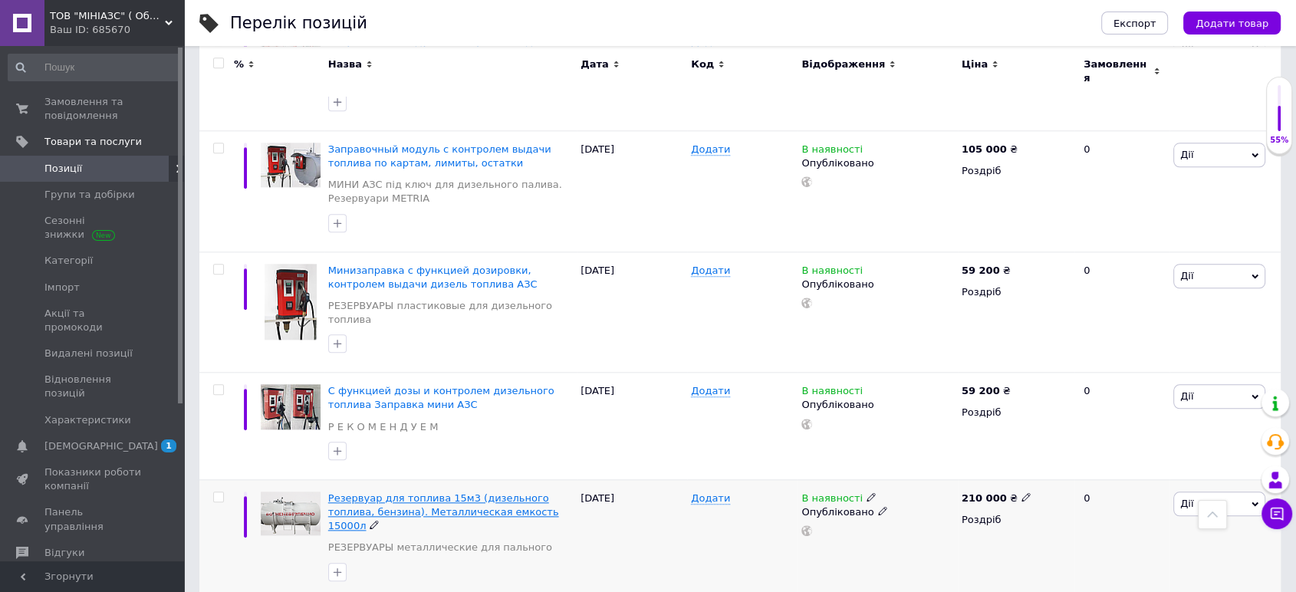
click at [383, 492] on span "Резервуар для топлива 15м3 (дизельного топлива, бензина). Металлическая емкость…" at bounding box center [443, 511] width 231 height 39
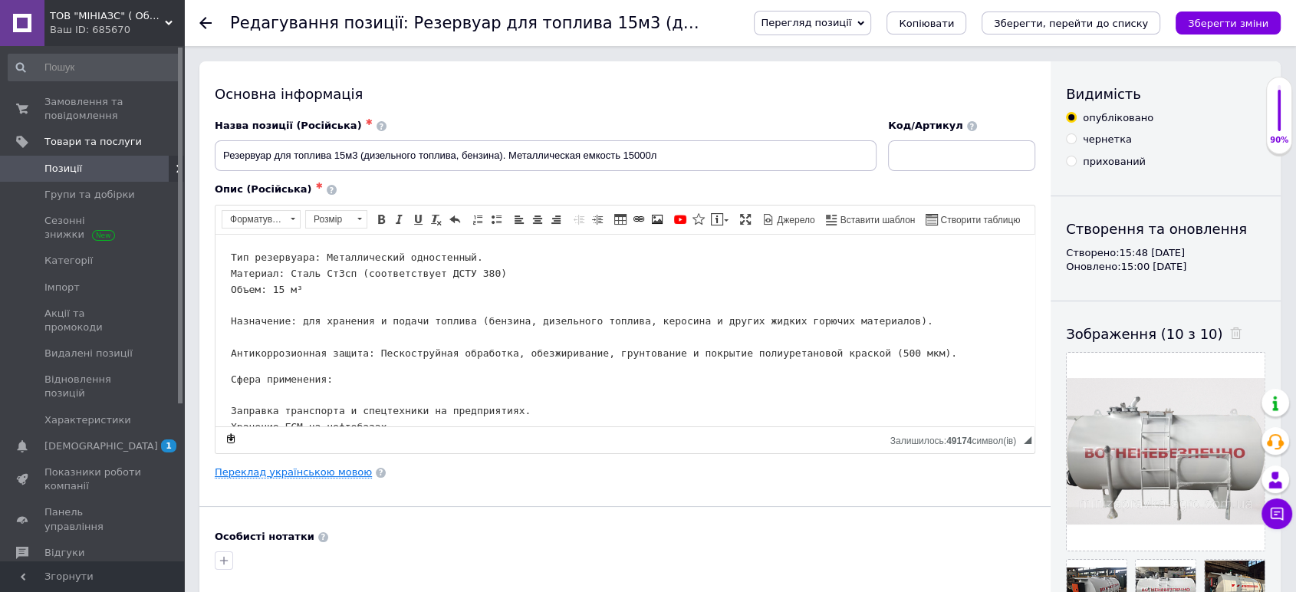
click at [311, 473] on link "Переклад українською мовою" at bounding box center [293, 472] width 157 height 12
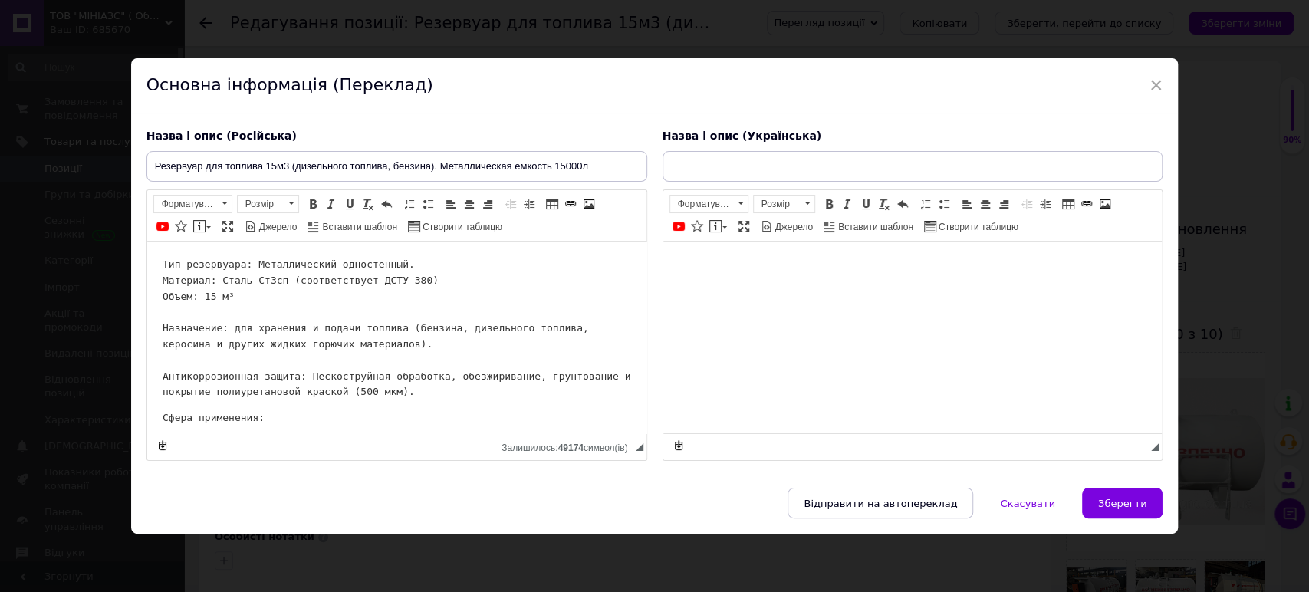
type input "Резервуар для пального 15м3 ( дизельного палива, бензину). Металева ємність 150…"
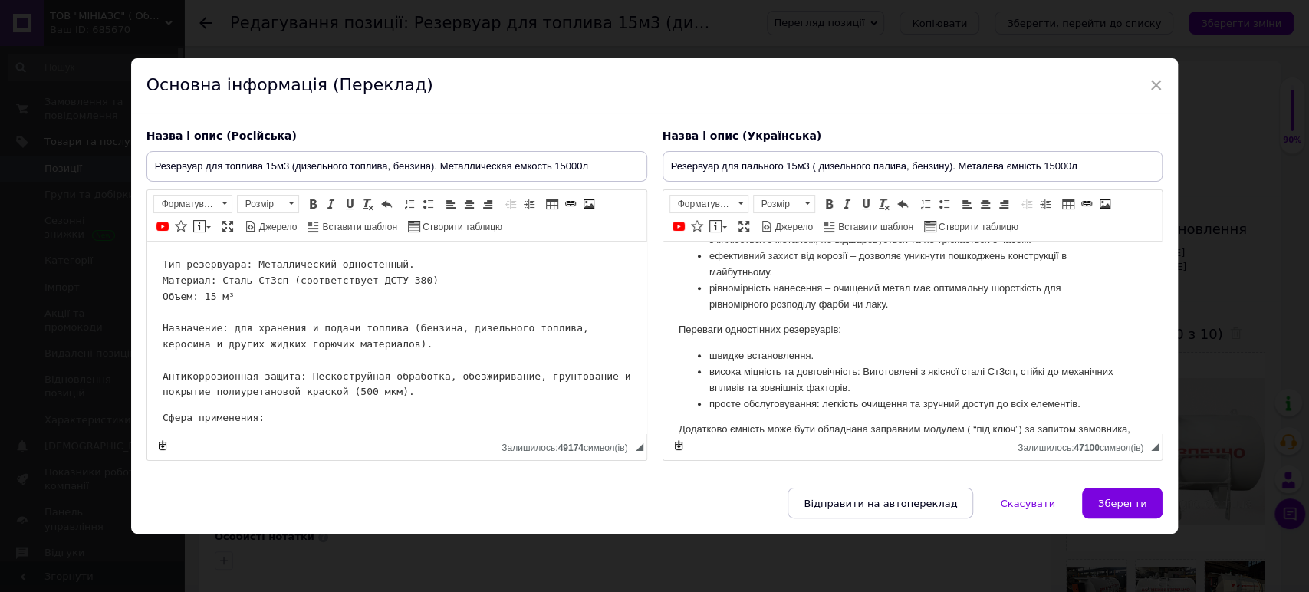
scroll to position [1056, 0]
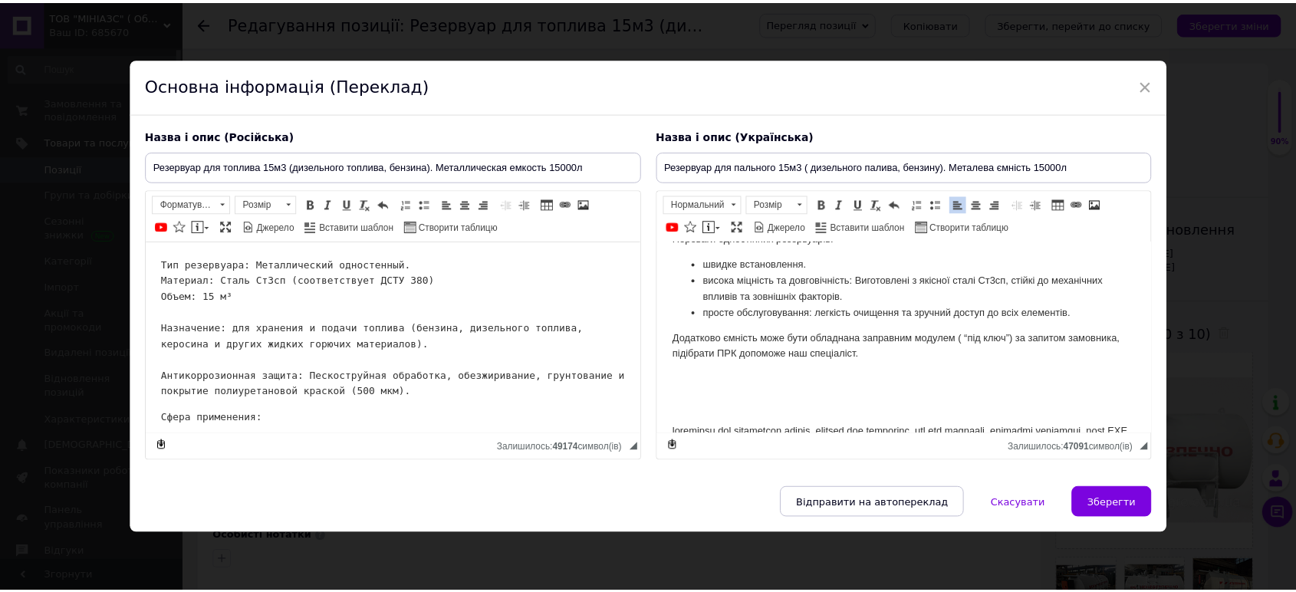
scroll to position [1322, 0]
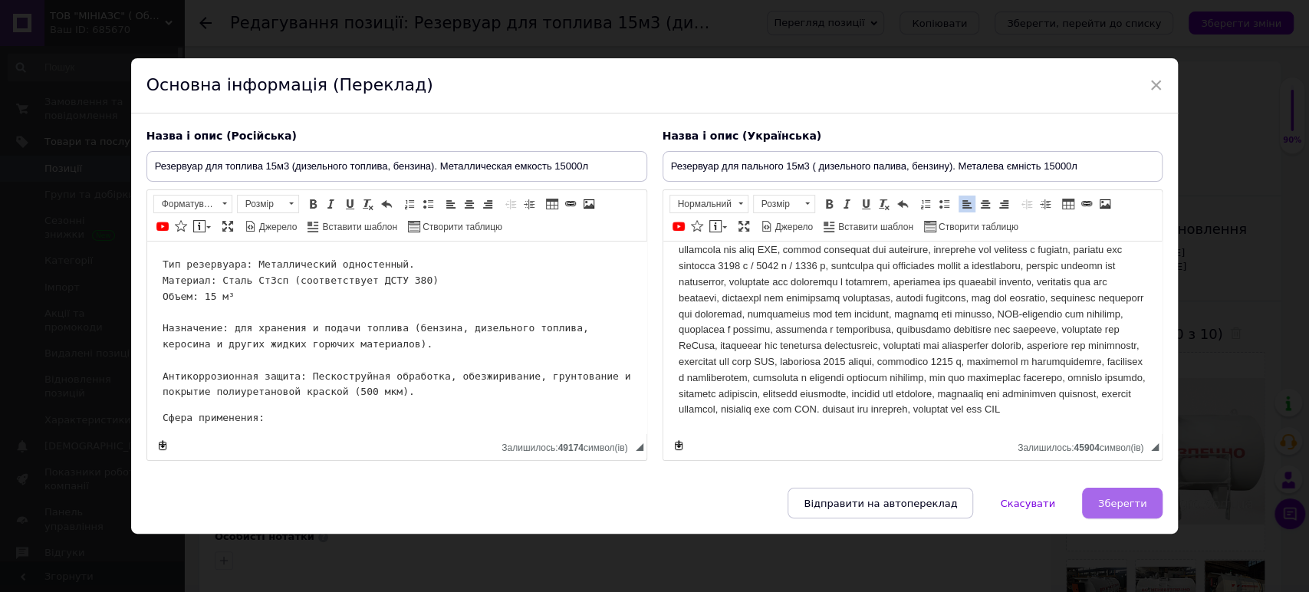
click at [1134, 509] on button "Зберегти" at bounding box center [1122, 503] width 81 height 31
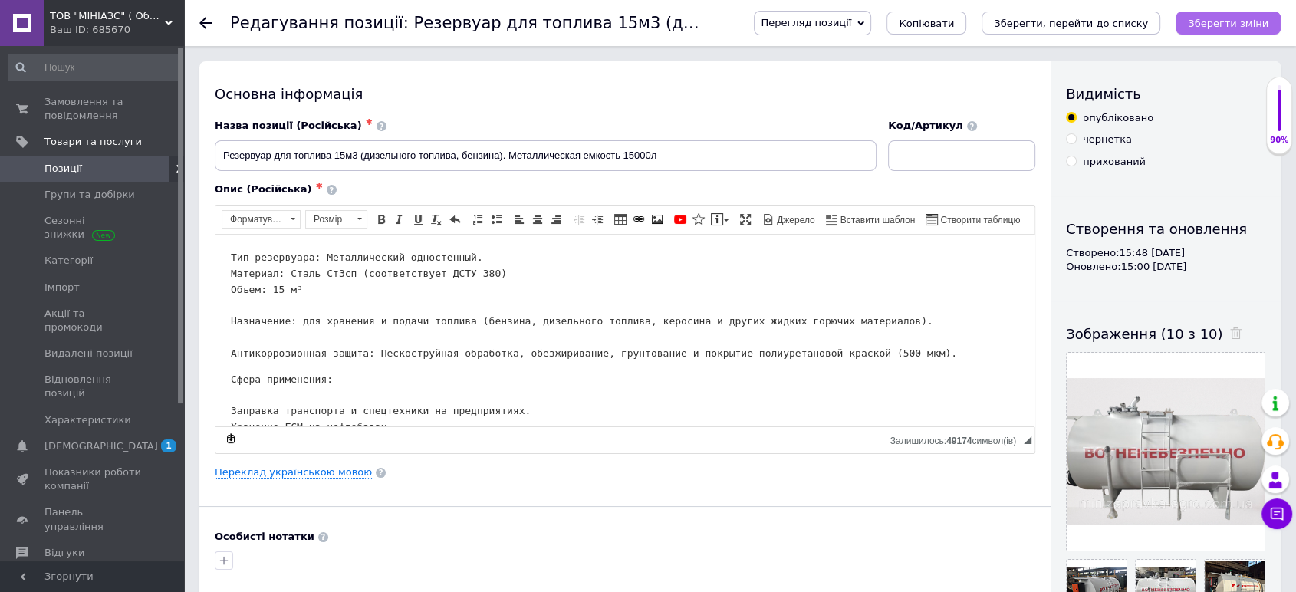
click at [1224, 18] on icon "Зберегти зміни" at bounding box center [1228, 24] width 81 height 12
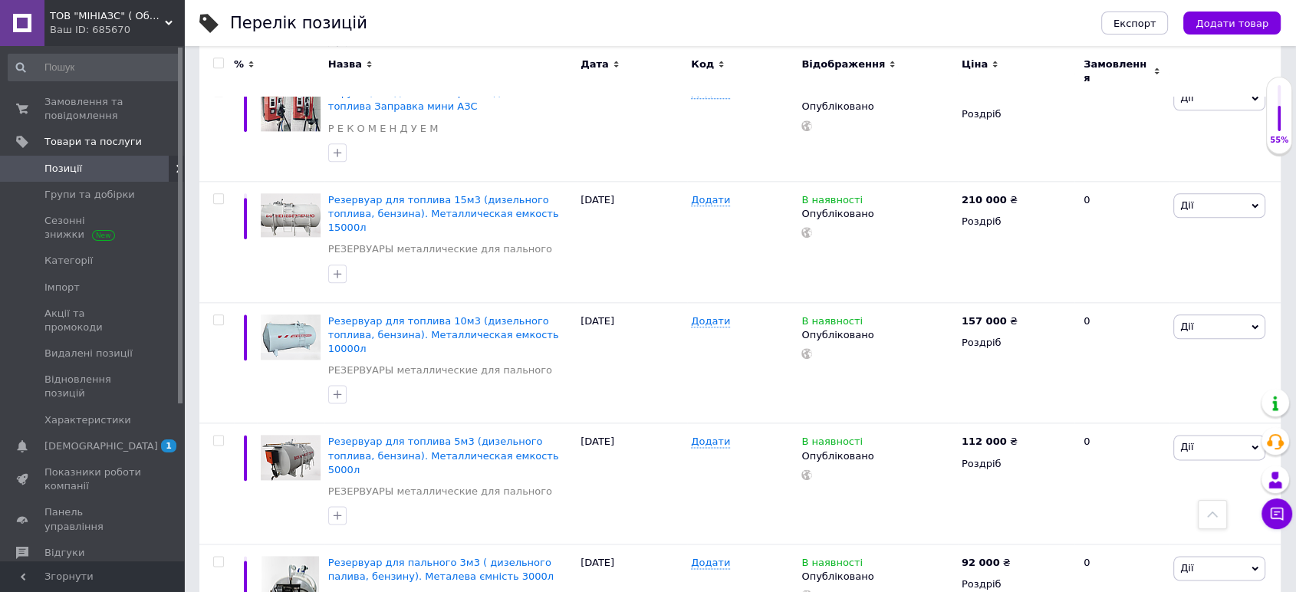
scroll to position [1875, 0]
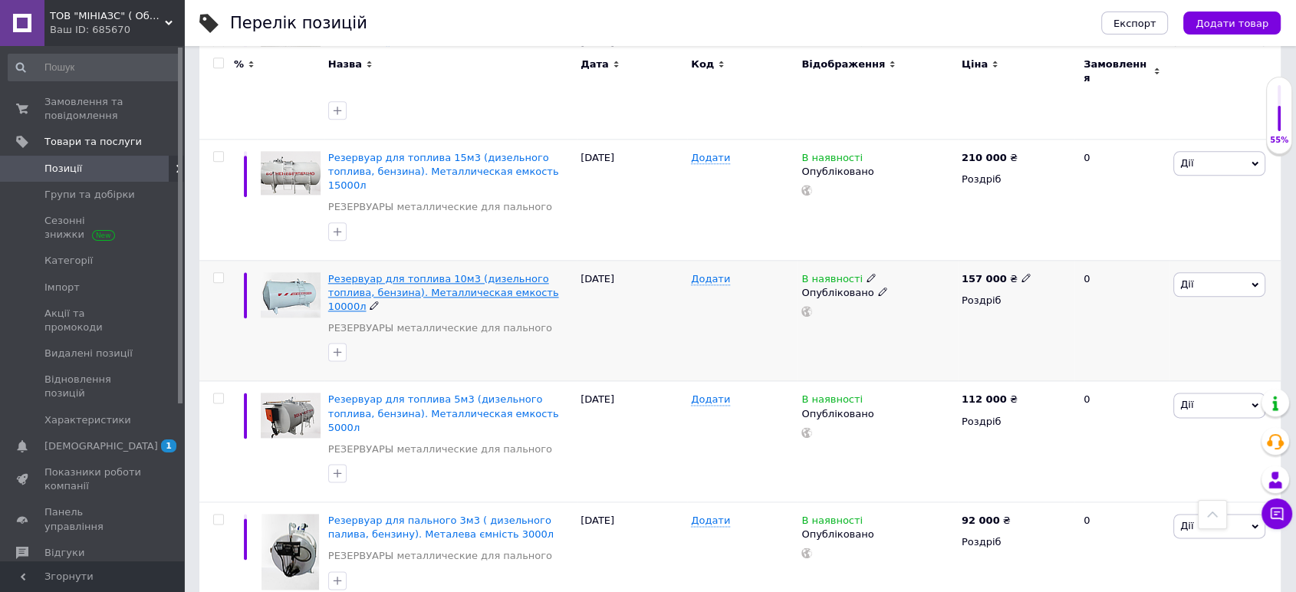
click at [439, 273] on span "Резервуар для топлива 10м3 (дизельного топлива, бензина). Металлическая емкость…" at bounding box center [443, 292] width 231 height 39
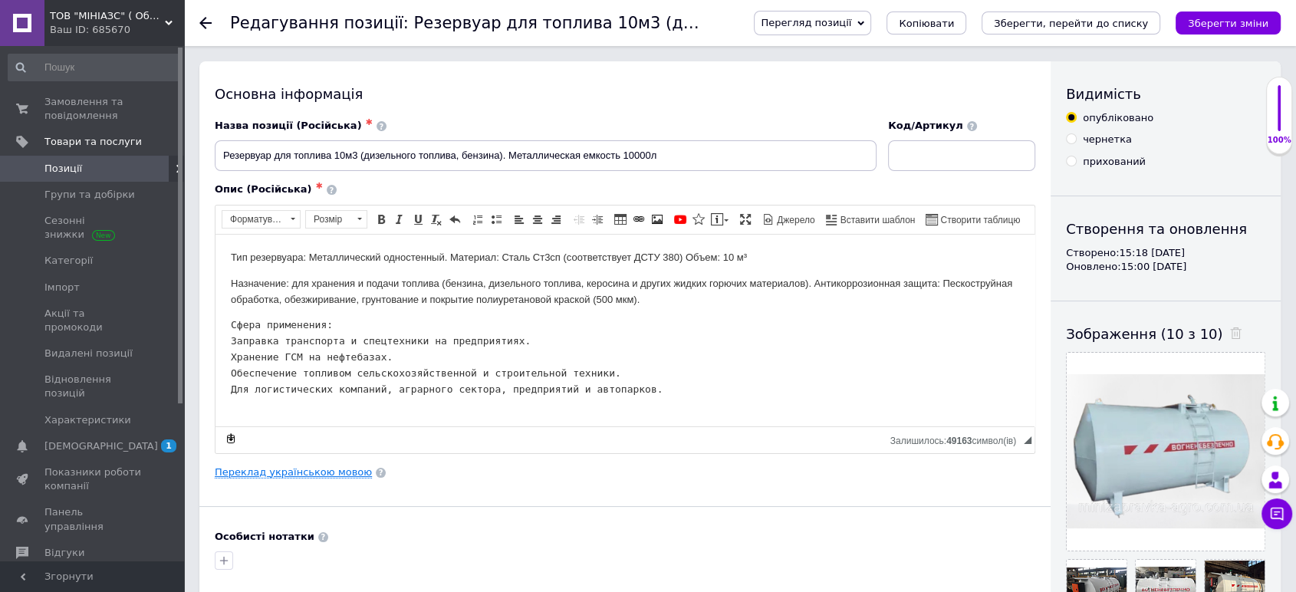
click at [288, 466] on link "Переклад українською мовою" at bounding box center [293, 472] width 157 height 12
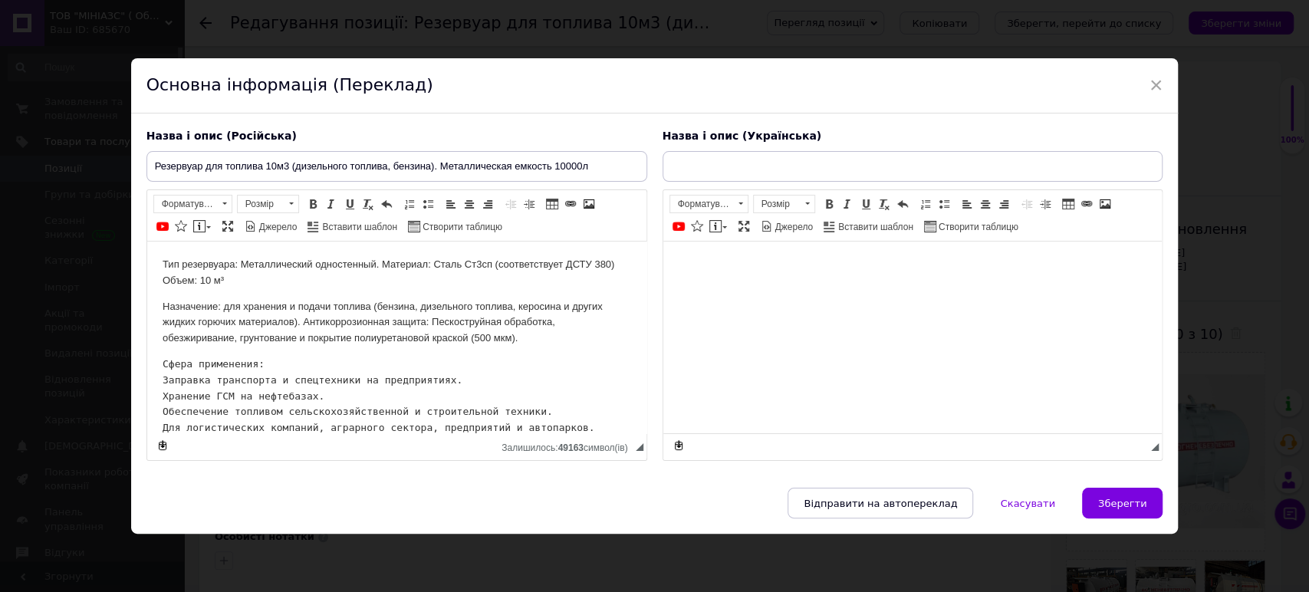
type input "Резервуар для пального 10м3 ( дизельного палива, бензину). Металева ємність 10 …"
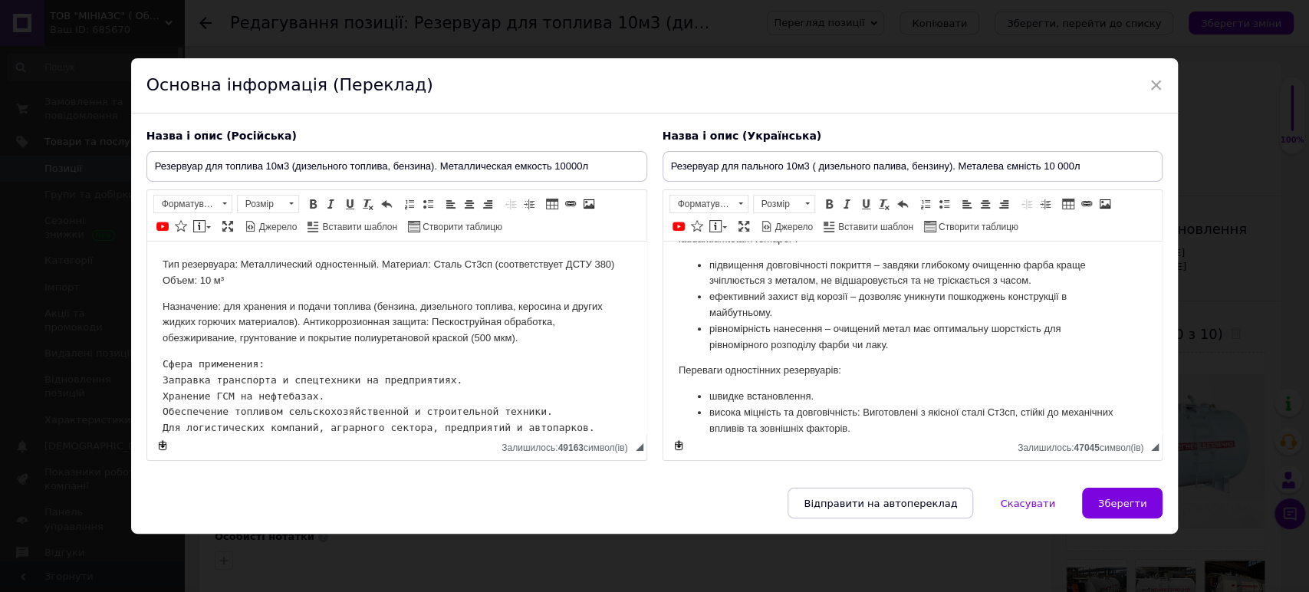
scroll to position [1056, 0]
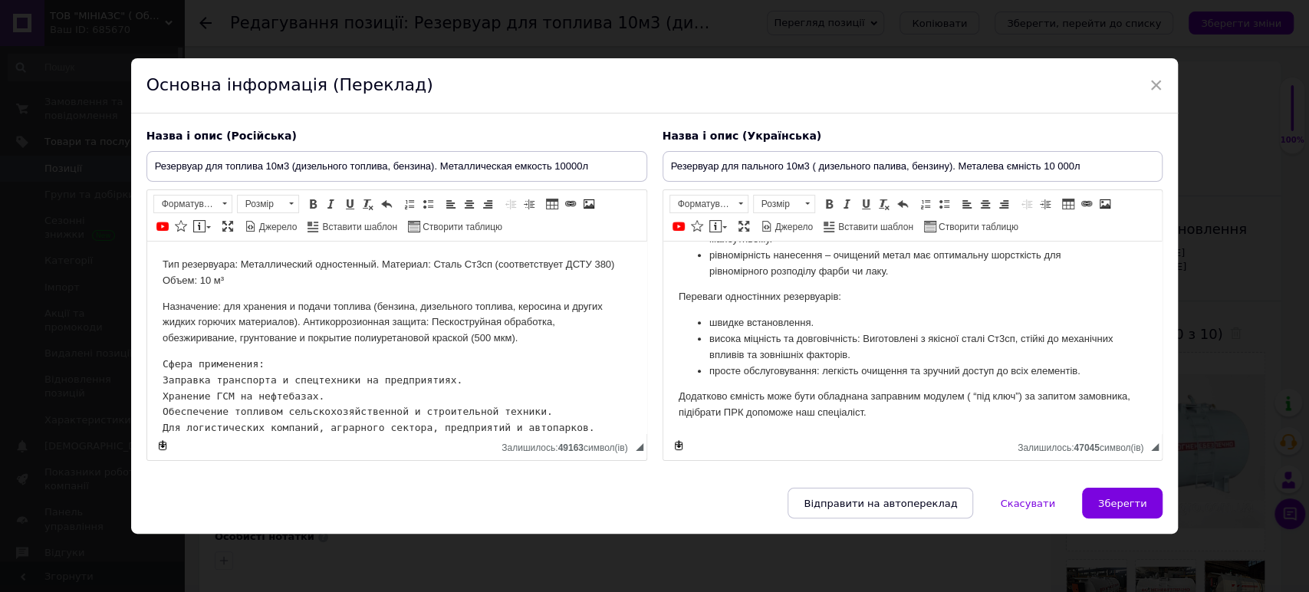
click at [891, 406] on p "Додатково ємність може бути обладнана заправним модулем ( “під ключ”) за запито…" at bounding box center [912, 405] width 469 height 32
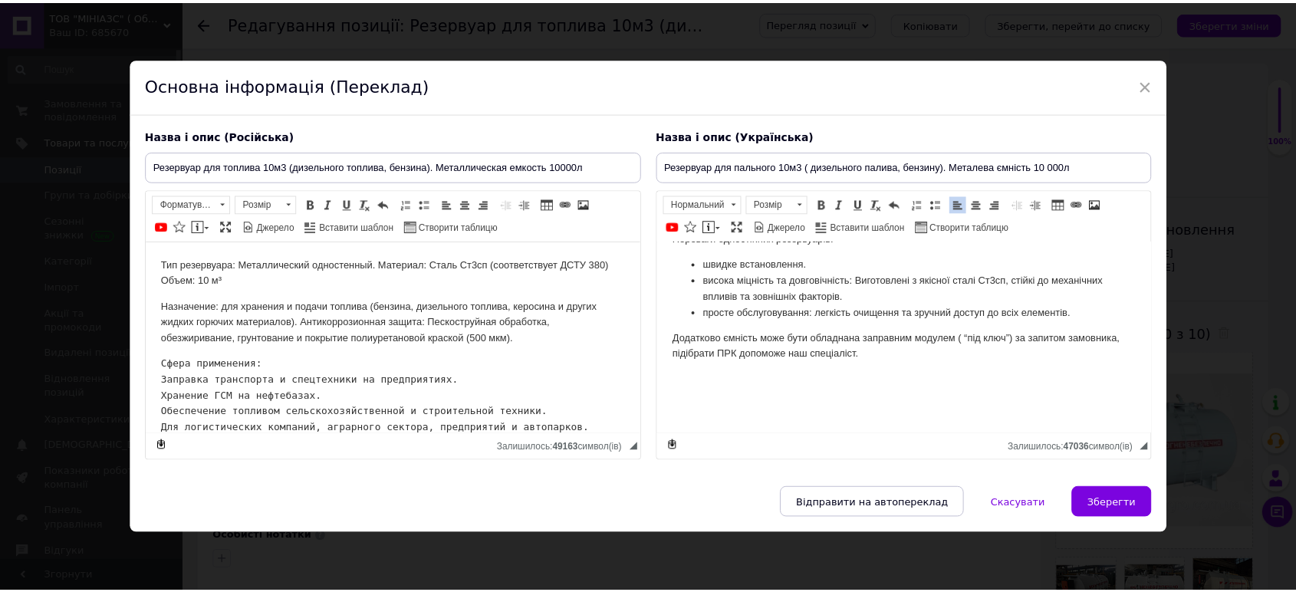
scroll to position [1322, 0]
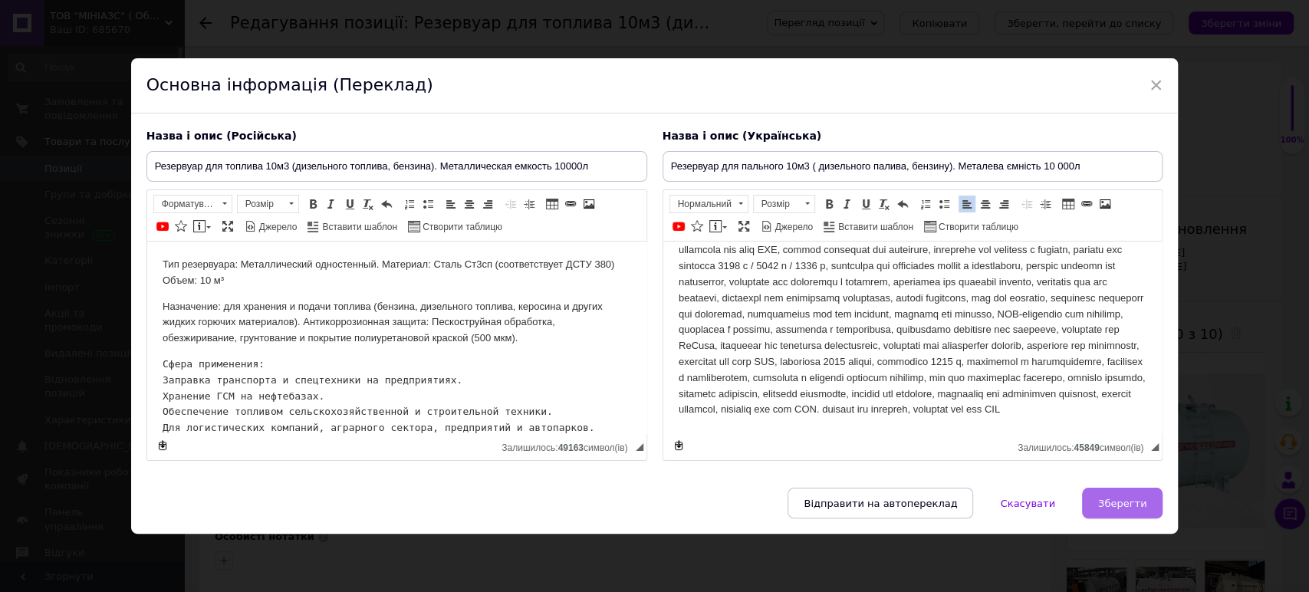
click at [1128, 499] on span "Зберегти" at bounding box center [1123, 504] width 48 height 12
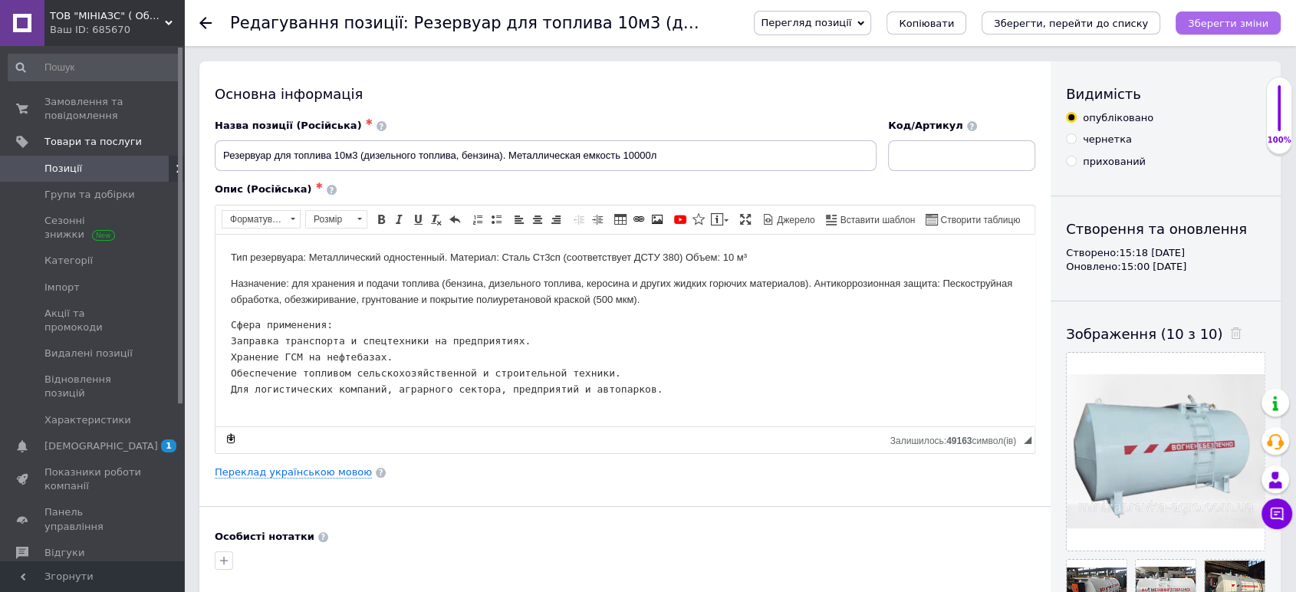
click at [1249, 21] on icon "Зберегти зміни" at bounding box center [1228, 24] width 81 height 12
